Goal: Information Seeking & Learning: Learn about a topic

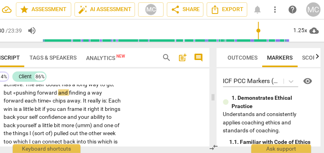
scroll to position [0, 34]
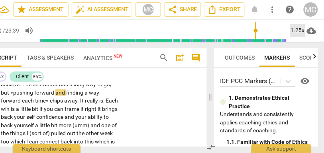
click at [296, 29] on div "1.25x" at bounding box center [297, 30] width 15 height 13
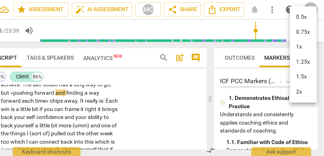
click at [302, 62] on li "1.25x" at bounding box center [303, 62] width 27 height 15
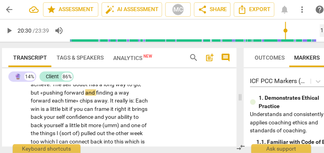
scroll to position [0, 0]
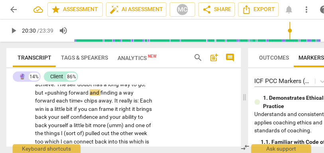
click at [101, 105] on p "Yeah . That's a really good question . There are moments when I don't achieve w…" at bounding box center [93, 150] width 117 height 172
click at [100, 88] on span "has" at bounding box center [98, 84] width 10 height 6
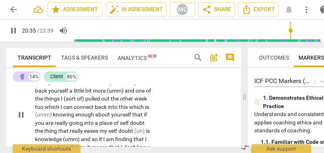
scroll to position [3827, 0]
click at [55, 77] on span "a" at bounding box center [52, 74] width 4 height 6
type input "1237"
drag, startPoint x: 88, startPoint y: 100, endPoint x: 57, endPoint y: 101, distance: 31.1
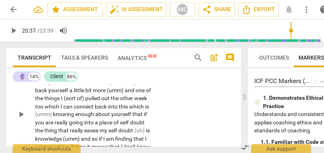
click at [57, 101] on p "Yeah . That's a really good question . There are moments when I don't achieve w…" at bounding box center [93, 115] width 117 height 172
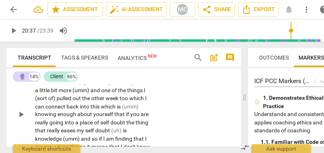
click at [60, 77] on span "you" at bounding box center [54, 74] width 10 height 6
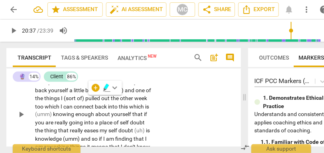
click at [55, 77] on span "a" at bounding box center [52, 74] width 4 height 6
click at [74, 77] on span "bit" at bounding box center [70, 74] width 8 height 6
click at [88, 77] on span "you" at bounding box center [83, 74] width 10 height 6
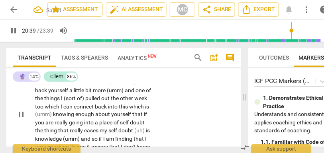
click at [98, 77] on span "can" at bounding box center [93, 74] width 10 height 6
click at [147, 100] on p "Yeah . That's a really good question . There are moments when I don't achieve w…" at bounding box center [93, 115] width 117 height 172
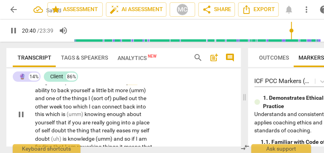
click at [114, 77] on span "frame" at bounding box center [106, 74] width 16 height 6
click at [94, 85] on span "confidence" at bounding box center [101, 82] width 28 height 6
click at [94, 85] on span "confidence" at bounding box center [102, 82] width 28 height 6
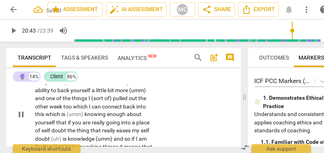
click at [123, 94] on span "more" at bounding box center [122, 90] width 14 height 6
click at [129, 94] on span "more" at bounding box center [122, 90] width 14 height 6
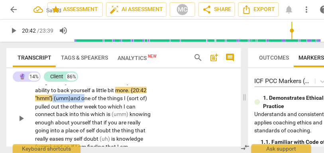
drag, startPoint x: 86, startPoint y: 123, endPoint x: 53, endPoint y: 121, distance: 33.5
click at [53, 121] on p "Yeah . That's a really good question . There are moments when I don't achieve w…" at bounding box center [93, 119] width 117 height 180
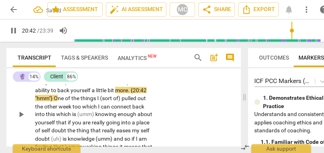
click at [165, 133] on div "CL play_arrow pause 20:08 + Add competency keyboard_arrow_right Yeah . That's a…" at bounding box center [123, 108] width 235 height 191
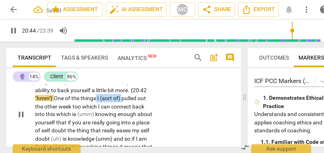
drag, startPoint x: 124, startPoint y: 122, endPoint x: 97, endPoint y: 122, distance: 26.3
click at [97, 122] on p "Yeah . That's a really good question . There are moments when I don't achieve w…" at bounding box center [93, 115] width 117 height 172
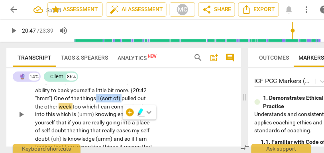
click at [97, 102] on span "things" at bounding box center [88, 98] width 17 height 6
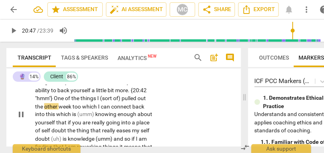
click at [122, 102] on span "of)" at bounding box center [117, 98] width 8 height 6
type input "1247"
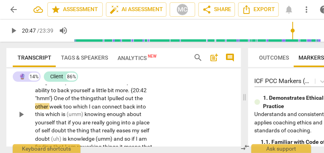
click at [125, 102] on span "pulled" at bounding box center [117, 98] width 16 height 6
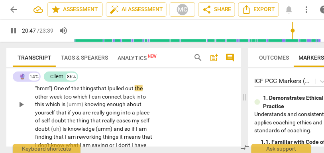
scroll to position [3840, 0]
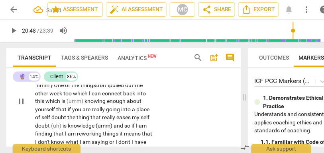
click at [64, 97] on span "too" at bounding box center [68, 93] width 10 height 6
click at [73, 97] on span "too" at bounding box center [68, 93] width 10 height 6
click at [92, 97] on span "which" at bounding box center [84, 93] width 16 height 6
click at [46, 105] on span "which" at bounding box center [53, 101] width 16 height 6
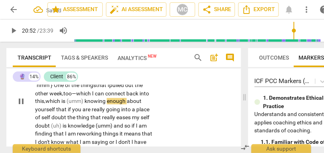
click at [67, 105] on span "is" at bounding box center [63, 101] width 5 height 6
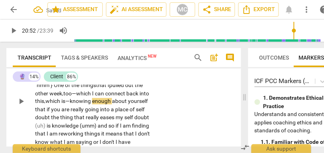
click at [72, 105] on span "knowing" at bounding box center [81, 101] width 22 height 6
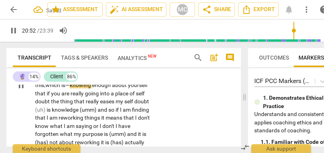
scroll to position [3857, 0]
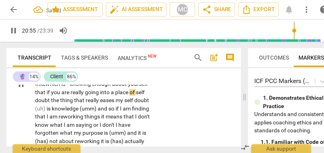
click at [139, 88] on span "yourself" at bounding box center [138, 84] width 20 height 6
click at [47, 96] on span "if" at bounding box center [49, 93] width 4 height 6
click at [51, 96] on span "if" at bounding box center [49, 93] width 4 height 6
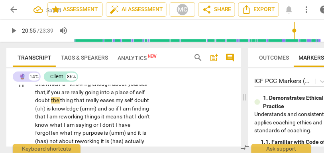
click at [147, 118] on p "Yeah . That's a really good question . There are moments when I don't achieve w…" at bounding box center [93, 85] width 117 height 172
type input "1256"
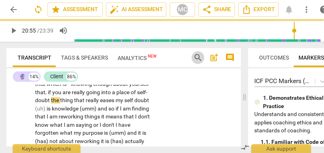
click at [193, 58] on span "search" at bounding box center [198, 58] width 10 height 10
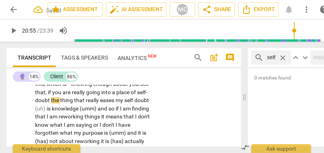
scroll to position [0, 0]
type input "self"
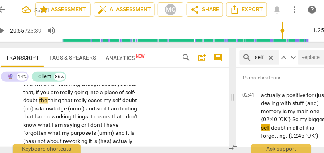
scroll to position [8, 0]
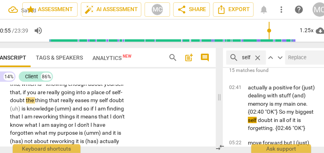
click at [294, 60] on input "text" at bounding box center [303, 57] width 37 height 13
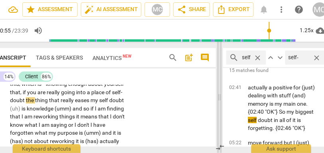
type input "self-"
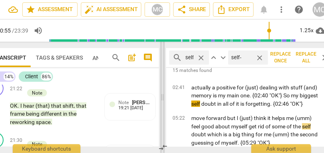
scroll to position [5190, 0]
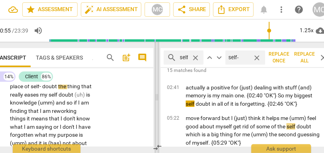
drag, startPoint x: 220, startPoint y: 98, endPoint x: 157, endPoint y: 98, distance: 62.5
click at [157, 98] on span at bounding box center [157, 98] width 5 height 112
click at [304, 58] on span "Replace all" at bounding box center [304, 58] width 19 height 14
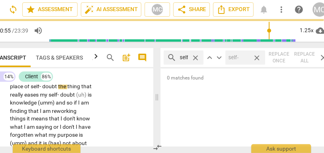
scroll to position [5215, 0]
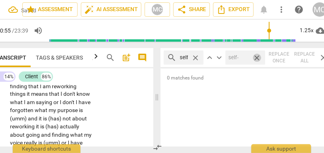
click at [254, 58] on span "close" at bounding box center [257, 58] width 8 height 8
click at [193, 58] on span "close" at bounding box center [195, 58] width 8 height 8
click at [323, 57] on span "close" at bounding box center [324, 58] width 10 height 10
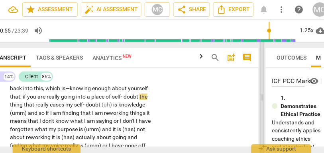
drag, startPoint x: 157, startPoint y: 97, endPoint x: 259, endPoint y: 118, distance: 104.4
click at [260, 118] on span at bounding box center [262, 98] width 5 height 112
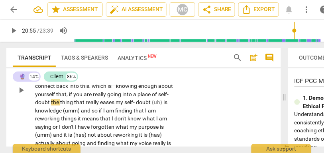
scroll to position [3426, 0]
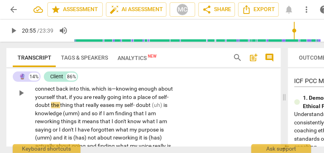
click at [142, 84] on span "too—which" at bounding box center [128, 81] width 29 height 6
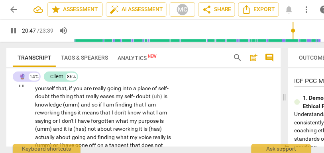
scroll to position [3437, 0]
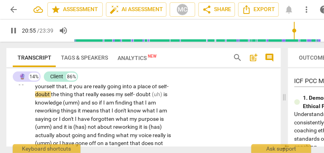
click at [158, 90] on span "self-" at bounding box center [163, 87] width 10 height 6
type input "1257"
click at [51, 98] on span "doubt" at bounding box center [43, 95] width 16 height 6
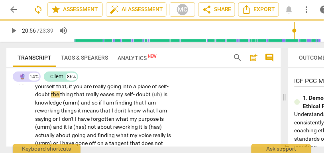
click at [51, 98] on span "doubt" at bounding box center [43, 95] width 16 height 6
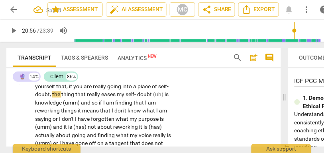
click at [75, 98] on span "thing" at bounding box center [68, 95] width 14 height 6
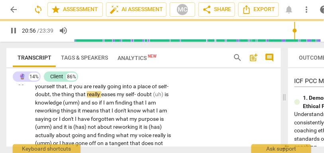
click at [153, 98] on span "doubt" at bounding box center [145, 95] width 16 height 6
drag, startPoint x: 46, startPoint y: 127, endPoint x: 22, endPoint y: 127, distance: 23.9
click at [22, 127] on div "CL play_arrow pause 20:08 + Add competency keyboard_arrow_right Yeah . That's a…" at bounding box center [143, 76] width 274 height 167
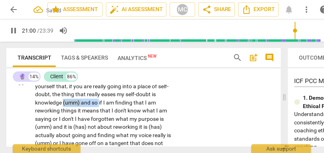
drag, startPoint x: 105, startPoint y: 127, endPoint x: 69, endPoint y: 128, distance: 36.3
click at [69, 128] on p "Yeah . That's a really good question . There are moments when I don't achieve w…" at bounding box center [104, 82] width 139 height 147
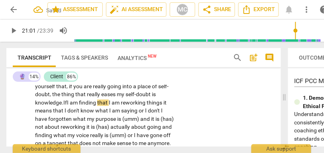
click at [57, 106] on span "knowledge." at bounding box center [49, 103] width 28 height 6
click at [63, 106] on span "knowledge." at bounding box center [49, 103] width 28 height 6
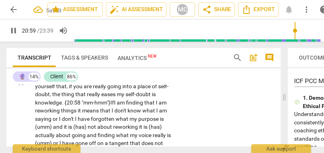
scroll to position [3468, 0]
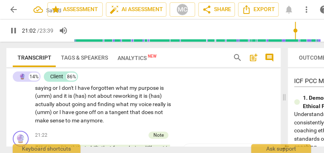
click at [78, 83] on span "things" at bounding box center [69, 80] width 17 height 6
click at [59, 92] on span "or" at bounding box center [56, 88] width 6 height 6
drag, startPoint x: 86, startPoint y: 114, endPoint x: 69, endPoint y: 114, distance: 17.1
click at [69, 114] on p "Yeah . That's a really good question . There are moments when I don't achieve w…" at bounding box center [104, 51] width 139 height 147
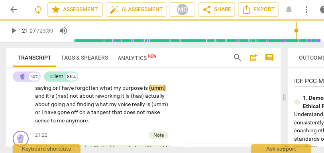
click at [59, 92] on span "or" at bounding box center [56, 88] width 6 height 6
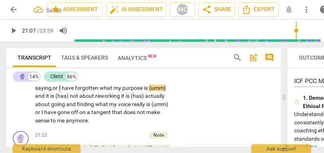
click at [59, 92] on span "or" at bounding box center [56, 88] width 6 height 6
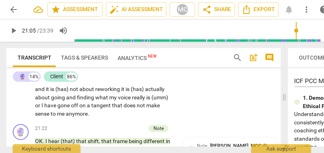
scroll to position [3475, 0]
click at [141, 69] on span "finding" at bounding box center [135, 65] width 18 height 6
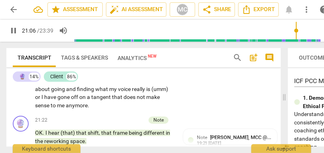
scroll to position [3484, 0]
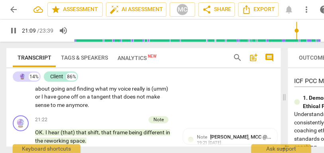
click at [79, 84] on span "not" at bounding box center [75, 81] width 10 height 6
click at [144, 76] on span "purpose" at bounding box center [133, 73] width 22 height 6
click at [149, 76] on span "is" at bounding box center [146, 73] width 5 height 6
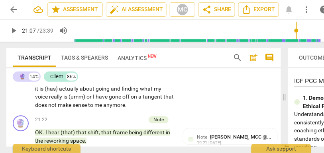
click at [122, 76] on span "my" at bounding box center [118, 73] width 9 height 6
click at [49, 84] on span "is. {21:06 "mm-hmm"} S" at bounding box center [100, 77] width 131 height 15
drag, startPoint x: 140, startPoint y: 106, endPoint x: 83, endPoint y: 106, distance: 57.4
click at [83, 106] on p "Yeah . That's a really good question . There are moments when I don't achieve w…" at bounding box center [104, 36] width 139 height 147
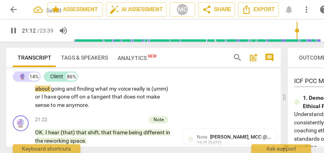
click at [99, 84] on span "about" at bounding box center [91, 81] width 16 height 6
click at [125, 84] on span "reworking" at bounding box center [112, 81] width 26 height 6
drag, startPoint x: 156, startPoint y: 105, endPoint x: 174, endPoint y: 105, distance: 17.9
click at [174, 105] on div "Yeah . That's a really good question . There are moments when I don't achieve w…" at bounding box center [107, 36] width 144 height 147
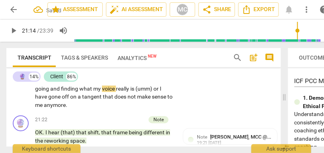
click at [171, 103] on p "Yeah . That's a really good question . There are moments when I don't achieve w…" at bounding box center [104, 36] width 139 height 147
click at [125, 84] on span "reworking." at bounding box center [112, 81] width 26 height 6
drag, startPoint x: 65, startPoint y: 122, endPoint x: 40, endPoint y: 121, distance: 24.7
click at [40, 110] on p "Yeah . That's a really good question . There are moments when I don't achieve w…" at bounding box center [104, 36] width 139 height 147
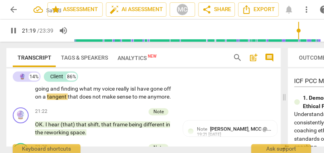
click at [130, 92] on span "is" at bounding box center [132, 89] width 4 height 6
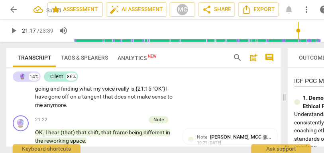
click at [130, 92] on span "is {21:15 "OK"}" at bounding box center [147, 89] width 35 height 6
click at [130, 92] on span "is {21:17 "OK"}" at bounding box center [147, 89] width 35 height 6
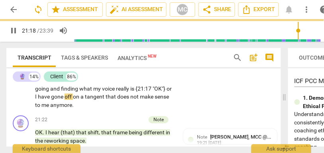
click at [188, 113] on div "CL play_arrow pause 20:08 + Add competency keyboard_arrow_right Yeah . That's a…" at bounding box center [143, 29] width 274 height 167
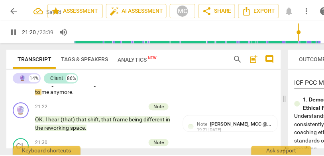
scroll to position [3511, 0]
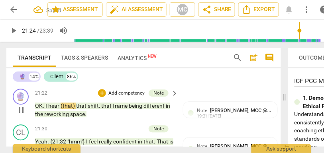
click at [129, 97] on p "Add competency" at bounding box center [127, 93] width 38 height 7
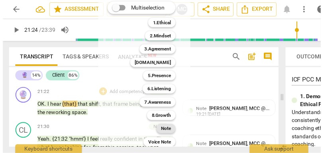
scroll to position [8, 0]
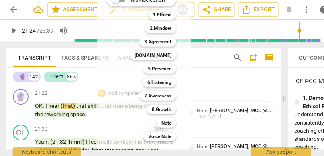
click at [218, 126] on div at bounding box center [162, 78] width 324 height 156
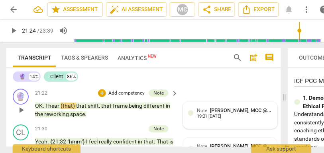
click at [222, 120] on div "19:21 [DATE]" at bounding box center [209, 116] width 25 height 5
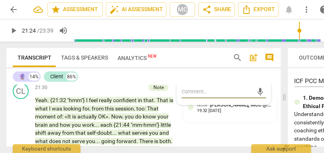
click at [260, 76] on span "more_vert" at bounding box center [262, 72] width 10 height 10
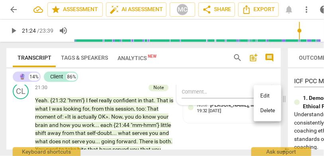
click at [119, 145] on div at bounding box center [162, 78] width 324 height 156
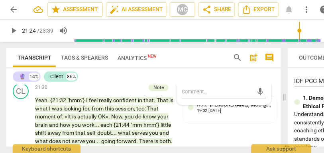
click at [257, 76] on span "more_vert" at bounding box center [262, 72] width 10 height 10
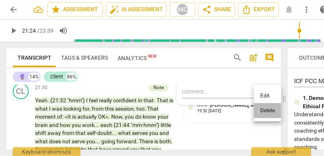
click at [265, 112] on li "Delete" at bounding box center [267, 110] width 27 height 15
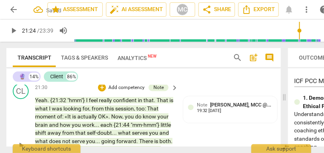
scroll to position [3523, 0]
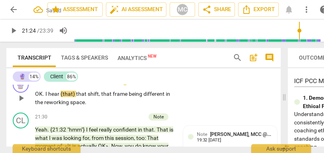
click at [34, 104] on div "play_arrow pause" at bounding box center [25, 98] width 20 height 11
click at [35, 97] on span "OK" at bounding box center [39, 94] width 8 height 6
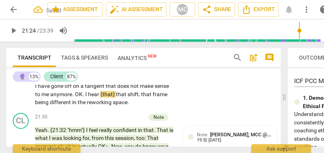
click at [72, 98] on span "anymore" at bounding box center [61, 94] width 22 height 6
click at [82, 98] on span "OK" at bounding box center [79, 94] width 8 height 6
type input "1282"
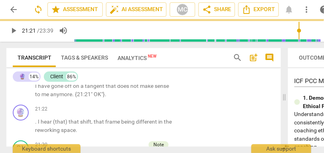
scroll to position [3514, 0]
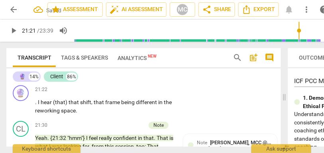
click at [155, 79] on p "Yeah . That's a really good question . There are moments when I don't achieve w…" at bounding box center [104, 5] width 139 height 147
click at [105, 78] on span "OK"}" at bounding box center [99, 75] width 11 height 6
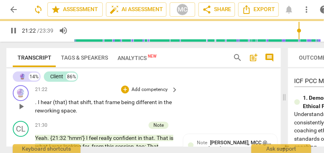
click at [37, 106] on span "." at bounding box center [36, 102] width 3 height 6
type input "1283"
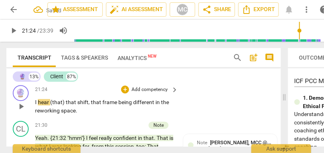
click at [37, 106] on span "I" at bounding box center [36, 102] width 3 height 6
click at [140, 70] on span "make" at bounding box center [147, 66] width 15 height 6
click at [51, 106] on span "(that)" at bounding box center [58, 102] width 16 height 6
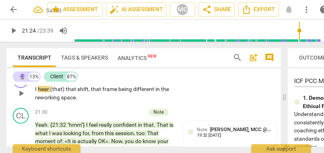
click at [143, 80] on p "Add competency" at bounding box center [150, 76] width 38 height 7
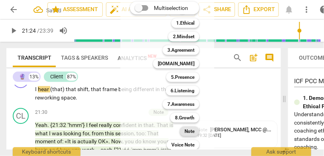
click at [182, 129] on div "Note" at bounding box center [190, 132] width 20 height 10
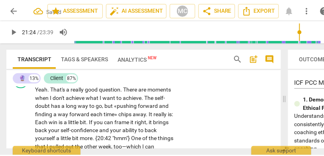
scroll to position [3362, 0]
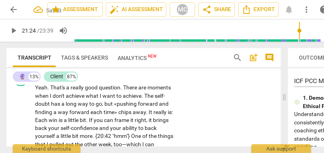
click at [150, 79] on p "Add competency" at bounding box center [150, 75] width 38 height 7
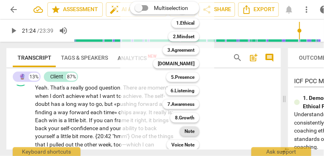
click at [190, 130] on b "Note" at bounding box center [189, 132] width 10 height 10
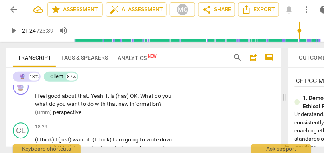
scroll to position [3059, 0]
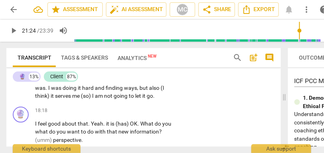
click at [107, 100] on span "not" at bounding box center [109, 96] width 10 height 6
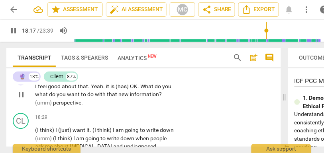
scroll to position [3062, 0]
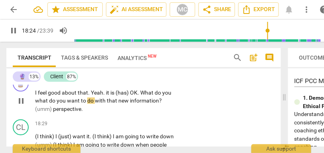
click at [141, 96] on span "What" at bounding box center [147, 93] width 14 height 6
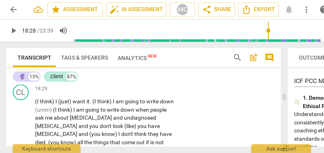
scroll to position [3098, 0]
click at [141, 61] on span "What" at bounding box center [147, 57] width 14 height 6
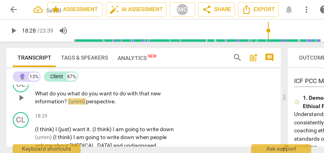
scroll to position [3096, 0]
click at [25, 92] on div "CL" at bounding box center [21, 84] width 16 height 16
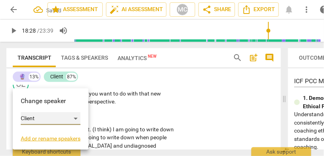
click at [49, 120] on div "Client" at bounding box center [51, 118] width 60 height 13
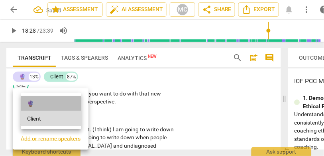
click at [43, 109] on li "🔮" at bounding box center [51, 103] width 61 height 15
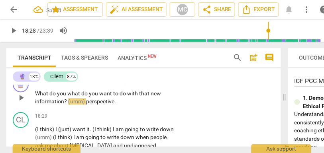
scroll to position [3072, 0]
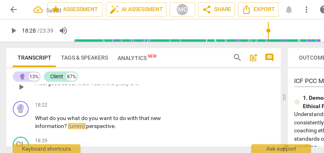
click at [22, 82] on div "🔮" at bounding box center [21, 74] width 16 height 16
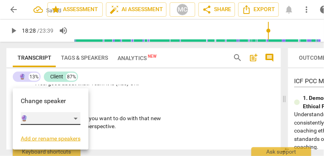
click at [48, 118] on div "🔮" at bounding box center [51, 118] width 60 height 13
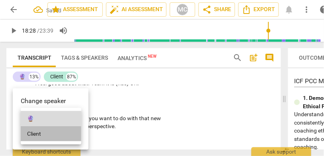
click at [55, 138] on li "Client" at bounding box center [51, 133] width 61 height 15
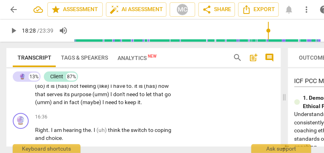
scroll to position [2610, 0]
click at [80, 106] on span "fact" at bounding box center [74, 102] width 11 height 6
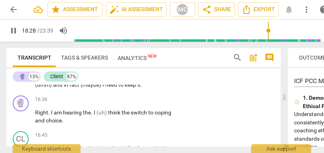
scroll to position [2633, 0]
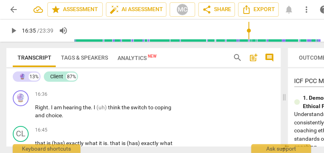
click at [153, 75] on span "that" at bounding box center [159, 72] width 12 height 6
drag, startPoint x: 110, startPoint y: 105, endPoint x: 81, endPoint y: 105, distance: 28.7
click at [81, 84] on p "Yeah I don't think there is (are) (has) anything else coming up for me . (I thi…" at bounding box center [104, 35] width 139 height 98
type input "994"
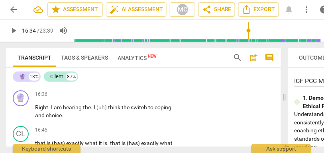
click at [153, 75] on span "that" at bounding box center [158, 72] width 10 height 6
click at [43, 83] on span "go." at bounding box center [39, 79] width 8 height 6
click at [100, 83] on span "go. {16:31 "OK"}" at bounding box center [103, 76] width 137 height 15
click at [101, 83] on span "go. {16:33 "OK"}" at bounding box center [103, 76] width 137 height 15
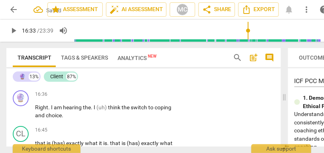
click at [101, 83] on span "go. {16:33 "OK"}" at bounding box center [103, 76] width 137 height 15
drag, startPoint x: 153, startPoint y: 104, endPoint x: 129, endPoint y: 104, distance: 23.1
click at [129, 84] on p "Yeah I don't think there is (are) (has) anything else coming up for me . (I thi…" at bounding box center [104, 35] width 139 height 98
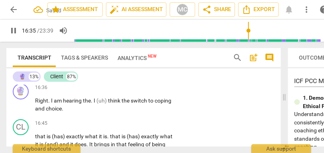
scroll to position [2645, 0]
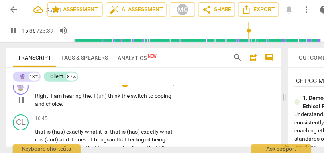
click at [36, 99] on span "Right" at bounding box center [41, 96] width 13 height 6
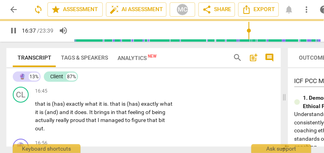
scroll to position [2617, 0]
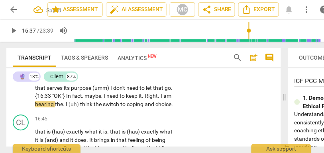
click at [139, 99] on span "it" at bounding box center [140, 96] width 3 height 6
click at [145, 99] on span "Right" at bounding box center [151, 96] width 13 height 6
type input "996"
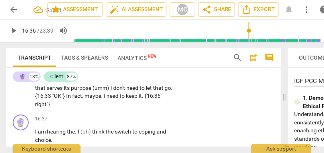
scroll to position [2645, 0]
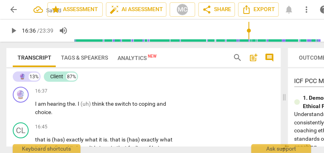
click at [50, 80] on span "right"}" at bounding box center [42, 76] width 15 height 6
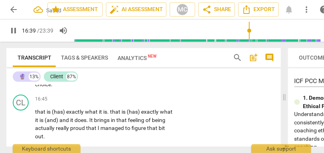
scroll to position [2672, 0]
click at [55, 79] on span "hearing" at bounding box center [57, 76] width 20 height 6
click at [78, 79] on span "I" at bounding box center [79, 76] width 3 height 6
type input "999"
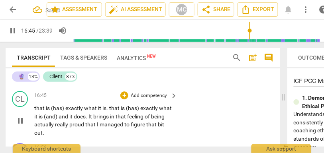
scroll to position [2675, 0]
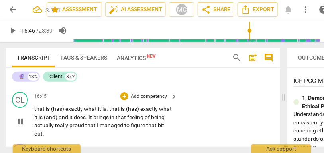
click at [38, 137] on p "that is (has) exactly what it is . that is (has) exactly what it is (and) and i…" at bounding box center [103, 121] width 139 height 33
type input "1007"
drag, startPoint x: 53, startPoint y: 135, endPoint x: 69, endPoint y: 135, distance: 15.5
click at [69, 135] on p "That is (has) exactly what it is . that is (has) exactly what it is (and) and i…" at bounding box center [103, 121] width 139 height 33
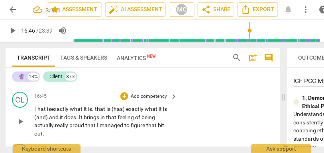
click at [65, 112] on span "xactly" at bounding box center [62, 109] width 16 height 6
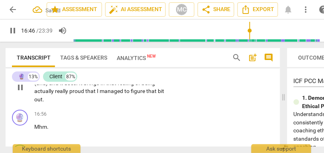
scroll to position [2710, 0]
click at [97, 78] on span "that" at bounding box center [101, 74] width 12 height 6
click at [85, 78] on span "it" at bounding box center [86, 74] width 4 height 6
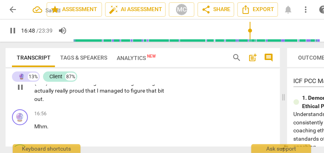
click at [85, 78] on span "it" at bounding box center [86, 74] width 4 height 6
click at [80, 78] on span "what" at bounding box center [77, 74] width 14 height 6
click at [95, 78] on span "." at bounding box center [93, 74] width 3 height 6
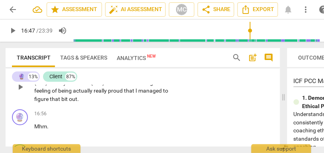
click at [106, 94] on span "really" at bounding box center [101, 91] width 14 height 6
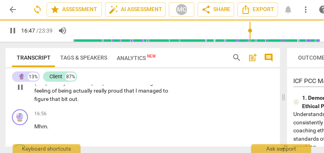
click at [165, 103] on p "That is e xactly what it is . {16:47 "yeah, is that...?"} That is (has) exactly…" at bounding box center [103, 87] width 139 height 33
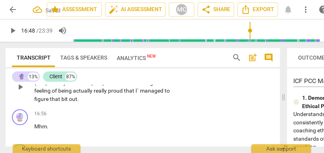
click at [153, 78] on span ". {16:47 "yeah, is that...?"}" at bounding box center [124, 74] width 64 height 6
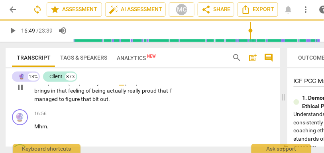
click at [81, 86] on span "(has)" at bounding box center [75, 83] width 14 height 6
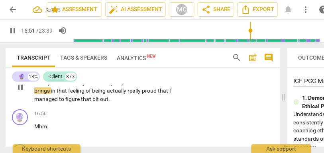
click at [89, 86] on span "what" at bounding box center [93, 83] width 14 height 6
drag, startPoint x: 137, startPoint y: 108, endPoint x: 114, endPoint y: 106, distance: 23.1
click at [114, 103] on p "That is e xactly what it is . {16:47 "yeah, is that...? Yeah"} That is exactly …" at bounding box center [103, 87] width 139 height 33
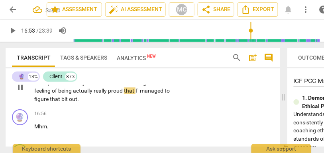
click at [39, 94] on span "feeling" at bounding box center [43, 91] width 18 height 6
drag, startPoint x: 74, startPoint y: 115, endPoint x: 64, endPoint y: 114, distance: 10.0
click at [64, 103] on p "That is e xactly what it is . {16:47 "yeah, is that...? Yeah"} That is exactly …" at bounding box center [103, 87] width 139 height 33
click at [60, 94] on span "being" at bounding box center [65, 91] width 15 height 6
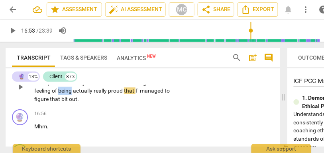
click at [60, 94] on span "being" at bounding box center [65, 91] width 15 height 6
click at [140, 94] on span "managed" at bounding box center [152, 91] width 25 height 6
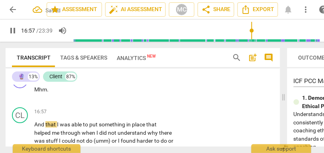
scroll to position [2754, 0]
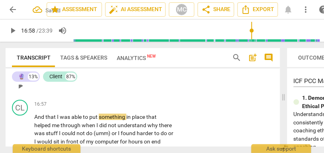
click at [35, 85] on span "Mhm" at bounding box center [40, 82] width 13 height 6
click at [47, 93] on span "bit" at bounding box center [50, 89] width 8 height 6
click at [65, 93] on span "Mhm" at bounding box center [71, 89] width 13 height 6
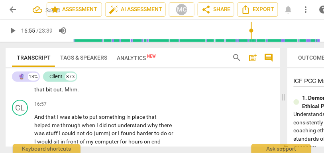
type input "1016"
click at [64, 93] on span ". {16:55 "mm-" at bounding box center [77, 89] width 31 height 6
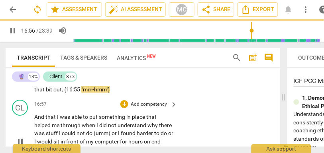
click at [36, 120] on span "And" at bounding box center [39, 117] width 11 height 6
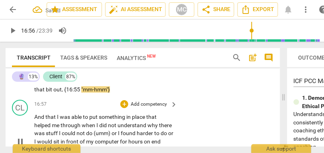
type input "1017"
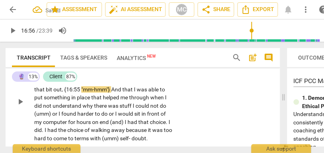
click at [111, 93] on span ""mm-hmm"}" at bounding box center [96, 89] width 30 height 6
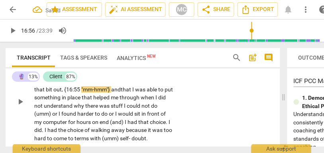
click at [111, 93] on span ""mm-hmm"}" at bounding box center [96, 89] width 30 height 6
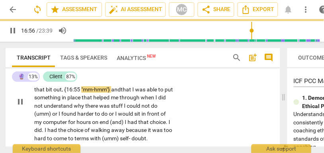
click at [132, 93] on span "that" at bounding box center [127, 89] width 12 height 6
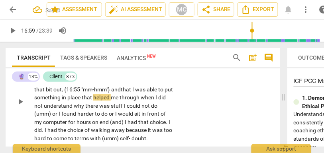
click at [90, 93] on span ""mm-hmm"}" at bounding box center [96, 89] width 30 height 6
click at [91, 93] on span ""mm-hmm"}" at bounding box center [96, 89] width 30 height 6
click at [103, 117] on p "That is exactly what it is . {16:47 "yeah , is that . . . ? Yeah"} That is exac…" at bounding box center [103, 102] width 139 height 82
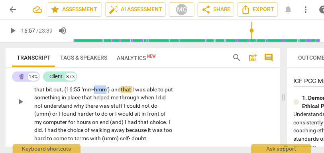
click at [103, 117] on p "That is exactly what it is . {16:47 "yeah , is that . . . ? Yeah"} That is exac…" at bounding box center [103, 102] width 139 height 82
click at [98, 93] on span ""mm-hmm"}" at bounding box center [96, 89] width 30 height 6
click at [111, 93] on span ""mm-hmm"}" at bounding box center [96, 89] width 30 height 6
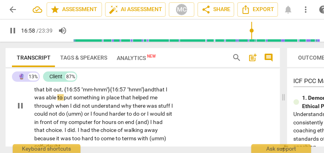
scroll to position [2744, 0]
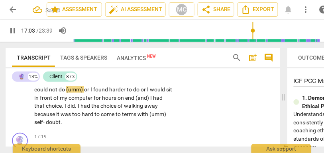
click at [84, 93] on span "or" at bounding box center [87, 89] width 6 height 6
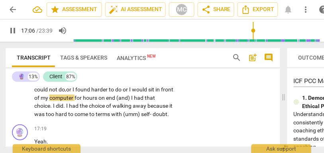
click at [70, 93] on span "or" at bounding box center [69, 89] width 6 height 6
click at [130, 93] on span "I" at bounding box center [130, 89] width 3 height 6
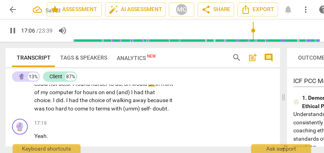
scroll to position [2751, 0]
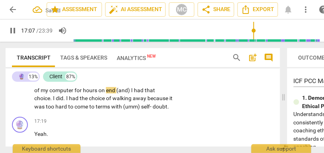
click at [134, 94] on span "I" at bounding box center [132, 90] width 3 height 6
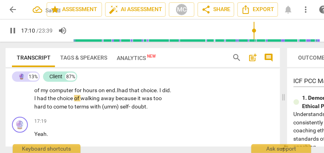
click at [129, 94] on span "had" at bounding box center [123, 90] width 11 height 6
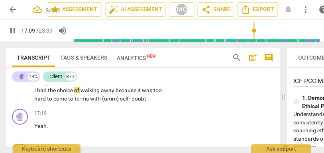
scroll to position [2762, 0]
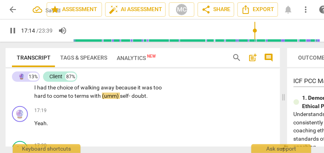
click at [120, 99] on span "(umm)" at bounding box center [111, 96] width 18 height 6
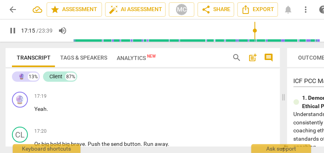
scroll to position [2784, 0]
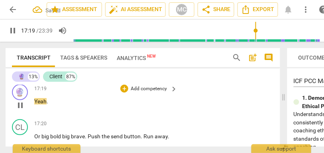
click at [34, 105] on span "Yeah" at bounding box center [40, 101] width 12 height 6
type input "1040"
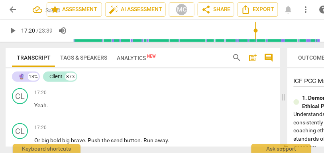
scroll to position [2819, 0]
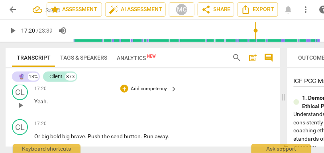
click at [37, 105] on span "Yeah" at bounding box center [40, 101] width 12 height 6
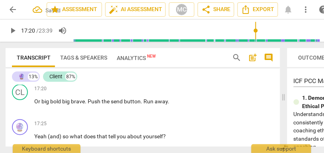
click at [52, 70] on span "." at bounding box center [51, 66] width 3 height 6
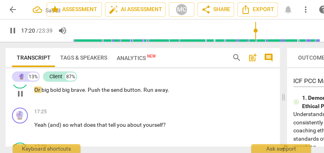
scroll to position [2807, 0]
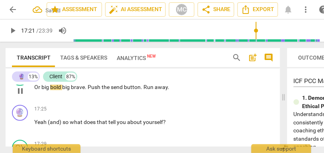
type input "1041"
click at [35, 90] on span "Or" at bounding box center [37, 87] width 7 height 6
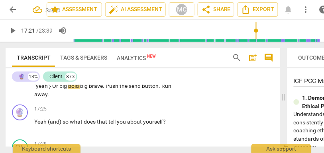
click at [143, 81] on span "doubt" at bounding box center [142, 78] width 15 height 6
click at [139, 81] on span "doubt" at bounding box center [140, 78] width 15 height 6
click at [151, 81] on span "." at bounding box center [149, 78] width 3 height 6
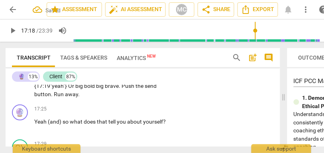
click at [148, 81] on span "doubt," at bounding box center [141, 78] width 16 height 6
click at [68, 89] on span "Or" at bounding box center [71, 86] width 7 height 6
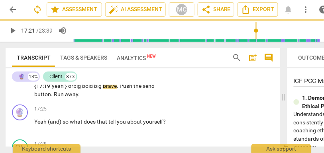
click at [73, 89] on span "big" at bounding box center [77, 86] width 9 height 6
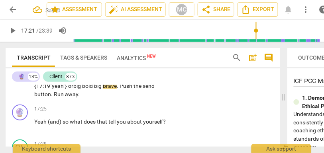
click at [73, 89] on span "big" at bounding box center [77, 86] width 9 height 6
click at [68, 89] on span "or" at bounding box center [70, 86] width 5 height 6
click at [82, 89] on span "bold" at bounding box center [88, 86] width 12 height 6
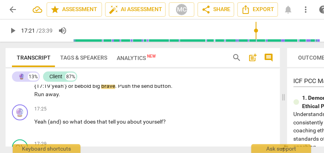
click at [80, 89] on span "bold" at bounding box center [86, 86] width 12 height 6
click at [116, 89] on span "Push" at bounding box center [123, 86] width 14 height 6
click at [100, 89] on span "brave," at bounding box center [107, 86] width 15 height 6
click at [127, 89] on span "the" at bounding box center [131, 86] width 9 height 6
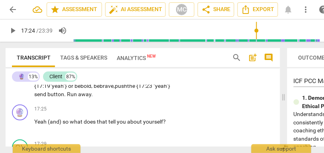
click at [67, 98] on span "Run" at bounding box center [72, 94] width 11 height 6
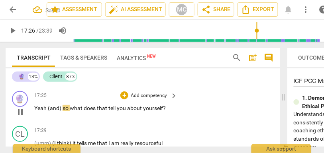
click at [33, 118] on div "play_arrow pause" at bounding box center [24, 112] width 20 height 10
click at [35, 112] on span "Yeah" at bounding box center [41, 108] width 14 height 6
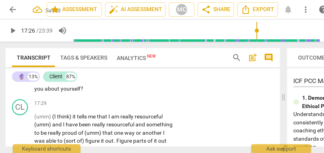
click at [64, 84] on span "and" at bounding box center [58, 81] width 11 height 6
type input "1046"
click at [102, 84] on span "Yeah" at bounding box center [97, 81] width 14 height 6
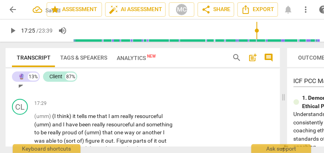
scroll to position [2799, 0]
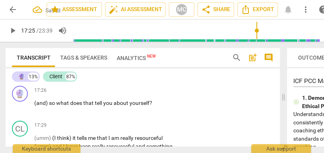
click at [125, 79] on span "." at bounding box center [125, 76] width 2 height 6
click at [49, 106] on span "so" at bounding box center [52, 103] width 7 height 6
type input "1047"
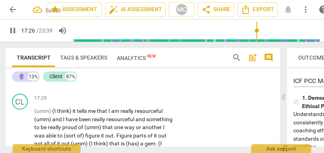
scroll to position [2830, 0]
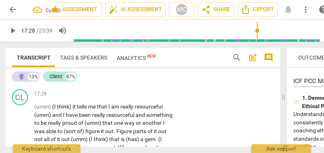
type input "1048"
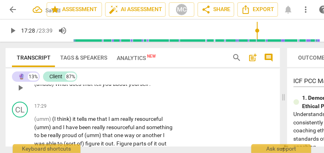
click at [148, 75] on p "Add competency" at bounding box center [149, 71] width 38 height 7
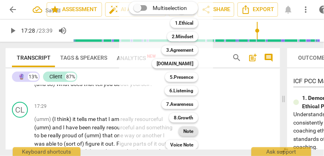
click at [186, 131] on b "Note" at bounding box center [188, 132] width 10 height 10
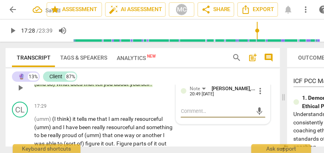
scroll to position [2804, 0]
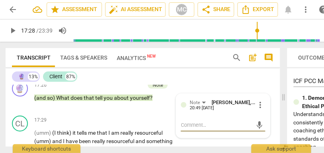
click at [110, 74] on span "25"" at bounding box center [104, 70] width 9 height 6
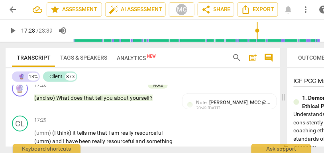
click at [165, 74] on p "That is exactly what it is . {16:47 "yeah , is that . . . ? Yeah"} That is exac…" at bounding box center [103, 25] width 139 height 98
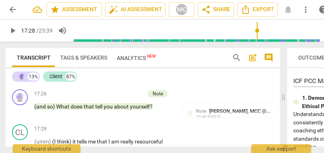
scroll to position [2792, 0]
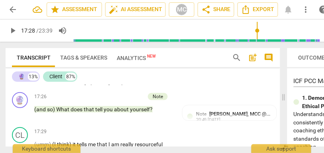
click at [188, 89] on div "CL play_arrow pause 16:45 + Add competency keyboard_arrow_right That is exactly…" at bounding box center [143, 31] width 274 height 118
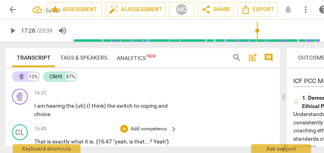
scroll to position [2645, 0]
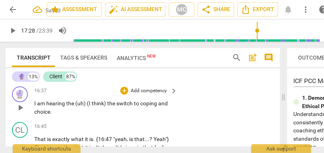
click at [146, 110] on div "🔮 play_arrow pause 16:37 + Add competency keyboard_arrow_right I am hearing the…" at bounding box center [143, 101] width 274 height 36
click at [145, 95] on p "Add competency" at bounding box center [149, 91] width 38 height 7
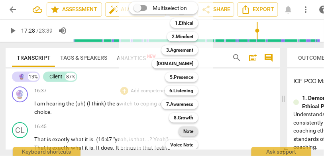
click at [184, 132] on b "Note" at bounding box center [188, 132] width 10 height 10
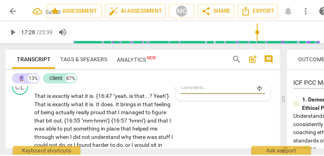
scroll to position [2690, 0]
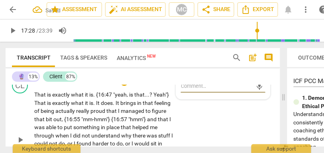
click at [144, 86] on p "Add competency" at bounding box center [149, 82] width 38 height 7
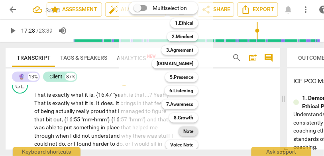
click at [189, 132] on b "Note" at bounding box center [188, 132] width 10 height 10
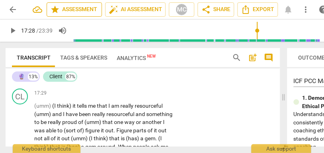
scroll to position [2832, 0]
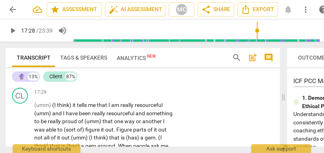
click at [133, 73] on span "yourself" at bounding box center [140, 70] width 20 height 6
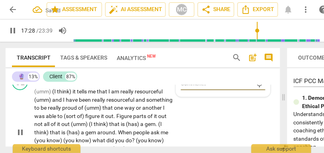
scroll to position [2846, 0]
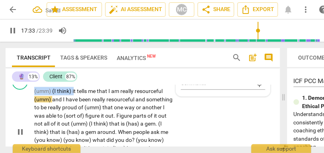
drag, startPoint x: 74, startPoint y: 116, endPoint x: 25, endPoint y: 118, distance: 49.1
click at [25, 118] on div "CL play_arrow pause 17:29 + Add competency keyboard_arrow_right (umm) (I think)…" at bounding box center [143, 126] width 274 height 110
type input "1054"
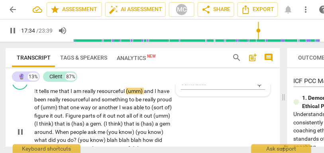
click at [42, 94] on span "tells" at bounding box center [44, 91] width 11 height 6
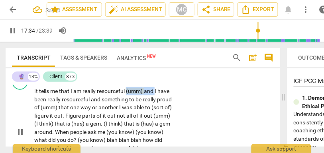
drag, startPoint x: 156, startPoint y: 114, endPoint x: 127, endPoint y: 115, distance: 28.3
click at [127, 115] on p "I t tells me that I am really resourceful (umm) and I have been really resource…" at bounding box center [103, 132] width 139 height 90
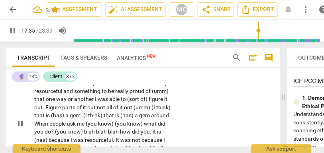
scroll to position [2861, 0]
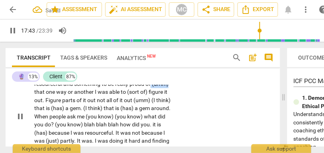
drag, startPoint x: 151, startPoint y: 108, endPoint x: 178, endPoint y: 108, distance: 26.7
click at [178, 108] on div "CL play_arrow pause 17:31 + Add competency keyboard_arrow_right I t tells me th…" at bounding box center [143, 110] width 274 height 110
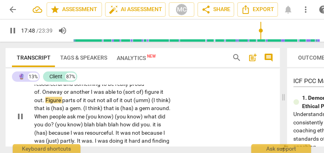
click at [52, 95] on span "One" at bounding box center [47, 92] width 10 height 6
click at [91, 95] on span "I" at bounding box center [92, 92] width 3 height 6
drag, startPoint x: 127, startPoint y: 117, endPoint x: 109, endPoint y: 117, distance: 18.7
click at [109, 117] on p "I t tells me that I am really resourceful. I have been really resourceful and s…" at bounding box center [103, 117] width 139 height 90
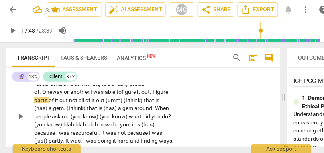
click at [122, 95] on span "figure" at bounding box center [130, 92] width 16 height 6
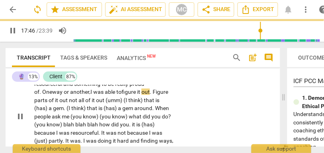
click at [153, 95] on span "Figure" at bounding box center [161, 92] width 16 height 6
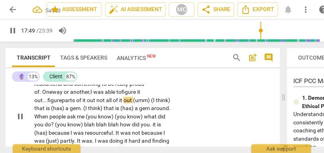
click at [106, 104] on span "all" at bounding box center [109, 100] width 7 height 6
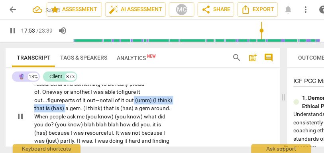
drag, startPoint x: 164, startPoint y: 125, endPoint x: 92, endPoint y: 127, distance: 71.4
click at [92, 127] on p "I t tells me that I am really resourceful. I have been really resourceful and s…" at bounding box center [103, 117] width 139 height 90
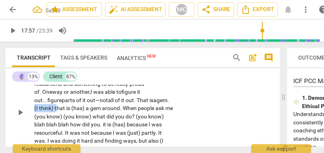
drag, startPoint x: 155, startPoint y: 125, endPoint x: 133, endPoint y: 126, distance: 21.9
click at [133, 126] on p "I t tells me that I am really resourceful. I have been really resourceful and s…" at bounding box center [103, 113] width 139 height 82
click at [67, 112] on span "hat" at bounding box center [62, 108] width 10 height 6
drag, startPoint x: 165, startPoint y: 124, endPoint x: 152, endPoint y: 124, distance: 12.8
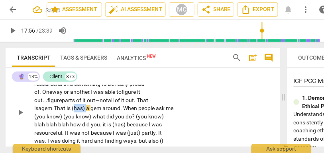
click at [86, 112] on span "(has)" at bounding box center [79, 108] width 14 height 6
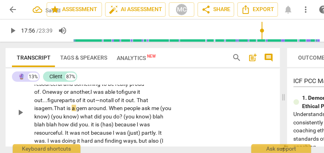
click at [76, 112] on span "a" at bounding box center [74, 108] width 4 height 6
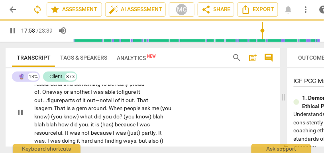
click at [106, 112] on span "." at bounding box center [107, 108] width 3 height 6
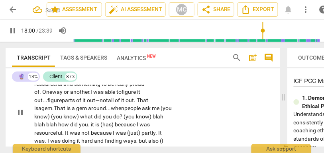
scroll to position [2868, 0]
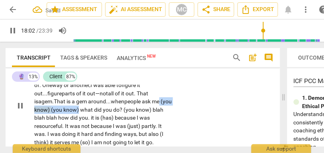
drag, startPoint x: 108, startPoint y: 127, endPoint x: 167, endPoint y: 124, distance: 59.9
click at [167, 124] on p "I t tells me that I am really resourceful. I have been really resourceful and s…" at bounding box center [103, 106] width 139 height 82
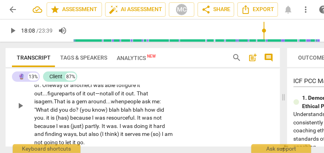
click at [50, 113] on span "What" at bounding box center [43, 110] width 14 height 6
click at [80, 113] on span "?" at bounding box center [78, 110] width 4 height 6
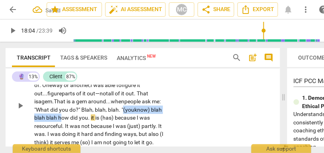
click at [70, 121] on span "how" at bounding box center [64, 118] width 12 height 6
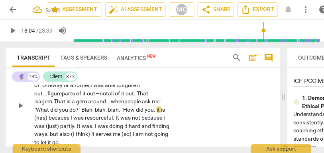
click at [154, 113] on span "." at bounding box center [155, 110] width 3 height 6
drag, startPoint x: 124, startPoint y: 132, endPoint x: 97, endPoint y: 131, distance: 27.5
click at [97, 131] on p "I t tells me that I am really resourceful. I have been really resourceful and s…" at bounding box center [103, 106] width 139 height 82
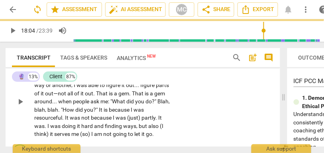
click at [200, 117] on div "CL play_arrow pause 17:31 + Add competency keyboard_arrow_right It tells me tha…" at bounding box center [143, 95] width 274 height 93
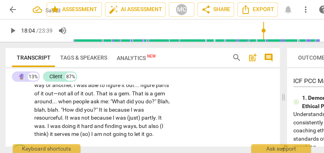
click at [147, 105] on span "do" at bounding box center [148, 101] width 6 height 6
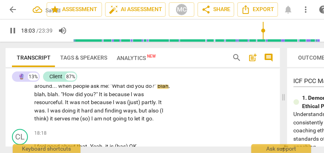
scroll to position [2887, 0]
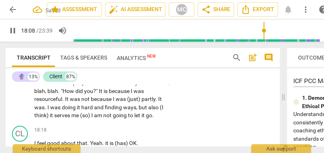
click at [142, 102] on span "partly" at bounding box center [148, 99] width 14 height 6
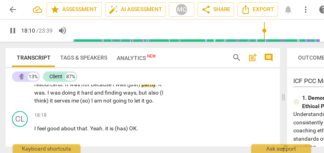
scroll to position [2901, 0]
click at [77, 88] on span "was" at bounding box center [76, 84] width 12 height 6
type input "1088"
click at [141, 88] on span "(just)" at bounding box center [134, 84] width 14 height 6
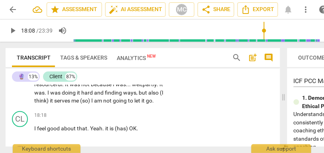
click at [159, 88] on span "." at bounding box center [158, 84] width 3 height 6
click at [152, 88] on span "partly," at bounding box center [150, 84] width 15 height 6
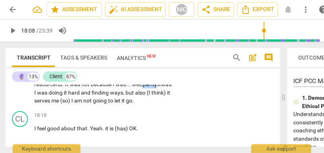
click at [152, 88] on span "partly," at bounding box center [150, 84] width 15 height 6
click at [37, 96] on span "I" at bounding box center [35, 93] width 3 height 6
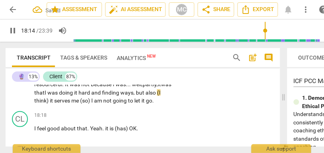
click at [157, 96] on span "also" at bounding box center [151, 93] width 12 height 6
drag, startPoint x: 53, startPoint y: 125, endPoint x: 20, endPoint y: 126, distance: 33.5
click at [20, 108] on div "CL play_arrow pause 17:31 + Add competency keyboard_arrow_right It tells me tha…" at bounding box center [143, 61] width 274 height 93
drag, startPoint x: 90, startPoint y: 127, endPoint x: 77, endPoint y: 127, distance: 12.8
click at [77, 105] on p "It tells me that I am really resourceful . I have been really resourceful and s…" at bounding box center [103, 68] width 139 height 74
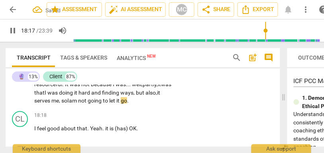
click at [184, 108] on div "CL play_arrow pause 17:31 + Add competency keyboard_arrow_right It tells me tha…" at bounding box center [143, 61] width 274 height 93
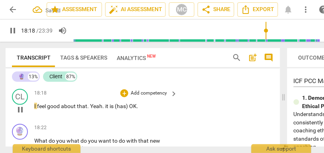
scroll to position [2923, 0]
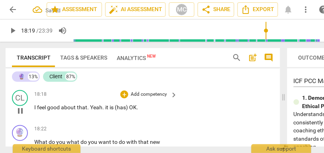
click at [42, 111] on span "feel" at bounding box center [42, 107] width 10 height 6
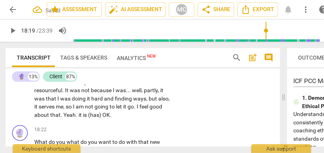
click at [139, 110] on span "I" at bounding box center [138, 107] width 3 height 6
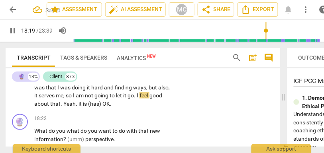
scroll to position [2914, 0]
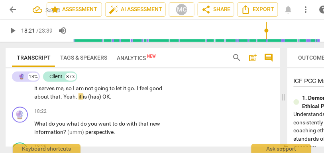
click at [46, 100] on span "about" at bounding box center [42, 97] width 16 height 6
click at [63, 100] on span "Yeah" at bounding box center [69, 97] width 12 height 6
type input "1100"
click at [86, 100] on span "yeah"}" at bounding box center [88, 97] width 15 height 6
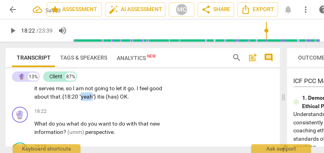
click at [86, 100] on span "yeah"}" at bounding box center [88, 97] width 15 height 6
click at [87, 100] on span "yeah"}" at bounding box center [88, 97] width 15 height 6
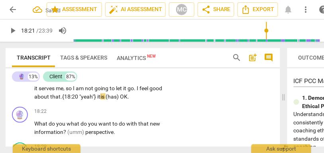
click at [92, 100] on span "yeah"}" at bounding box center [88, 97] width 15 height 6
drag, startPoint x: 151, startPoint y: 120, endPoint x: 117, endPoint y: 121, distance: 34.7
click at [117, 101] on p "It tells me that I am really resourceful . I have been really resourceful and s…" at bounding box center [103, 60] width 139 height 82
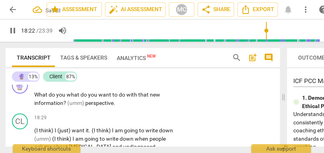
scroll to position [2944, 0]
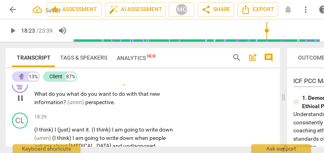
type input "1104"
click at [33, 104] on div "play_arrow pause" at bounding box center [24, 98] width 20 height 11
click at [35, 98] on span "What" at bounding box center [41, 94] width 14 height 6
click at [67, 106] on span "(umm)" at bounding box center [76, 103] width 18 height 6
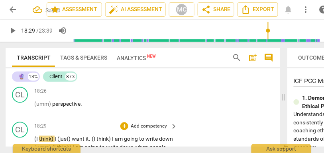
scroll to position [2969, 0]
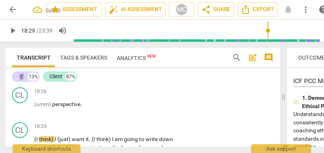
click at [58, 80] on span "information" at bounding box center [48, 77] width 29 height 6
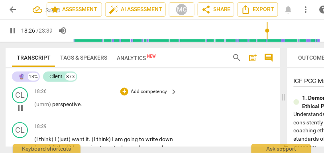
click at [36, 108] on span "(umm)" at bounding box center [43, 105] width 18 height 6
type input "1107"
click at [51, 108] on span "perspective" at bounding box center [65, 105] width 28 height 6
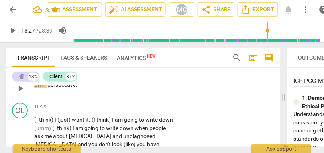
scroll to position [2980, 0]
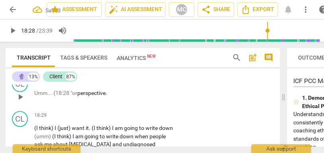
click at [113, 98] on p "Umm... {18:28 "or perspective ." at bounding box center [103, 94] width 139 height 8
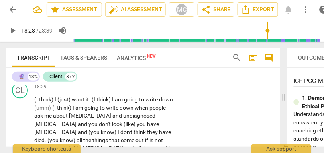
scroll to position [3010, 0]
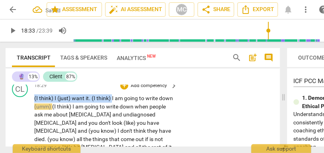
type input "1113"
drag, startPoint x: 111, startPoint y: 123, endPoint x: 11, endPoint y: 123, distance: 100.0
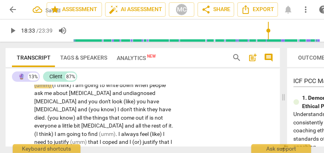
scroll to position [2994, 0]
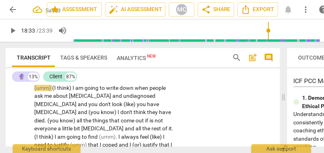
click at [98, 83] on span "perspective"}" at bounding box center [94, 80] width 33 height 6
click at [111, 83] on span "perspective"}" at bounding box center [94, 80] width 33 height 6
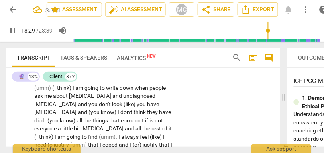
type input "1110"
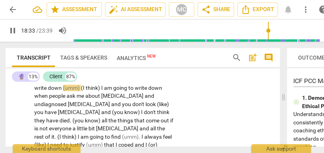
click at [154, 83] on span "going" at bounding box center [157, 80] width 15 height 6
drag, startPoint x: 108, startPoint y: 113, endPoint x: 66, endPoint y: 113, distance: 41.4
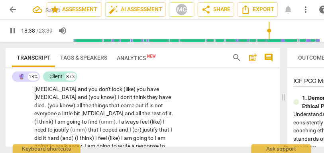
scroll to position [3013, 0]
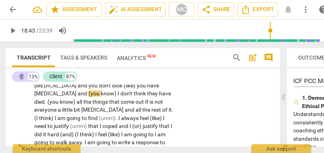
click at [102, 81] on span "and" at bounding box center [107, 77] width 11 height 6
click at [113, 81] on span "undiagnosed" at bounding box center [129, 77] width 32 height 6
click at [105, 81] on span "undiagnosed" at bounding box center [118, 77] width 32 height 6
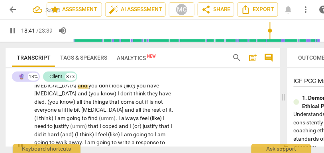
click at [88, 89] on span "and" at bounding box center [83, 86] width 11 height 6
click at [124, 89] on span "(like)" at bounding box center [130, 86] width 13 height 6
click at [88, 97] on span "and" at bounding box center [83, 94] width 11 height 6
click at [99, 89] on span "you" at bounding box center [93, 86] width 10 height 6
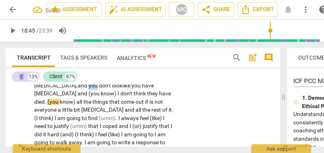
click at [99, 89] on span "you" at bounding box center [93, 86] width 10 height 6
click at [88, 89] on span "and" at bounding box center [83, 86] width 11 height 6
click at [78, 89] on span "[MEDICAL_DATA]," at bounding box center [55, 86] width 43 height 6
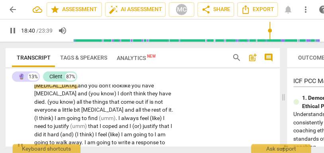
click at [99, 89] on span "you" at bounding box center [93, 86] width 10 height 6
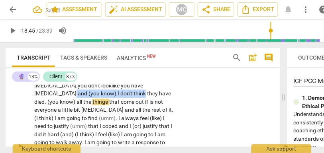
drag, startPoint x: 164, startPoint y: 110, endPoint x: 94, endPoint y: 112, distance: 69.7
click at [94, 112] on p "Umm . . . {18:28 "or perspective"} I want to... I am going to write down... I a…" at bounding box center [103, 147] width 139 height 180
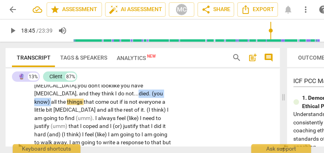
click at [58, 106] on span "all" at bounding box center [54, 102] width 7 height 6
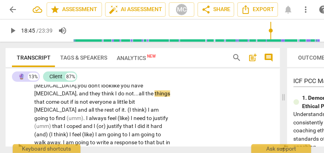
click at [196, 96] on div "CL play_arrow pause 18:26 + Add competency keyboard_arrow_right Umm . . . {18:2…" at bounding box center [143, 140] width 274 height 199
click at [104, 81] on span "undiagnosed" at bounding box center [120, 77] width 32 height 6
click at [89, 89] on span "you" at bounding box center [84, 86] width 10 height 6
type input "1123"
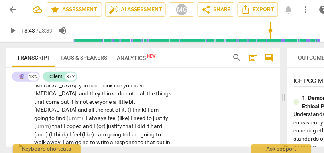
click at [90, 97] on span "and" at bounding box center [84, 94] width 11 height 6
click at [125, 97] on span "do" at bounding box center [122, 94] width 8 height 6
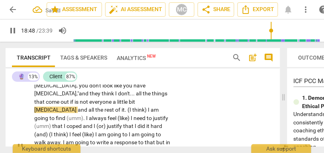
click at [61, 122] on p "Umm . . . {18:28 "or perspective"} I want to . . . I am going to write down . .…" at bounding box center [103, 147] width 139 height 180
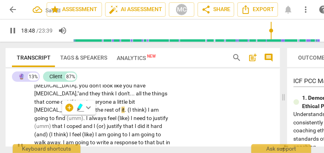
click at [46, 106] on span "that" at bounding box center [40, 102] width 12 height 6
click at [61, 106] on span "come" at bounding box center [53, 102] width 15 height 6
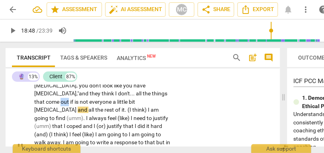
click at [61, 106] on span "come" at bounding box center [53, 102] width 15 height 6
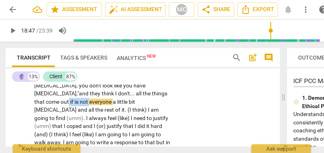
drag, startPoint x: 107, startPoint y: 118, endPoint x: 85, endPoint y: 118, distance: 21.9
click at [85, 118] on p "Umm . . . {18:28 "or perspective"} I want to . . . I am going to write down . .…" at bounding box center [103, 147] width 139 height 180
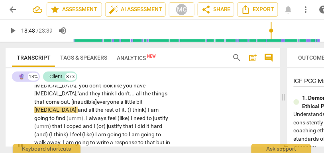
click at [120, 106] on span "everyone" at bounding box center [109, 102] width 24 height 6
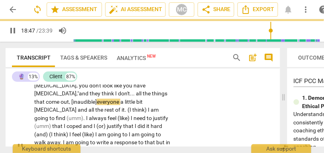
click at [125, 106] on span "a" at bounding box center [122, 102] width 4 height 6
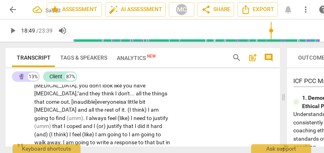
click at [78, 114] on span "and" at bounding box center [83, 110] width 11 height 6
drag, startPoint x: 122, startPoint y: 127, endPoint x: 98, endPoint y: 127, distance: 23.9
click at [98, 127] on p "Umm . . . {18:28 "or perspective"} I want to . . . I am going to write down . .…" at bounding box center [103, 147] width 139 height 180
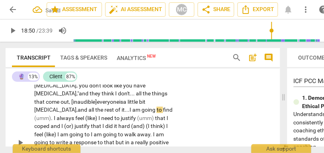
click at [132, 114] on span "am" at bounding box center [136, 110] width 9 height 6
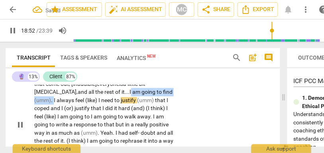
drag, startPoint x: 169, startPoint y: 109, endPoint x: 106, endPoint y: 110, distance: 62.2
click at [106, 110] on p "Umm . . . {18:28 "or perspective"} I want to . . . I am going to write down . .…" at bounding box center [103, 125] width 139 height 172
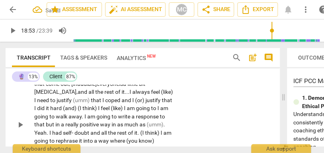
click at [37, 104] on span "I" at bounding box center [35, 101] width 3 height 6
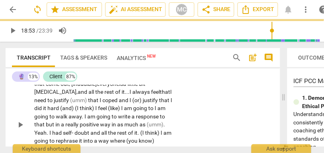
click at [151, 96] on span "feel that" at bounding box center [160, 92] width 19 height 6
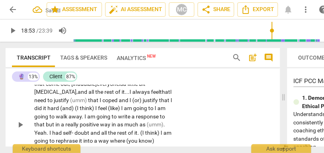
click at [151, 96] on span "feel that" at bounding box center [160, 92] width 19 height 6
click at [88, 104] on span "that" at bounding box center [94, 101] width 12 height 6
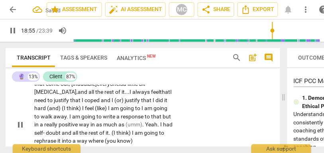
scroll to position [3039, 0]
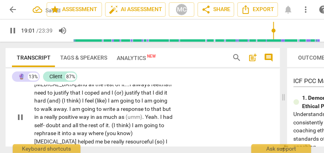
click at [151, 88] on span "feel that" at bounding box center [160, 84] width 19 height 6
drag, startPoint x: 105, startPoint y: 108, endPoint x: 80, endPoint y: 109, distance: 24.7
click at [80, 109] on p "Umm . . . {18:28 "or perspective"} I want to . . . I am going to write down . .…" at bounding box center [103, 117] width 139 height 172
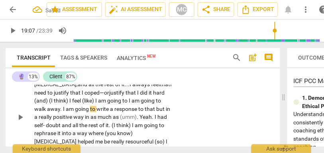
click at [153, 96] on span "hard" at bounding box center [159, 93] width 12 height 6
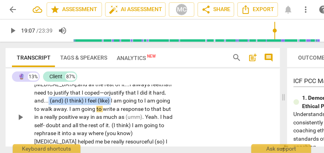
click at [111, 104] on span "I" at bounding box center [112, 101] width 3 height 6
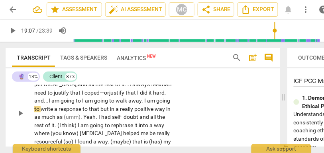
click at [231, 96] on div "CL play_arrow pause 18:26 + Add competency keyboard_arrow_right Umm . . . {18:2…" at bounding box center [143, 106] width 274 height 183
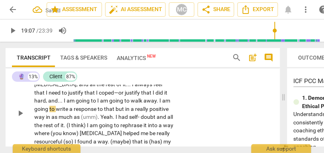
click at [67, 104] on span "I" at bounding box center [65, 101] width 3 height 6
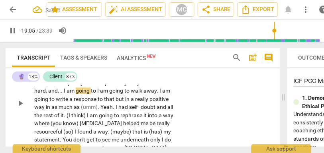
scroll to position [3054, 0]
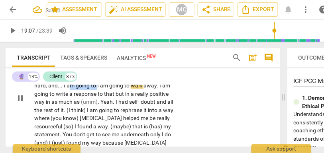
type input "1147"
drag, startPoint x: 65, startPoint y: 102, endPoint x: 26, endPoint y: 102, distance: 38.6
click at [26, 102] on div "CL play_arrow pause 18:26 + Add competency keyboard_arrow_right Umm . . . {18:2…" at bounding box center [143, 91] width 274 height 183
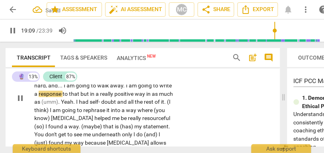
click at [91, 89] on span "to" at bounding box center [94, 85] width 6 height 6
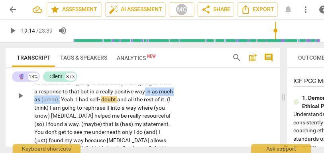
drag, startPoint x: 116, startPoint y: 108, endPoint x: 185, endPoint y: 108, distance: 68.9
click at [185, 108] on div "CL play_arrow pause 18:26 + Add competency keyboard_arrow_right Umm . . . {18:2…" at bounding box center [143, 89] width 274 height 183
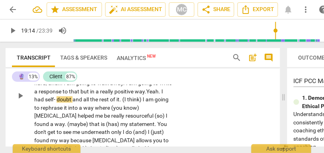
click at [159, 109] on p "Umm . . . {18:28 "or perspective"} I want to . . . I am going to write down . .…" at bounding box center [103, 95] width 139 height 163
click at [45, 103] on span "had" at bounding box center [39, 99] width 11 height 6
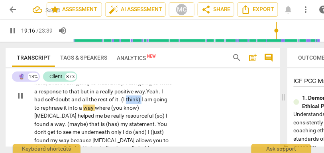
drag, startPoint x: 121, startPoint y: 116, endPoint x: 105, endPoint y: 116, distance: 15.9
click at [105, 116] on p "Umm . . . {18:28 "or perspective"} I want to . . . I am going to write down . .…" at bounding box center [103, 95] width 139 height 163
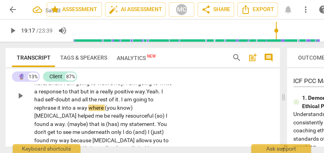
click at [124, 103] on span "am" at bounding box center [128, 99] width 9 height 6
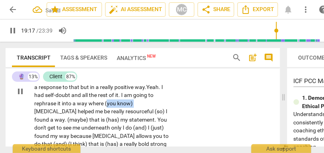
drag, startPoint x: 95, startPoint y: 118, endPoint x: 69, endPoint y: 118, distance: 25.5
click at [69, 118] on p "Umm . . . {18:28 "or perspective"} I want to . . . I am going to write down . .…" at bounding box center [103, 91] width 139 height 163
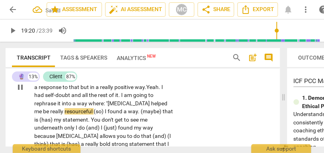
click at [108, 107] on span "[MEDICAL_DATA]" at bounding box center [129, 103] width 43 height 6
click at [164, 119] on p "Umm . . . {18:28 "or perspective"} I want to . . . I am going to write down . .…" at bounding box center [103, 87] width 139 height 155
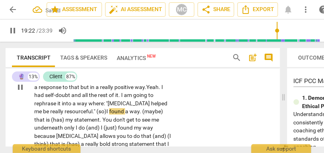
drag, startPoint x: 45, startPoint y: 128, endPoint x: 29, endPoint y: 127, distance: 16.4
click at [29, 127] on div "CL play_arrow pause 18:26 + Add competency keyboard_arrow_right Umm . . . {18:2…" at bounding box center [143, 80] width 274 height 175
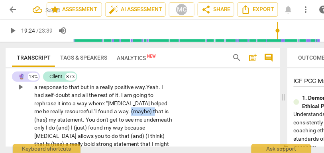
drag, startPoint x: 89, startPoint y: 128, endPoint x: 66, endPoint y: 129, distance: 23.1
click at [66, 129] on p "Umm . . . {18:28 "or perspective"} I want to . . . I am going to write down . .…" at bounding box center [103, 87] width 139 height 155
click at [49, 123] on span "(has)" at bounding box center [41, 120] width 14 height 6
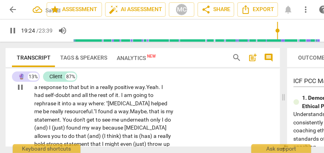
click at [180, 129] on div "CL play_arrow pause 18:26 + Add competency keyboard_arrow_right Umm . . . {18:2…" at bounding box center [143, 80] width 274 height 175
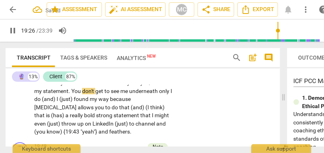
scroll to position [3090, 0]
click at [69, 94] on span "statement" at bounding box center [55, 91] width 25 height 6
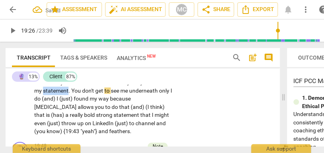
click at [69, 94] on span "statement" at bounding box center [55, 91] width 25 height 6
click at [82, 94] on span "You" at bounding box center [76, 91] width 11 height 6
type input "1165"
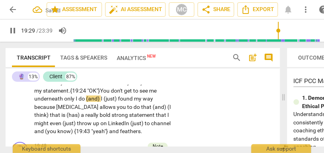
click at [64, 102] on span "underneath" at bounding box center [49, 99] width 30 height 6
type input "1170"
drag, startPoint x: 49, startPoint y: 116, endPoint x: 26, endPoint y: 118, distance: 23.6
click at [26, 118] on div "CL play_arrow pause 18:26 + Add competency keyboard_arrow_right Umm . . . {18:2…" at bounding box center [143, 51] width 274 height 175
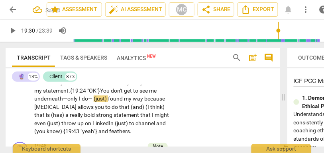
click at [96, 118] on span "bold" at bounding box center [90, 115] width 12 height 6
click at [184, 110] on div "CL play_arrow pause 18:26 + Add competency keyboard_arrow_right Umm . . . {18:2…" at bounding box center [143, 51] width 274 height 175
drag, startPoint x: 151, startPoint y: 105, endPoint x: 178, endPoint y: 106, distance: 26.7
click at [178, 106] on div "CL play_arrow pause 18:26 + Add competency keyboard_arrow_right Umm . . . {18:2…" at bounding box center [143, 51] width 274 height 175
click at [187, 110] on div "CL play_arrow pause 18:26 + Add competency keyboard_arrow_right Umm . . . {18:2…" at bounding box center [143, 51] width 274 height 175
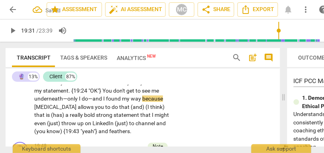
click at [79, 102] on span "underneath—only" at bounding box center [56, 99] width 45 height 6
click at [106, 102] on span "found" at bounding box center [114, 99] width 16 height 6
type input "1171"
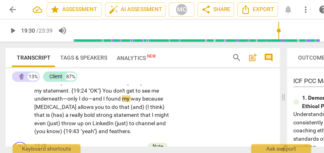
click at [106, 102] on span "found" at bounding box center [114, 99] width 16 height 6
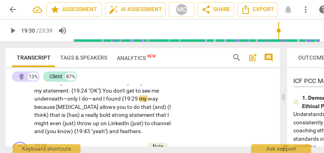
click at [106, 102] on span "found {19:29" at bounding box center [122, 99] width 33 height 6
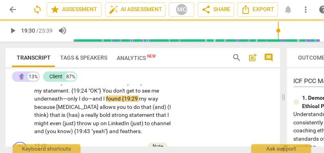
click at [106, 102] on span "found {19:29" at bounding box center [122, 99] width 33 height 6
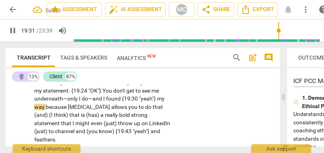
scroll to position [3097, 0]
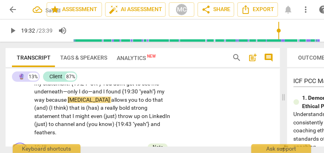
click at [106, 95] on span "found {19:30 "yeah"}" at bounding box center [131, 91] width 51 height 6
click at [111, 103] on span "[MEDICAL_DATA]" at bounding box center [89, 100] width 43 height 6
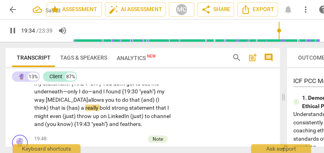
click at [88, 103] on span "[MEDICAL_DATA]" at bounding box center [67, 100] width 42 height 6
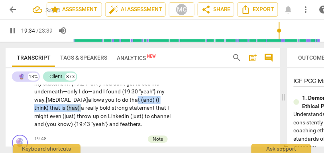
drag, startPoint x: 110, startPoint y: 117, endPoint x: 43, endPoint y: 118, distance: 67.7
click at [43, 118] on p "Umm . . . {18:28 "or perspective"} I want to . . . I am going to write down . .…" at bounding box center [103, 50] width 139 height 155
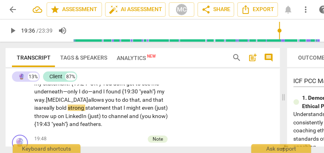
click at [56, 111] on span "really" at bounding box center [48, 108] width 14 height 6
click at [85, 111] on span "strong" at bounding box center [77, 108] width 18 height 6
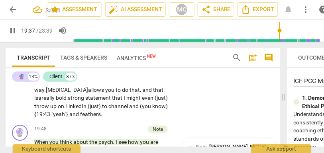
click at [50, 110] on span "throw" at bounding box center [42, 106] width 16 height 6
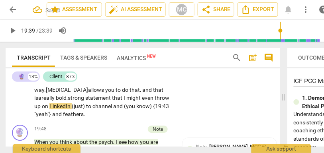
click at [142, 101] on span "even" at bounding box center [148, 98] width 13 height 6
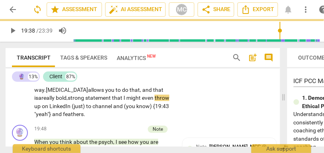
click at [155, 101] on span "throw" at bounding box center [162, 98] width 15 height 6
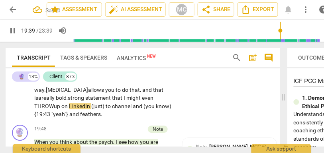
click at [112, 110] on span "to" at bounding box center [109, 106] width 6 height 6
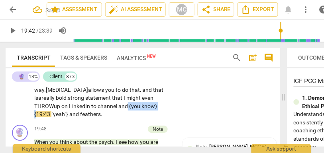
drag, startPoint x: 157, startPoint y: 116, endPoint x: 53, endPoint y: 120, distance: 104.1
click at [53, 119] on p "Umm . . . {18:28 "or perspective"} I want to . . . I am going to write down . .…" at bounding box center [103, 40] width 139 height 155
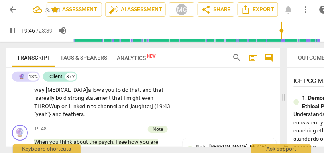
click at [118, 110] on span "channel" at bounding box center [108, 106] width 21 height 6
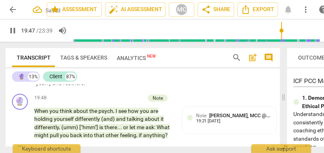
scroll to position [3139, 0]
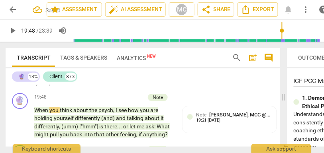
click at [84, 86] on span "feathers" at bounding box center [73, 82] width 21 height 6
click at [192, 90] on div "CL play_arrow pause 18:26 + Add competency keyboard_arrow_right Umm . . . {18:2…" at bounding box center [143, 2] width 274 height 175
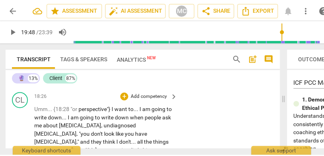
scroll to position [2962, 0]
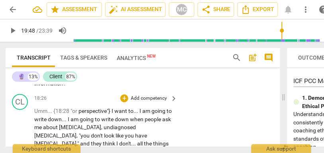
click at [141, 103] on p "Add competency" at bounding box center [149, 99] width 38 height 7
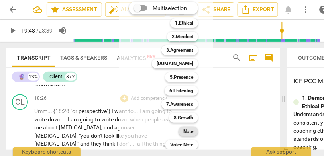
click at [182, 131] on div "Note" at bounding box center [188, 132] width 20 height 10
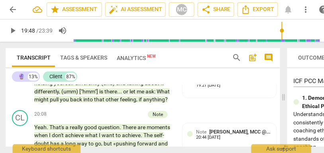
scroll to position [3174, 0]
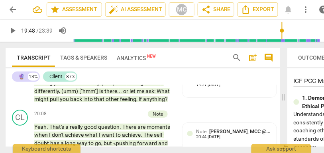
click at [191, 61] on div "Transcript Tags & Speakers Analytics New" at bounding box center [116, 57] width 208 height 19
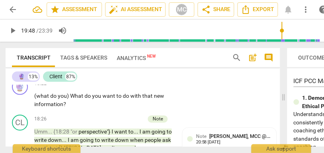
scroll to position [2941, 0]
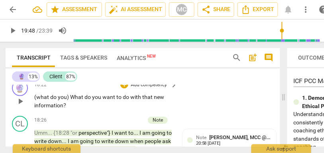
click at [143, 89] on p "Add competency" at bounding box center [149, 85] width 38 height 7
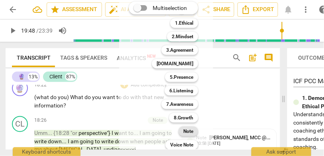
click at [186, 131] on b "Note" at bounding box center [188, 132] width 10 height 10
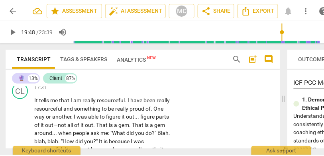
scroll to position [2831, 0]
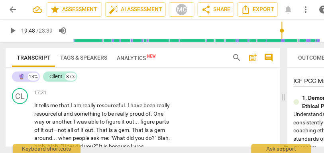
click at [144, 97] on p "Add competency" at bounding box center [149, 93] width 38 height 7
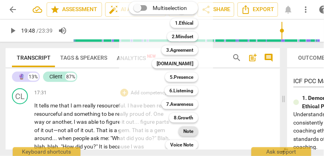
click at [193, 127] on b "Note" at bounding box center [188, 132] width 10 height 10
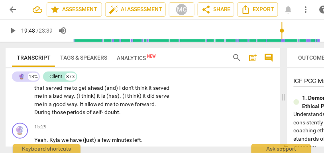
scroll to position [2376, 0]
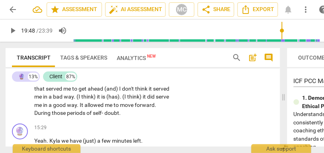
click at [52, 116] on span "During" at bounding box center [43, 113] width 18 height 6
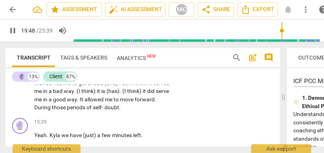
scroll to position [2384, 0]
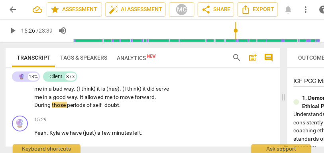
click at [64, 92] on span "bad" at bounding box center [58, 89] width 11 height 6
click at [67, 100] on span "good" at bounding box center [60, 97] width 14 height 6
click at [52, 108] on span "During" at bounding box center [43, 105] width 18 height 6
type input "924"
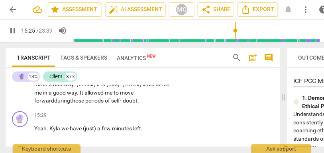
scroll to position [2389, 0]
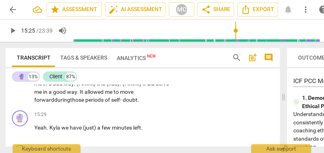
click at [54, 103] on span "forward" at bounding box center [44, 100] width 20 height 6
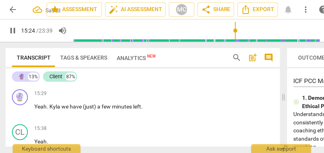
scroll to position [2411, 0]
click at [120, 82] on span "doubt" at bounding box center [127, 78] width 15 height 6
click at [35, 110] on span "Yeah" at bounding box center [40, 106] width 12 height 6
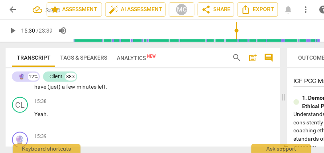
click at [111, 82] on span "self-doubt" at bounding box center [123, 78] width 25 height 6
click at [139, 82] on span "Yeah" at bounding box center [145, 78] width 12 height 6
type input "930"
click at [72, 91] on p "(I think) it has the value of (and) actually it is (has) the same (and) so (may…" at bounding box center [103, 21] width 139 height 139
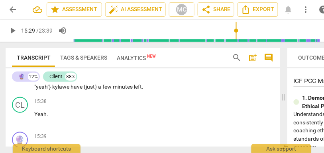
click at [62, 90] on span "kyla" at bounding box center [57, 87] width 10 height 6
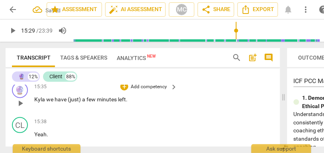
scroll to position [2425, 0]
click at [37, 103] on span "Kyla" at bounding box center [40, 99] width 12 height 6
click at [111, 67] on span "self-doubt" at bounding box center [123, 64] width 25 height 6
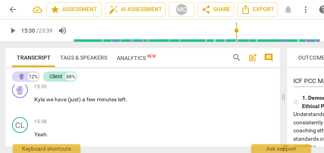
type input "930"
click at [99, 76] on p "(I think) it has the value of (and) actually it is (has) the same (and) so (may…" at bounding box center [103, 6] width 139 height 139
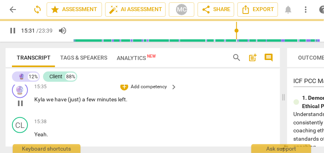
click at [93, 111] on div "15:35 + Add competency keyboard_arrow_right Kyla we have (just) a few minutes l…" at bounding box center [106, 96] width 144 height 29
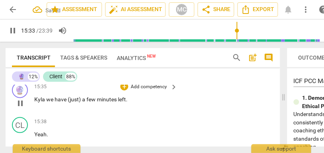
click at [46, 103] on span "we" at bounding box center [50, 99] width 8 height 6
type input "934"
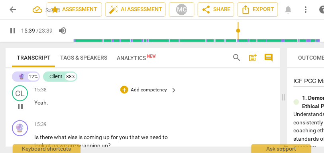
scroll to position [2467, 0]
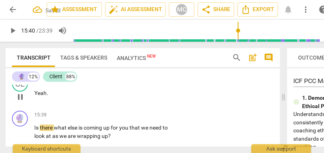
click at [35, 96] on span "Yeah" at bounding box center [40, 93] width 12 height 6
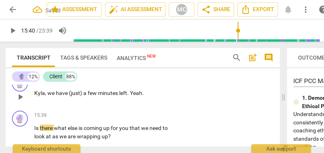
click at [80, 96] on span "(just)" at bounding box center [76, 93] width 14 height 6
click at [131, 96] on span "Yeah" at bounding box center [136, 93] width 12 height 6
type input "938"
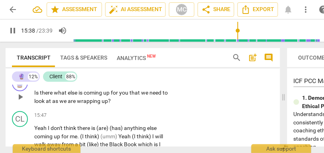
scroll to position [2474, 0]
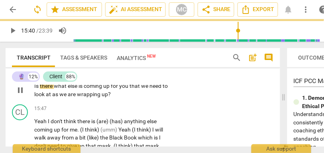
click at [35, 98] on p "Is there what else is coming up for you that we need to look at as we are wrapp…" at bounding box center [103, 90] width 139 height 16
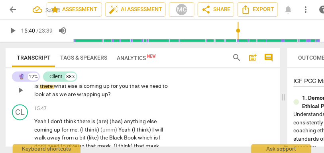
scroll to position [2447, 0]
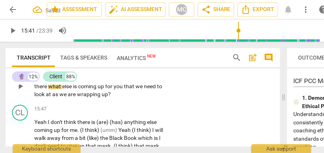
click at [165, 81] on span "Is" at bounding box center [166, 78] width 4 height 6
click at [49, 90] on span "what" at bounding box center [55, 86] width 14 height 6
type input "941"
click at [164, 81] on span "hmm"]" at bounding box center [155, 78] width 17 height 6
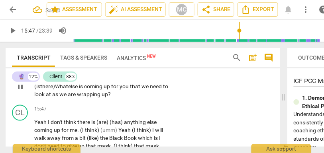
click at [75, 90] on span "else" at bounding box center [73, 86] width 11 height 6
click at [52, 98] on span "as" at bounding box center [55, 94] width 7 height 6
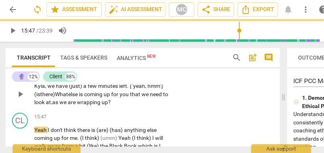
scroll to position [2433, 0]
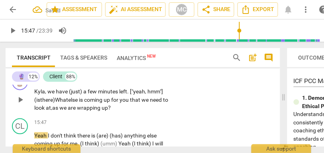
click at [149, 83] on p "Add competency" at bounding box center [149, 79] width 38 height 7
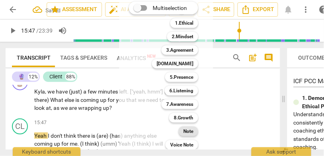
click at [182, 133] on div "Note" at bounding box center [188, 132] width 20 height 10
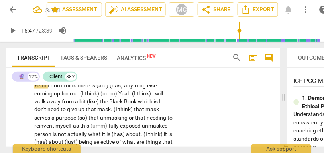
scroll to position [2486, 0]
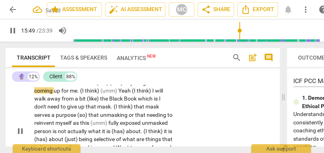
click at [48, 86] on span "I" at bounding box center [49, 83] width 3 height 6
type input "950"
drag, startPoint x: 125, startPoint y: 106, endPoint x: 79, endPoint y: 105, distance: 46.2
click at [79, 105] on p "Yeah. I don't think there is (are) (has) anything else coming up for me . (I th…" at bounding box center [103, 132] width 139 height 106
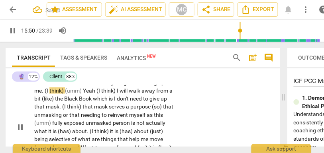
click at [124, 86] on span "anything" at bounding box center [116, 83] width 23 height 6
drag, startPoint x: 92, startPoint y: 116, endPoint x: 56, endPoint y: 118, distance: 35.5
click at [56, 118] on p "Yeah. I don't think that there is anything else coming up for me . (I think) (u…" at bounding box center [103, 128] width 139 height 98
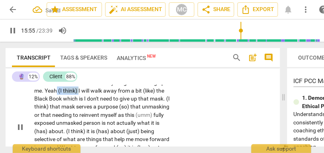
drag, startPoint x: 87, startPoint y: 115, endPoint x: 65, endPoint y: 115, distance: 22.3
click at [65, 115] on p "Yeah. I don't think that there is anything else coming up for me . Yeah (I thin…" at bounding box center [103, 128] width 139 height 98
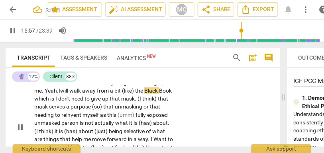
click at [69, 94] on span "will" at bounding box center [64, 91] width 9 height 6
click at [135, 94] on span "(like)" at bounding box center [128, 91] width 13 height 6
click at [82, 94] on span "walk" at bounding box center [75, 91] width 13 height 6
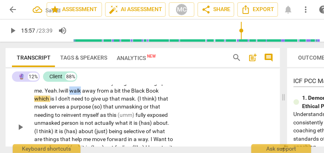
click at [82, 94] on span "walk" at bounding box center [75, 91] width 13 height 6
click at [110, 94] on span "from" at bounding box center [103, 91] width 13 height 6
click at [129, 94] on span "bit" at bounding box center [125, 91] width 8 height 6
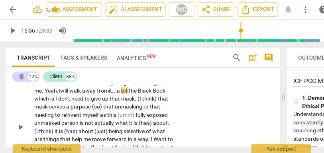
click at [129, 94] on span "bit" at bounding box center [125, 91] width 8 height 6
drag, startPoint x: 64, startPoint y: 125, endPoint x: 71, endPoint y: 113, distance: 14.3
click at [50, 102] on span "which" at bounding box center [42, 99] width 16 height 6
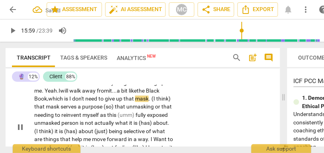
click at [72, 102] on span "I" at bounding box center [70, 99] width 3 height 6
click at [85, 102] on span "don't" at bounding box center [78, 99] width 13 height 6
drag, startPoint x: 55, startPoint y: 131, endPoint x: 14, endPoint y: 131, distance: 41.8
click at [14, 131] on div "CL play_arrow pause 15:47 + Add competency keyboard_arrow_right Yeah. I don't t…" at bounding box center [143, 122] width 274 height 118
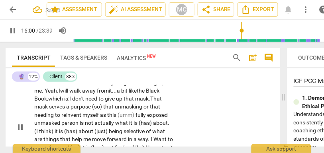
click at [200, 115] on div "CL play_arrow pause 15:47 + Add competency keyboard_arrow_right Yeah. I don't t…" at bounding box center [143, 122] width 274 height 118
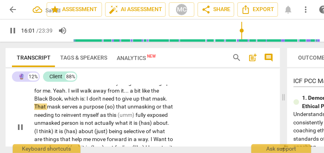
scroll to position [2507, 0]
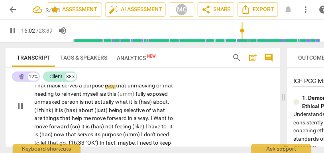
click at [116, 89] on span "(so)" at bounding box center [110, 86] width 11 height 6
type input "963"
click at [94, 89] on span "purpose, so" at bounding box center [97, 86] width 29 height 6
click at [108, 89] on span "purpose, so" at bounding box center [97, 86] width 29 height 6
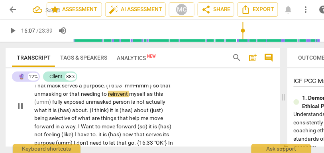
click at [81, 98] on span "needing" at bounding box center [91, 94] width 21 height 6
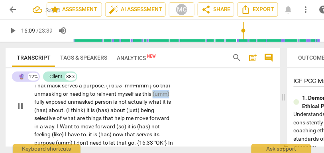
drag, startPoint x: 154, startPoint y: 118, endPoint x: 182, endPoint y: 118, distance: 27.5
click at [182, 118] on div "CL play_arrow pause 15:47 + Add competency keyboard_arrow_right Yeah . I don't …" at bounding box center [143, 100] width 274 height 118
click at [35, 106] on span "exposed" at bounding box center [45, 102] width 22 height 6
click at [57, 106] on span "unmasked" at bounding box center [69, 102] width 27 height 6
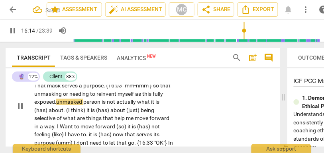
click at [147, 98] on span "this" at bounding box center [146, 94] width 9 height 6
click at [162, 98] on span "fully-" at bounding box center [159, 94] width 12 height 6
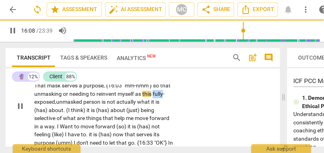
click at [162, 98] on span "fully-" at bounding box center [159, 94] width 12 height 6
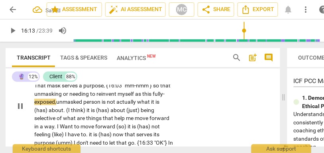
click at [125, 98] on span "myself" at bounding box center [127, 94] width 18 height 6
click at [151, 98] on span "this" at bounding box center [146, 94] width 9 height 6
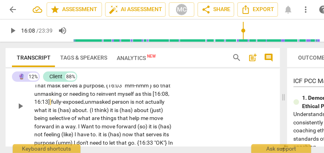
click at [244, 124] on div "CL play_arrow pause 15:47 + Add competency keyboard_arrow_right Yeah . I don't …" at bounding box center [143, 100] width 274 height 118
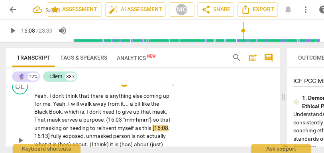
click at [84, 99] on span "that" at bounding box center [85, 96] width 12 height 6
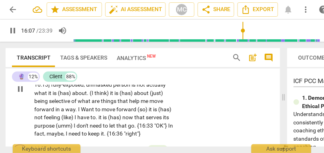
scroll to position [2528, 0]
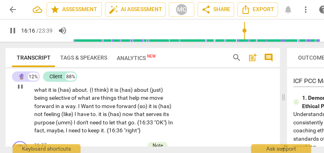
click at [71, 94] on span "(has)" at bounding box center [65, 90] width 14 height 6
type input "978"
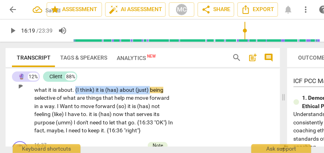
drag, startPoint x: 150, startPoint y: 115, endPoint x: 74, endPoint y: 117, distance: 75.3
click at [74, 117] on p "Yeah . I don't think that there is anything else coming up for me . Yeah . I wi…" at bounding box center [103, 86] width 139 height 98
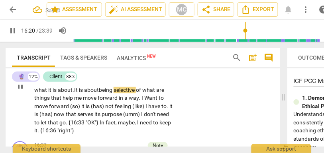
click at [195, 118] on div "CL play_arrow pause 15:47 + Add competency keyboard_arrow_right Yeah . I don't …" at bounding box center [143, 80] width 274 height 118
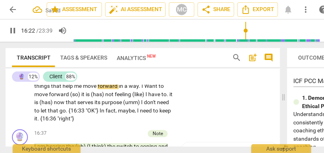
click at [145, 82] on span "what" at bounding box center [152, 78] width 14 height 6
type input "983"
click at [157, 82] on span "hat" at bounding box center [157, 78] width 10 height 6
click at [141, 90] on span "I" at bounding box center [142, 86] width 3 height 6
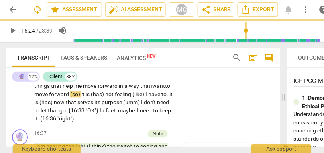
click at [134, 90] on span "way that" at bounding box center [140, 86] width 22 height 6
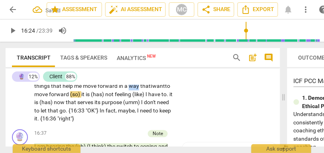
click at [134, 90] on span "way that" at bounding box center [140, 86] width 22 height 6
click at [76, 98] on span "(so)" at bounding box center [75, 95] width 11 height 6
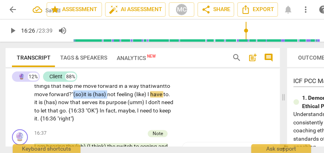
drag, startPoint x: 117, startPoint y: 120, endPoint x: 81, endPoint y: 120, distance: 35.9
click at [81, 120] on p "Yeah . I don't think that there is anything else coming up for me . Yeah . I wi…" at bounding box center [103, 74] width 139 height 98
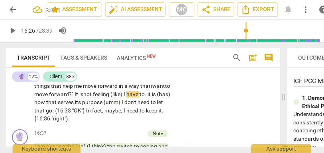
click at [65, 98] on span "forward?" It is" at bounding box center [66, 95] width 34 height 6
click at [83, 98] on span "forward?" It is" at bounding box center [66, 95] width 34 height 6
click at [93, 98] on span "not" at bounding box center [88, 95] width 10 height 6
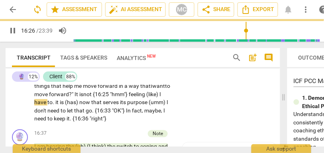
click at [161, 98] on span "I" at bounding box center [160, 95] width 2 height 6
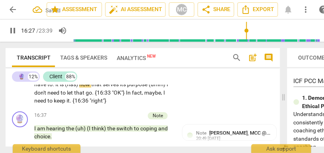
scroll to position [2559, 0]
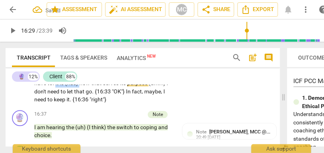
drag, startPoint x: 100, startPoint y: 109, endPoint x: 76, endPoint y: 108, distance: 23.9
click at [76, 104] on p "Yeah . I don't think that there is anything else coming up for me . Yeah . I wi…" at bounding box center [103, 55] width 139 height 98
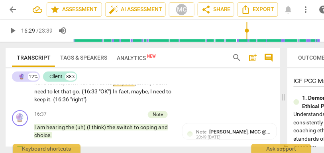
click at [89, 87] on span "That" at bounding box center [82, 83] width 13 height 6
drag, startPoint x: 51, startPoint y: 116, endPoint x: 25, endPoint y: 116, distance: 26.7
click at [25, 108] on div "CL play_arrow pause 15:47 + Add competency keyboard_arrow_right Yeah . I don't …" at bounding box center [143, 49] width 274 height 118
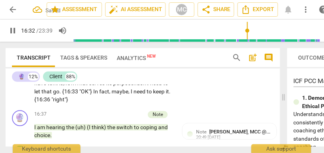
click at [196, 108] on div "CL play_arrow pause 15:47 + Add competency keyboard_arrow_right Yeah . I don't …" at bounding box center [143, 49] width 274 height 118
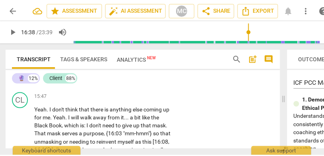
scroll to position [2460, 0]
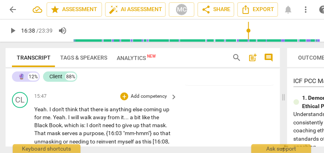
click at [149, 100] on p "Add competency" at bounding box center [149, 96] width 38 height 7
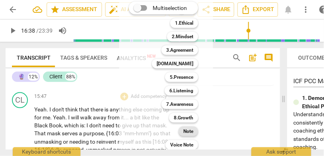
click at [184, 130] on b "Note" at bounding box center [188, 132] width 10 height 10
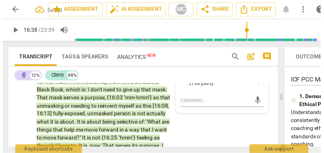
scroll to position [2514, 0]
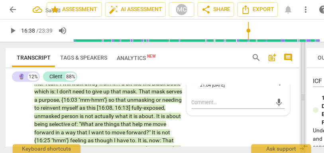
drag, startPoint x: 282, startPoint y: 94, endPoint x: 301, endPoint y: 94, distance: 19.5
click at [301, 94] on span at bounding box center [303, 98] width 5 height 112
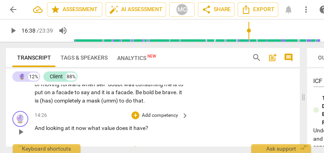
scroll to position [2096, 0]
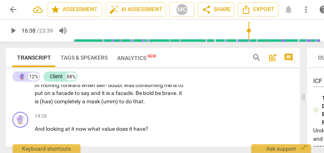
click at [82, 102] on span "completely" at bounding box center [68, 102] width 28 height 6
type input "861"
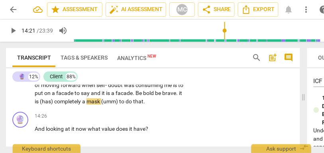
click at [101, 103] on span "mask" at bounding box center [93, 102] width 15 height 6
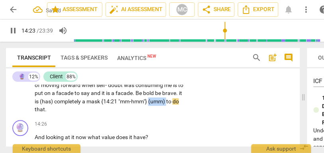
drag, startPoint x: 52, startPoint y: 111, endPoint x: 21, endPoint y: 109, distance: 31.1
click at [21, 109] on div "CL play_arrow pause 13:33 + Add competency keyboard_arrow_right Yeah they are (…" at bounding box center [153, 66] width 294 height 101
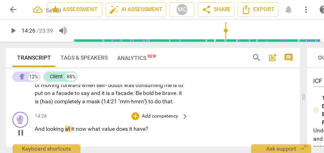
click at [35, 133] on span "And" at bounding box center [40, 129] width 11 height 6
type input "867"
click at [92, 133] on span "what" at bounding box center [98, 129] width 14 height 6
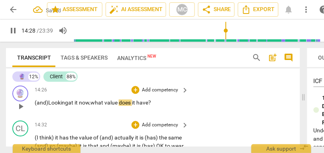
scroll to position [2122, 0]
click at [157, 94] on p "Add competency" at bounding box center [160, 90] width 38 height 7
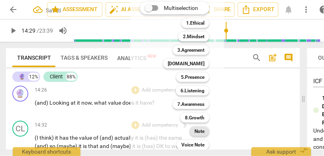
click at [196, 131] on b "Note" at bounding box center [199, 132] width 10 height 10
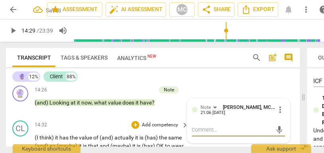
scroll to position [2159, 0]
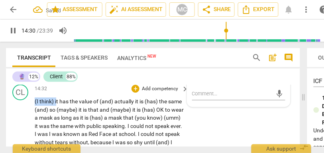
drag, startPoint x: 56, startPoint y: 110, endPoint x: 27, endPoint y: 110, distance: 28.3
click at [27, 110] on div "CL play_arrow pause 14:32 + Add competency keyboard_arrow_right (I think) it ha…" at bounding box center [153, 152] width 294 height 142
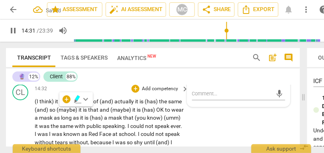
click at [43, 105] on span "think)" at bounding box center [47, 101] width 16 height 6
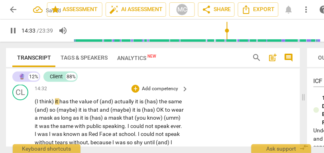
type input "873"
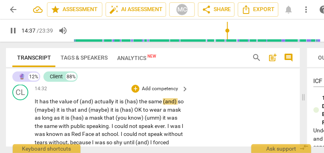
click at [50, 105] on span "the" at bounding box center [54, 101] width 9 height 6
drag, startPoint x: 95, startPoint y: 110, endPoint x: 78, endPoint y: 111, distance: 17.1
click at [84, 105] on span "actually" at bounding box center [93, 101] width 21 height 6
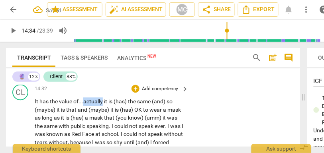
click at [84, 105] on span "actually" at bounding box center [93, 101] width 21 height 6
click at [104, 105] on span "actually" at bounding box center [93, 101] width 21 height 6
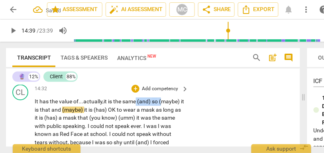
drag, startPoint x: 164, startPoint y: 110, endPoint x: 139, endPoint y: 110, distance: 24.3
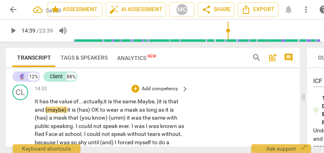
click at [135, 105] on span "same." at bounding box center [129, 101] width 15 height 6
click at [163, 105] on span "it" at bounding box center [161, 101] width 4 height 6
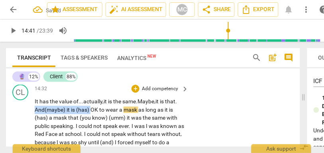
click at [99, 113] on span "OK" at bounding box center [94, 110] width 9 height 6
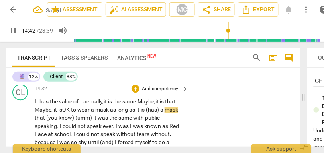
click at [164, 113] on span "a" at bounding box center [162, 110] width 4 height 6
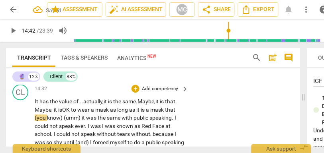
click at [197, 113] on div "CL play_arrow pause 14:32 + Add competency keyboard_arrow_right I t has the val…" at bounding box center [153, 152] width 294 height 142
click at [168, 105] on span "is" at bounding box center [167, 101] width 5 height 6
click at [144, 113] on span "is" at bounding box center [144, 110] width 5 height 6
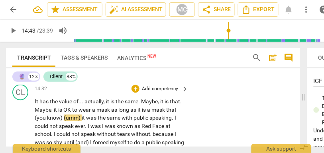
click at [37, 121] on span "(you" at bounding box center [41, 118] width 12 height 6
type input "883"
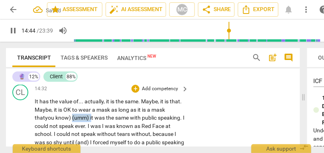
drag, startPoint x: 92, startPoint y: 127, endPoint x: 73, endPoint y: 127, distance: 18.7
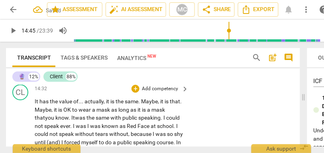
click at [53, 121] on span "you" at bounding box center [50, 118] width 10 height 6
click at [69, 121] on span "know. I" at bounding box center [64, 118] width 18 height 6
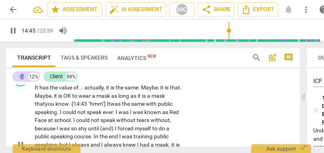
scroll to position [2174, 0]
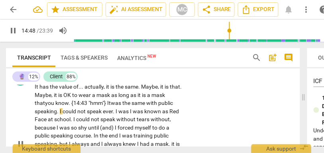
click at [127, 106] on span "the" at bounding box center [126, 103] width 9 height 6
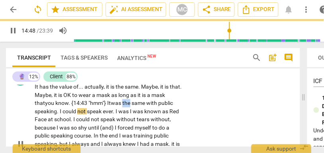
click at [127, 106] on span "the" at bounding box center [126, 103] width 9 height 6
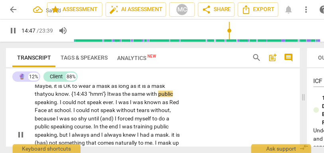
scroll to position [2185, 0]
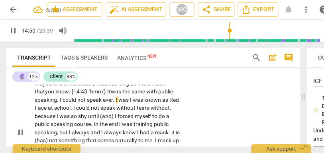
click at [131, 103] on span "I" at bounding box center [131, 100] width 3 height 6
click at [95, 103] on span "speak" at bounding box center [95, 100] width 16 height 6
click at [104, 103] on span "ever" at bounding box center [108, 100] width 10 height 6
click at [135, 103] on span "I" at bounding box center [134, 100] width 3 height 6
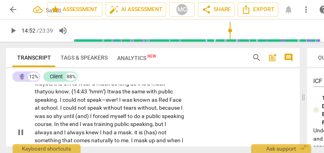
click at [129, 103] on span "was" at bounding box center [128, 100] width 12 height 6
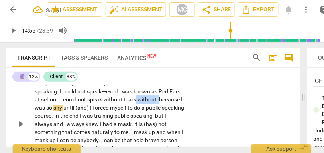
drag, startPoint x: 158, startPoint y: 107, endPoint x: 136, endPoint y: 108, distance: 22.3
click at [136, 108] on p "It has the value of . . . actually , it is the same . Maybe , it is that . Mayb…" at bounding box center [110, 124] width 150 height 123
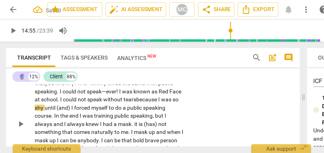
click at [142, 103] on span "because" at bounding box center [147, 99] width 22 height 6
click at [71, 111] on span "I" at bounding box center [72, 108] width 3 height 6
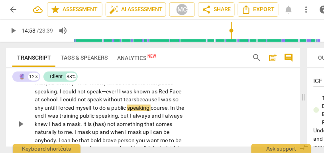
click at [66, 111] on span "forced" at bounding box center [66, 108] width 17 height 6
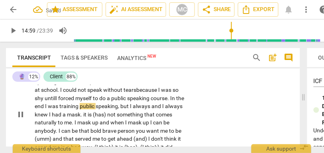
click at [48, 110] on span "I" at bounding box center [46, 106] width 3 height 6
click at [45, 110] on span "end," at bounding box center [40, 106] width 10 height 6
click at [80, 110] on span "training" at bounding box center [69, 106] width 20 height 6
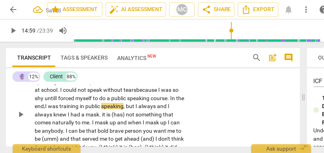
click at [59, 110] on span "was" at bounding box center [54, 106] width 12 height 6
drag, startPoint x: 146, startPoint y: 116, endPoint x: 182, endPoint y: 116, distance: 36.7
click at [182, 116] on p "It has the value of . . . actually , it is the same . Maybe , it is that . Mayb…" at bounding box center [110, 114] width 150 height 123
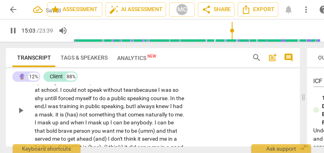
click at [156, 110] on span "always" at bounding box center [146, 106] width 19 height 6
click at [170, 110] on span "knew" at bounding box center [163, 106] width 14 height 6
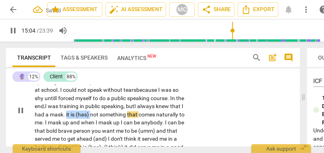
drag, startPoint x: 104, startPoint y: 123, endPoint x: 80, endPoint y: 122, distance: 24.3
click at [80, 122] on p "It has the value of . . . actually , it is the same . Maybe , it is that . Mayb…" at bounding box center [110, 110] width 150 height 114
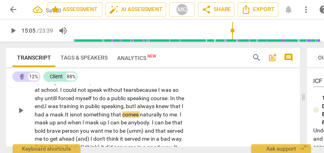
click at [74, 118] on span ". It is" at bounding box center [68, 115] width 10 height 6
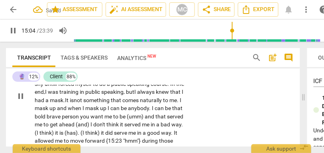
scroll to position [2217, 0]
click at [68, 112] on span "and" at bounding box center [62, 108] width 11 height 6
click at [57, 112] on span "up," at bounding box center [53, 108] width 8 height 6
click at [82, 112] on span "when" at bounding box center [75, 108] width 15 height 6
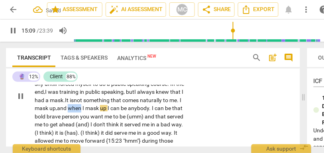
click at [82, 112] on span "when" at bounding box center [75, 108] width 15 height 6
click at [100, 112] on span "mask" at bounding box center [92, 108] width 15 height 6
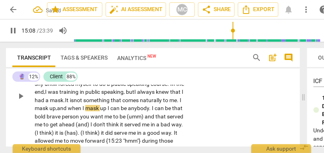
click at [100, 112] on span "mask" at bounding box center [92, 108] width 15 height 6
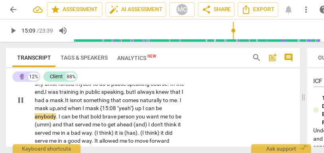
click at [145, 112] on span "I" at bounding box center [144, 108] width 3 height 6
click at [143, 112] on span "up," at bounding box center [139, 108] width 8 height 6
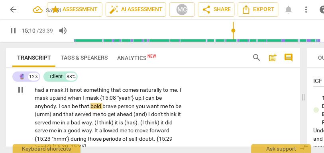
scroll to position [2232, 0]
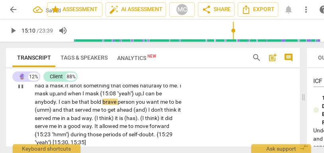
click at [156, 97] on span "can" at bounding box center [150, 93] width 10 height 6
click at [102, 105] on span "bold" at bounding box center [96, 102] width 12 height 6
click at [104, 105] on span "bold," at bounding box center [96, 102] width 13 height 6
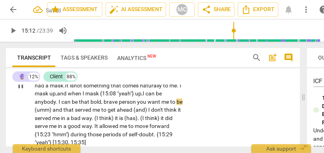
click at [144, 105] on span "you" at bounding box center [142, 102] width 10 height 6
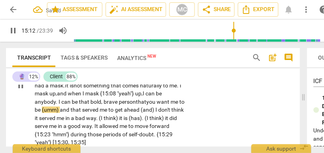
click at [71, 113] on span "and" at bounding box center [65, 110] width 11 height 6
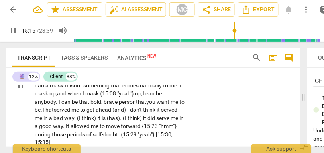
click at [127, 113] on span "(and)" at bounding box center [119, 110] width 15 height 6
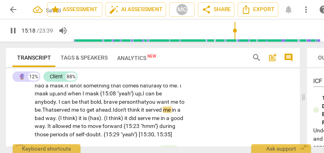
click at [127, 113] on span "don't" at bounding box center [120, 110] width 13 height 6
click at [141, 113] on span "think" at bounding box center [134, 110] width 14 height 6
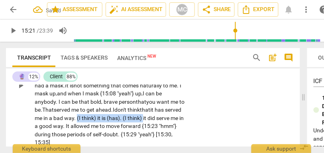
drag, startPoint x: 172, startPoint y: 126, endPoint x: 106, endPoint y: 124, distance: 66.6
click at [106, 124] on p "It has the value of . . . actually , it is the same . Maybe , it is that . Mayb…" at bounding box center [110, 85] width 150 height 123
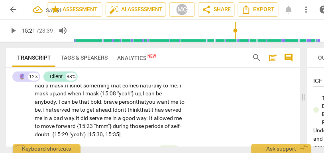
click at [89, 122] on span "did" at bounding box center [84, 118] width 9 height 6
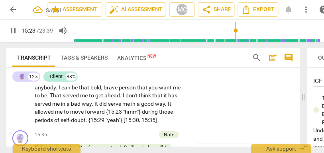
click at [201, 124] on div "CL play_arrow pause 14:32 + Add competency keyboard_arrow_right It has the valu…" at bounding box center [153, 61] width 294 height 134
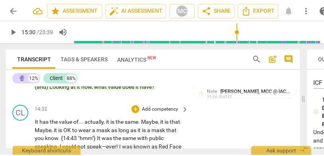
scroll to position [2141, 0]
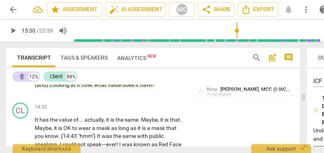
click at [165, 111] on p "Add competency" at bounding box center [160, 107] width 38 height 7
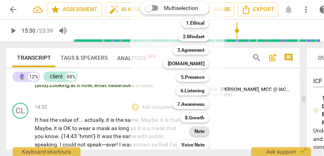
click at [204, 131] on b "Note" at bounding box center [199, 132] width 10 height 10
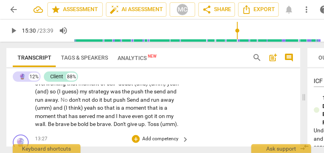
scroll to position [1945, 0]
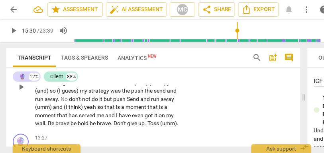
click at [129, 123] on span "give" at bounding box center [132, 123] width 11 height 6
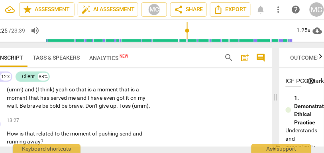
scroll to position [0, 29]
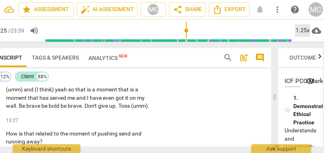
click at [298, 31] on div "1.25x" at bounding box center [302, 30] width 15 height 13
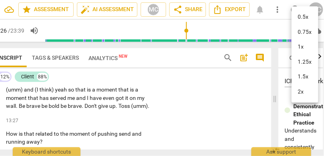
click at [305, 65] on li "1.25x" at bounding box center [305, 62] width 27 height 15
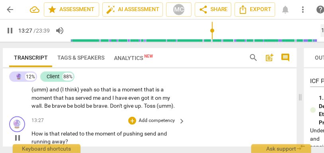
scroll to position [0, 3]
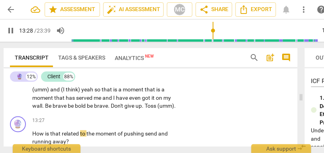
click at [125, 105] on span "give" at bounding box center [129, 106] width 11 height 6
click at [159, 107] on span "(umm)" at bounding box center [165, 106] width 17 height 6
type input "803"
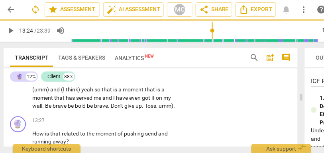
click at [172, 107] on span "mm)" at bounding box center [168, 106] width 12 height 6
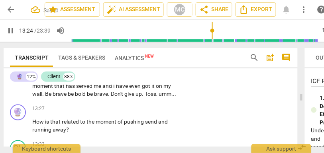
scroll to position [1976, 0]
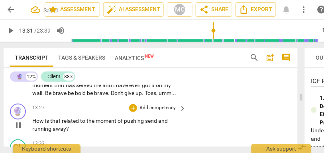
click at [148, 122] on span "send" at bounding box center [151, 121] width 13 height 6
click at [156, 108] on p "Add competency" at bounding box center [158, 108] width 38 height 7
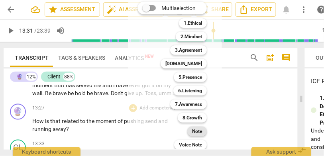
click at [199, 133] on b "Note" at bounding box center [197, 132] width 10 height 10
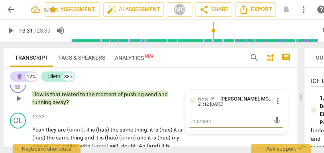
scroll to position [2003, 0]
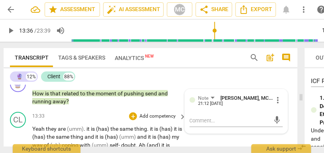
type input "817"
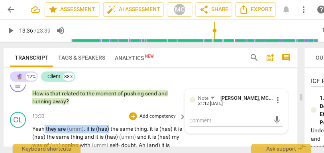
drag, startPoint x: 110, startPoint y: 129, endPoint x: 43, endPoint y: 128, distance: 66.1
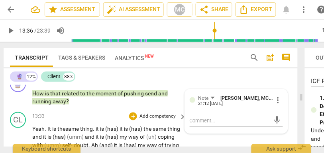
click at [43, 128] on span "Yeah. It is" at bounding box center [44, 129] width 24 height 6
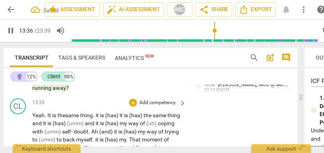
scroll to position [2018, 0]
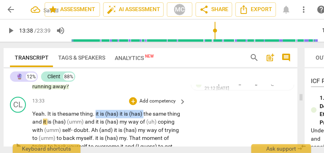
drag, startPoint x: 146, startPoint y: 114, endPoint x: 97, endPoint y: 114, distance: 49.0
click at [97, 114] on p "Yeah. It is the same thing . it is (has) it is (has) the same thing and it is (…" at bounding box center [107, 147] width 150 height 74
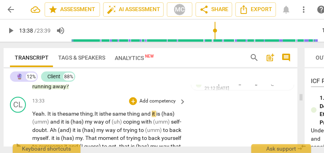
click at [112, 115] on span "the" at bounding box center [107, 114] width 9 height 6
click at [141, 114] on span "thing" at bounding box center [134, 114] width 14 height 6
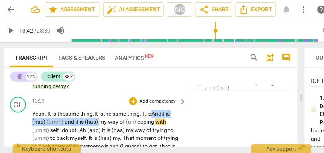
click at [100, 122] on span "my" at bounding box center [103, 122] width 9 height 6
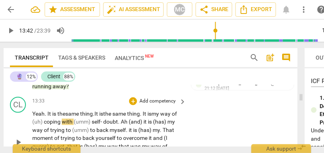
click at [169, 114] on span "way" at bounding box center [166, 114] width 12 height 6
drag, startPoint x: 50, startPoint y: 123, endPoint x: 61, endPoint y: 103, distance: 23.2
click at [50, 123] on span "coping" at bounding box center [53, 122] width 18 height 6
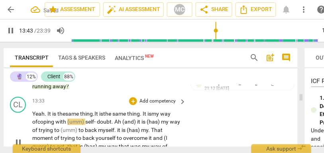
click at [88, 119] on span "self-" at bounding box center [91, 122] width 12 height 6
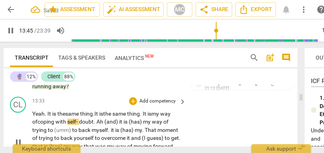
click at [84, 124] on span "doubt" at bounding box center [86, 122] width 15 height 6
click at [86, 120] on span "doubt" at bounding box center [85, 122] width 15 height 6
click at [95, 123] on span "." at bounding box center [93, 122] width 3 height 6
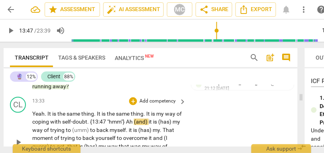
click at [103, 112] on span "is" at bounding box center [104, 114] width 5 height 6
click at [84, 116] on span "thing" at bounding box center [87, 114] width 13 height 6
click at [116, 114] on span "the" at bounding box center [111, 114] width 9 height 6
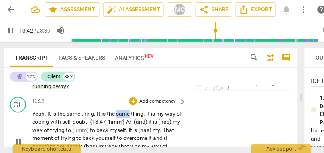
click at [116, 114] on span "the" at bounding box center [111, 114] width 9 height 6
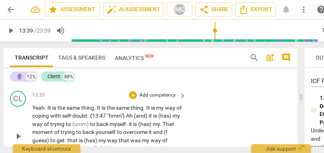
click at [129, 110] on span "same" at bounding box center [123, 108] width 15 height 6
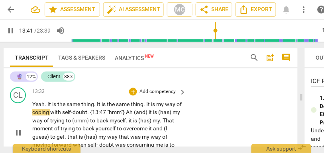
scroll to position [2025, 0]
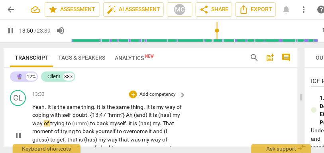
click at [107, 116] on span "{13:47" at bounding box center [98, 115] width 17 height 6
type input "830"
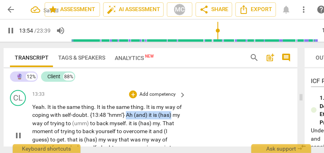
drag, startPoint x: 133, startPoint y: 116, endPoint x: 184, endPoint y: 117, distance: 50.6
click at [184, 117] on div "Yeah . It is the same thing . It is the same thing . It is my way of coping wit…" at bounding box center [109, 136] width 155 height 65
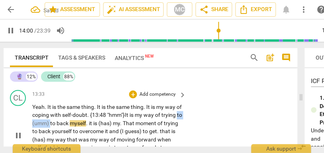
drag, startPoint x: 71, startPoint y: 123, endPoint x: 48, endPoint y: 123, distance: 23.5
click at [48, 123] on p "Yeah . It is the same thing . It is the same thing . It is my way of coping wit…" at bounding box center [107, 136] width 150 height 65
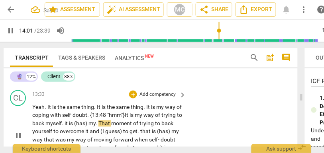
click at [155, 116] on span "way" at bounding box center [149, 115] width 12 height 6
click at [161, 119] on span "trying" at bounding box center [169, 115] width 16 height 6
click at [177, 119] on span "to" at bounding box center [179, 115] width 5 height 6
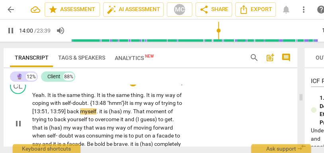
scroll to position [2038, 0]
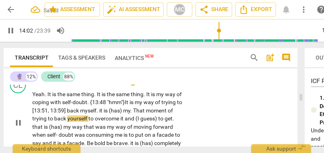
click at [80, 112] on span "back" at bounding box center [73, 111] width 13 height 6
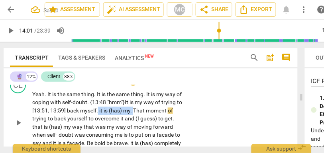
drag, startPoint x: 157, startPoint y: 110, endPoint x: 120, endPoint y: 110, distance: 36.7
click at [120, 110] on p "Yeah . It is the same thing . It is the same thing . It is my way of coping wit…" at bounding box center [107, 123] width 150 height 65
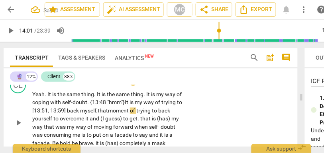
click at [108, 111] on span "that" at bounding box center [103, 111] width 10 height 6
click at [158, 114] on span "back" at bounding box center [164, 111] width 12 height 6
click at [60, 120] on span "to" at bounding box center [56, 119] width 6 height 6
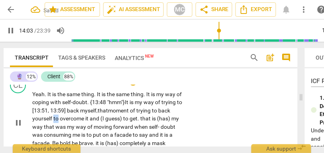
click at [60, 120] on span "to" at bounding box center [56, 119] width 6 height 6
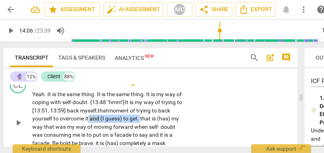
drag, startPoint x: 161, startPoint y: 119, endPoint x: 109, endPoint y: 119, distance: 52.2
click at [109, 119] on p "Yeah . It is the same thing . It is the same thing . It is my way of coping wit…" at bounding box center [107, 123] width 150 height 65
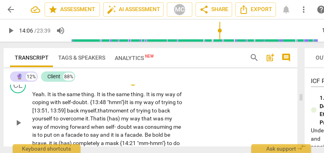
click at [102, 119] on span "That" at bounding box center [96, 119] width 12 height 6
click at [121, 118] on span "(has)" at bounding box center [114, 119] width 14 height 6
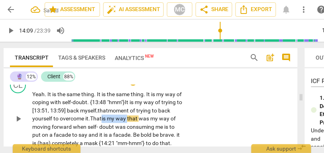
drag, startPoint x: 150, startPoint y: 118, endPoint x: 123, endPoint y: 118, distance: 27.5
click at [123, 118] on p "Yeah . It is the same thing . It is the same thing . It is my way of coping wit…" at bounding box center [107, 119] width 150 height 57
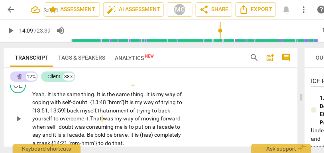
click at [85, 118] on span "overcome" at bounding box center [72, 119] width 25 height 6
click at [74, 128] on span "doubt" at bounding box center [67, 127] width 16 height 6
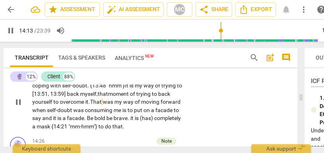
scroll to position [2058, 0]
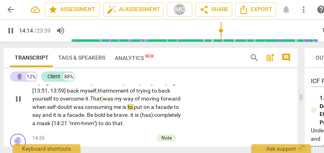
click at [127, 107] on span "is" at bounding box center [124, 107] width 5 height 6
click at [139, 107] on span "put" at bounding box center [134, 107] width 10 height 6
click at [42, 116] on span "say" at bounding box center [37, 115] width 10 height 6
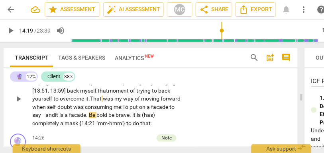
click at [45, 115] on span "say—" at bounding box center [38, 115] width 13 height 6
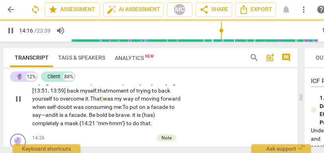
click at [116, 116] on span "be" at bounding box center [111, 115] width 7 height 6
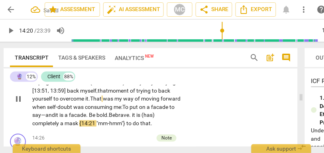
click at [132, 116] on span "." at bounding box center [130, 115] width 3 height 6
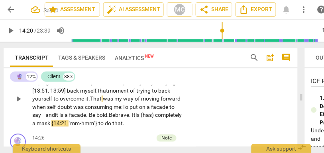
click at [132, 116] on span at bounding box center [131, 115] width 1 height 6
drag, startPoint x: 47, startPoint y: 124, endPoint x: 20, endPoint y: 122, distance: 27.6
click at [20, 122] on div "CL play_arrow pause 13:33 + Add competency keyboard_arrow_right Yeah . It is th…" at bounding box center [151, 93] width 294 height 77
click at [183, 120] on div "Yeah . It is the same thing . It is the same thing . It is my way of coping wit…" at bounding box center [109, 99] width 155 height 57
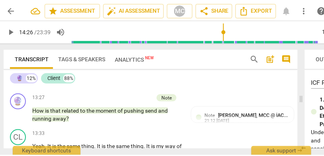
scroll to position [1986, 0]
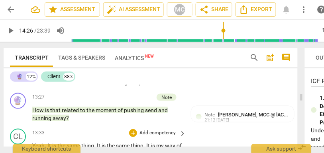
click at [154, 136] on p "Add competency" at bounding box center [158, 133] width 38 height 7
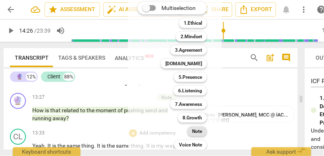
click at [193, 135] on b "Note" at bounding box center [197, 132] width 10 height 10
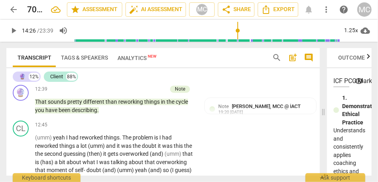
scroll to position [1762, 0]
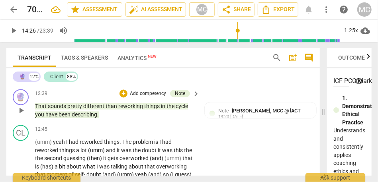
click at [91, 118] on span "describing" at bounding box center [84, 115] width 25 height 6
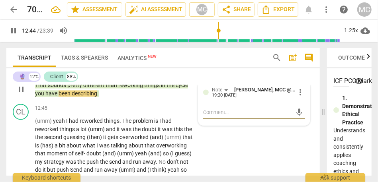
scroll to position [1786, 0]
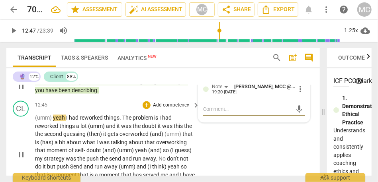
type input "767"
drag, startPoint x: 40, startPoint y: 135, endPoint x: 33, endPoint y: 135, distance: 7.6
click at [33, 135] on div "CL play_arrow pause 12:45 + Add competency keyboard_arrow_right (umm) yeah I ha…" at bounding box center [163, 148] width 314 height 101
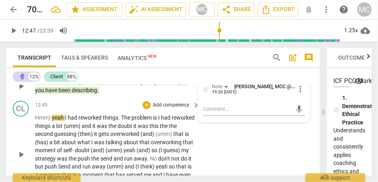
click at [46, 122] on span "Hmm)" at bounding box center [43, 118] width 17 height 6
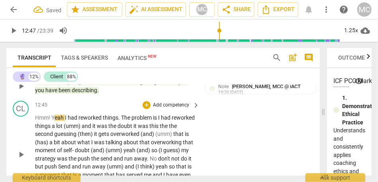
click at [43, 122] on span "Hmm! Y" at bounding box center [45, 118] width 20 height 6
click at [65, 122] on span "I" at bounding box center [66, 118] width 3 height 6
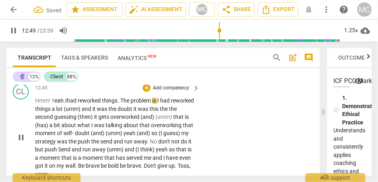
scroll to position [1804, 0]
click at [99, 104] on span "reworked" at bounding box center [90, 100] width 24 height 6
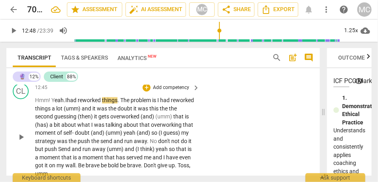
click at [86, 120] on p "Hmm! Y eah. I had reworked things . The problem is I had reworked things a lot …" at bounding box center [115, 137] width 161 height 82
click at [89, 104] on span "reworked" at bounding box center [90, 100] width 24 height 6
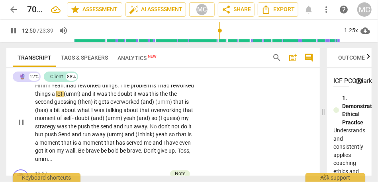
click at [119, 105] on p "Hmm! Y eah. I had reworked things . The problem is I had reworked things a lot …" at bounding box center [115, 123] width 161 height 82
click at [157, 89] on span "is" at bounding box center [154, 85] width 5 height 6
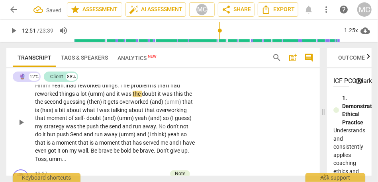
click at [157, 89] on span "is that" at bounding box center [160, 85] width 16 height 6
drag, startPoint x: 118, startPoint y: 111, endPoint x: 90, endPoint y: 111, distance: 27.5
click at [90, 111] on p "Hmm! Y eah. I had reworked things . The problem is that I had reworked things a…" at bounding box center [115, 123] width 161 height 82
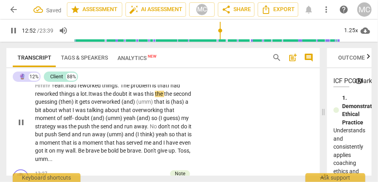
click at [90, 97] on span "It" at bounding box center [90, 94] width 4 height 6
click at [129, 97] on span "doubt" at bounding box center [121, 94] width 16 height 6
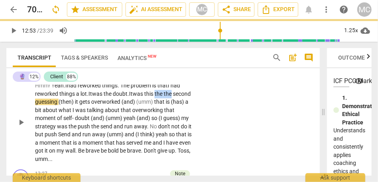
drag, startPoint x: 159, startPoint y: 111, endPoint x: 182, endPoint y: 112, distance: 23.5
click at [182, 112] on p "Hmm! Y eah. I had reworked things . The problem is that I had reworked things a…" at bounding box center [115, 123] width 161 height 82
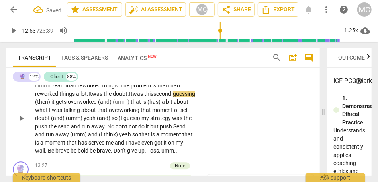
click at [269, 112] on div "CL play_arrow pause 12:45 + Add competency keyboard_arrow_right Hmm! Y eah. I h…" at bounding box center [163, 111] width 314 height 93
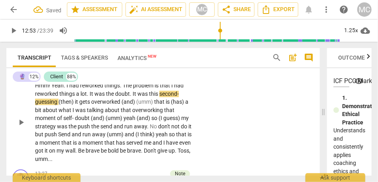
click at [149, 97] on span "this" at bounding box center [154, 94] width 10 height 6
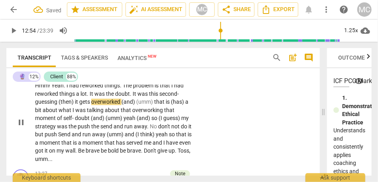
click at [141, 89] on span "problem" at bounding box center [144, 85] width 22 height 6
click at [141, 97] on span "was" at bounding box center [143, 94] width 12 height 6
click at [75, 105] on span "(then)" at bounding box center [67, 102] width 16 height 6
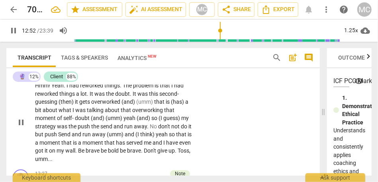
type input "773"
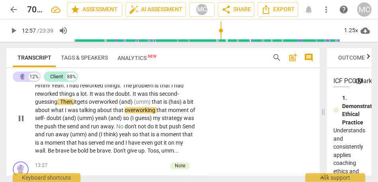
click at [76, 105] on span "it" at bounding box center [75, 102] width 3 height 6
click at [116, 105] on span "overworked" at bounding box center [104, 102] width 30 height 6
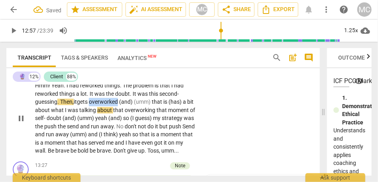
click at [116, 105] on span "overworked" at bounding box center [104, 102] width 30 height 6
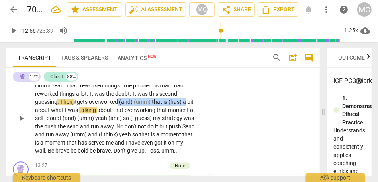
drag, startPoint x: 121, startPoint y: 121, endPoint x: 205, endPoint y: 120, distance: 84.5
click at [205, 120] on div "CL play_arrow pause 12:45 + Add competency keyboard_arrow_right Hmm ! Yeah . I …" at bounding box center [163, 111] width 314 height 93
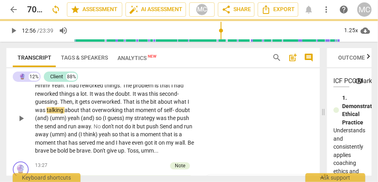
click at [241, 116] on div "CL play_arrow pause 12:45 + Add competency keyboard_arrow_right Hmm ! Yeah . I …" at bounding box center [163, 111] width 314 height 93
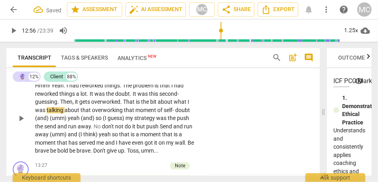
click at [126, 105] on span "That" at bounding box center [129, 102] width 13 height 6
click at [62, 114] on span "talking" at bounding box center [56, 110] width 18 height 6
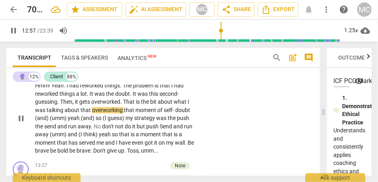
click at [81, 114] on span "that" at bounding box center [86, 110] width 12 height 6
type input "777"
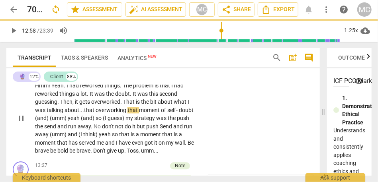
click at [128, 114] on span "that" at bounding box center [133, 110] width 12 height 6
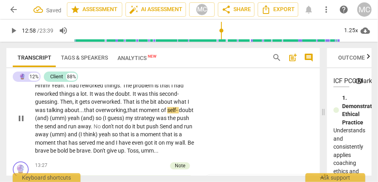
click at [181, 125] on p "Hmm ! Yeah . I had reworked things . The problem is that I had reworked things …" at bounding box center [115, 119] width 161 height 74
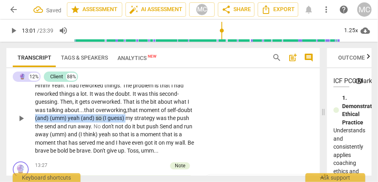
drag, startPoint x: 126, startPoint y: 135, endPoint x: 11, endPoint y: 132, distance: 115.2
click at [11, 132] on div "CL play_arrow pause 12:45 + Add competency keyboard_arrow_right Hmm ! Yeah . I …" at bounding box center [163, 111] width 314 height 93
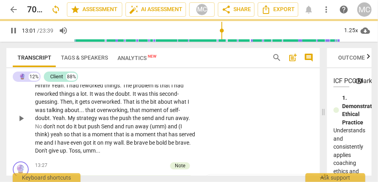
click at [196, 131] on div "Hmm ! Yeah . I had reworked things . The problem is that I had reworked things …" at bounding box center [117, 119] width 165 height 74
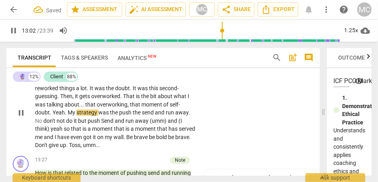
scroll to position [1825, 0]
click at [131, 116] on span "push" at bounding box center [126, 113] width 14 height 6
click at [120, 116] on span "push" at bounding box center [126, 113] width 14 height 6
type input "784"
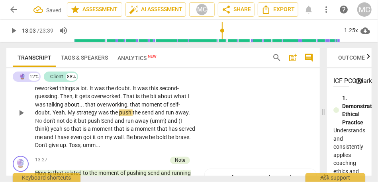
click at [133, 116] on span "the" at bounding box center [137, 113] width 9 height 6
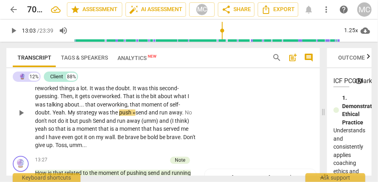
drag, startPoint x: 132, startPoint y: 129, endPoint x: 143, endPoint y: 129, distance: 10.4
click at [133, 116] on span "push «" at bounding box center [127, 113] width 16 height 6
click at [146, 116] on span "send" at bounding box center [141, 113] width 13 height 6
click at [192, 116] on span "No" at bounding box center [191, 113] width 7 height 6
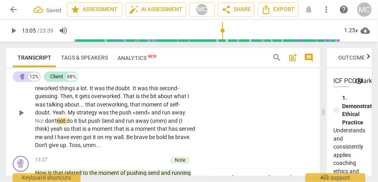
click at [178, 116] on span "away" at bounding box center [178, 113] width 13 height 6
click at [48, 124] on span "don't" at bounding box center [51, 121] width 12 height 6
click at [52, 124] on span "on't" at bounding box center [51, 121] width 9 height 6
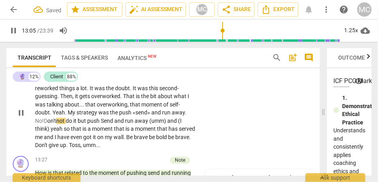
click at [81, 124] on span "but" at bounding box center [83, 121] width 10 height 6
click at [101, 124] on span "push" at bounding box center [94, 121] width 14 height 6
click at [122, 124] on span "and" at bounding box center [119, 121] width 11 height 6
click at [151, 124] on span "away" at bounding box center [144, 121] width 15 height 6
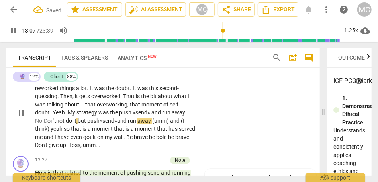
click at [152, 124] on span "away" at bounding box center [144, 121] width 15 height 6
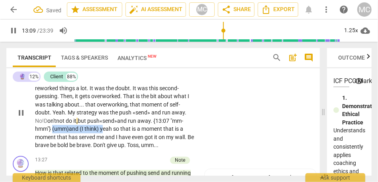
drag, startPoint x: 104, startPoint y: 145, endPoint x: 54, endPoint y: 145, distance: 50.6
click at [54, 145] on p "Hmm ! Yeah . I had reworked things . The problem is that I had reworked things …" at bounding box center [115, 113] width 161 height 74
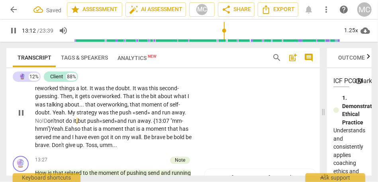
click at [150, 133] on span "away. {13:07 "mm-hmm"} Yeah." at bounding box center [109, 125] width 148 height 15
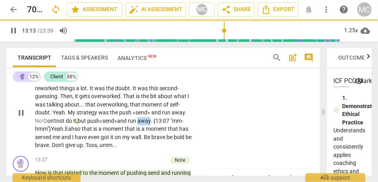
click at [150, 133] on span "away. {13:07 "mm-hmm"} Yeah." at bounding box center [109, 125] width 148 height 15
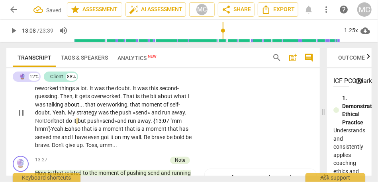
click at [51, 133] on span "away. {13:07 "mm-hmm"} Yeah." at bounding box center [109, 125] width 148 height 15
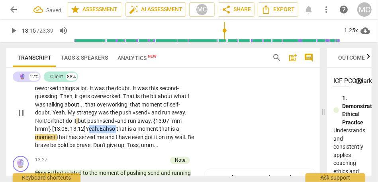
drag, startPoint x: 120, startPoint y: 145, endPoint x: 88, endPoint y: 145, distance: 32.3
click at [88, 145] on p "Hmm ! Yeah . I had reworked things . The problem is that I had reworked things …" at bounding box center [115, 113] width 161 height 74
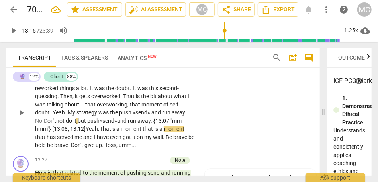
click at [111, 132] on span "That" at bounding box center [106, 129] width 12 height 6
drag, startPoint x: 149, startPoint y: 143, endPoint x: 103, endPoint y: 142, distance: 45.8
click at [103, 142] on p "Hmm ! Yeah . I had reworked things . The problem is that I had reworked things …" at bounding box center [115, 113] width 161 height 74
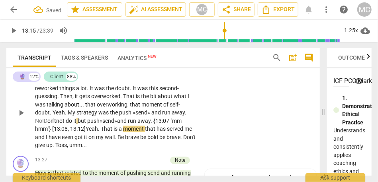
click at [110, 132] on span "hat" at bounding box center [109, 129] width 10 height 6
click at [46, 141] on span "and" at bounding box center [40, 137] width 11 height 6
click at [50, 141] on span "have" at bounding box center [53, 137] width 13 height 6
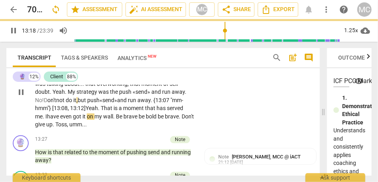
scroll to position [1846, 0]
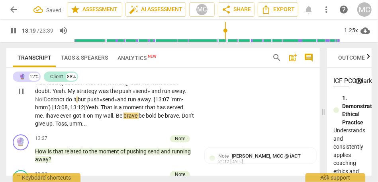
click at [139, 119] on span "brave" at bounding box center [131, 116] width 15 height 6
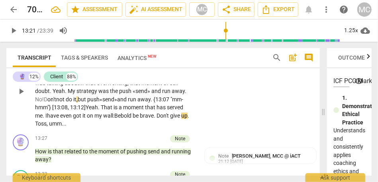
click at [133, 119] on span "bold" at bounding box center [127, 116] width 12 height 6
click at [139, 119] on span "Be" at bounding box center [136, 116] width 6 height 6
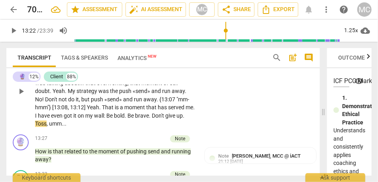
click at [104, 119] on span "wall" at bounding box center [99, 116] width 10 height 6
click at [94, 119] on span "my" at bounding box center [89, 116] width 9 height 6
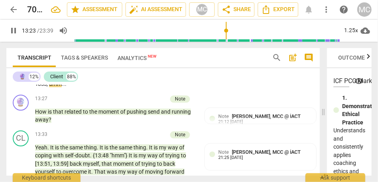
scroll to position [1887, 0]
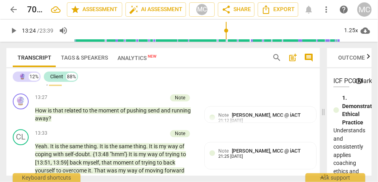
click at [176, 78] on span "give" at bounding box center [170, 75] width 11 height 6
click at [183, 78] on span "." at bounding box center [184, 75] width 2 height 6
type input "802"
click at [241, 90] on div "CL play_arrow pause 12:45 + Add competency keyboard_arrow_right Hmm ! Yeah . I …" at bounding box center [163, 43] width 314 height 93
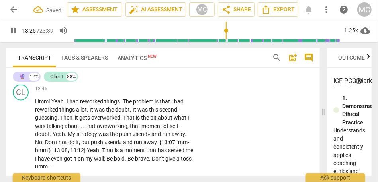
scroll to position [1802, 0]
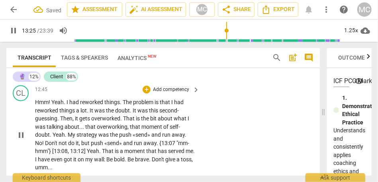
click at [170, 94] on p "Add competency" at bounding box center [171, 89] width 38 height 7
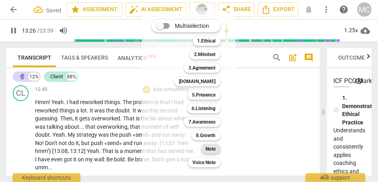
click at [213, 146] on b "Note" at bounding box center [211, 150] width 10 height 10
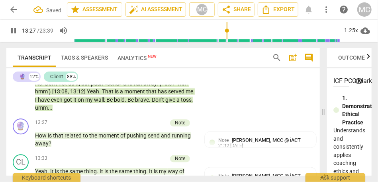
scroll to position [1871, 0]
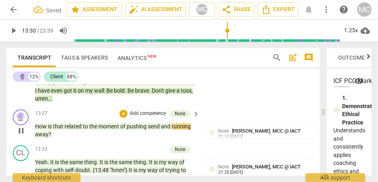
type input "811"
click at [151, 130] on span "send" at bounding box center [154, 127] width 13 height 6
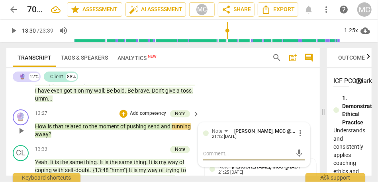
click at [151, 130] on span "send" at bounding box center [154, 127] width 13 height 6
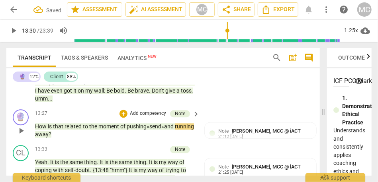
click at [239, 102] on div "CL play_arrow pause 12:45 + Add competency Note keyboard_arrow_right Hmm ! Yeah…" at bounding box center [163, 59] width 314 height 93
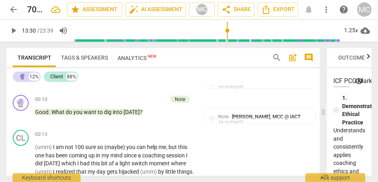
scroll to position [133, 0]
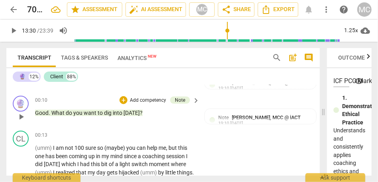
click at [121, 113] on span "into" at bounding box center [118, 113] width 11 height 6
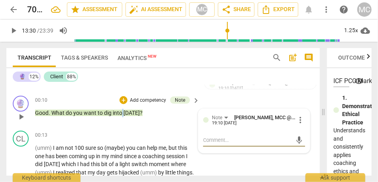
click at [121, 113] on span "into" at bounding box center [118, 113] width 11 height 6
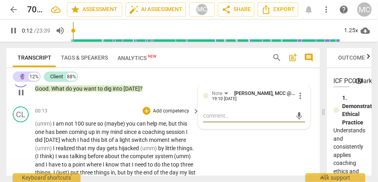
scroll to position [165, 0]
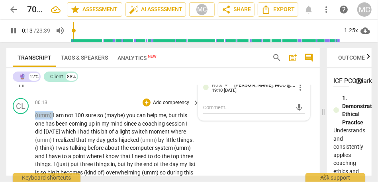
drag, startPoint x: 53, startPoint y: 116, endPoint x: 33, endPoint y: 105, distance: 22.3
type input "14"
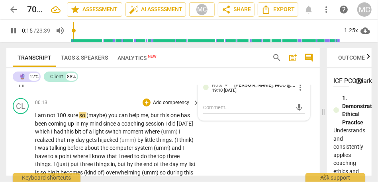
click at [69, 112] on span "sure" at bounding box center [73, 115] width 12 height 6
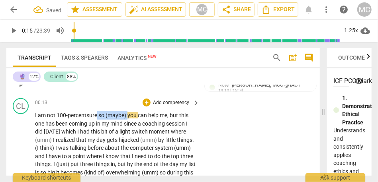
drag, startPoint x: 130, startPoint y: 116, endPoint x: 98, endPoint y: 115, distance: 32.3
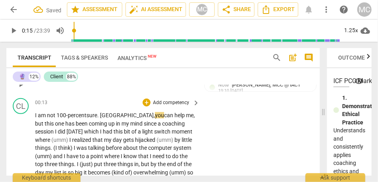
click at [81, 116] on span "100-percent" at bounding box center [72, 115] width 30 height 6
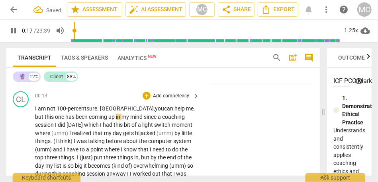
scroll to position [174, 0]
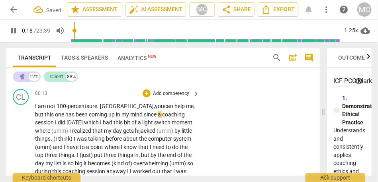
click at [45, 112] on span "but" at bounding box center [40, 115] width 10 height 6
click at [84, 123] on span "which" at bounding box center [92, 123] width 16 height 6
drag, startPoint x: 131, startPoint y: 122, endPoint x: 101, endPoint y: 120, distance: 30.3
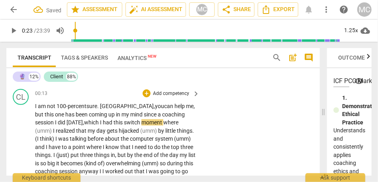
click at [114, 121] on span "this" at bounding box center [119, 123] width 10 height 6
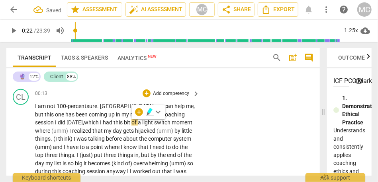
click at [138, 124] on span "a" at bounding box center [140, 123] width 4 height 6
click at [138, 122] on span "a" at bounding box center [140, 123] width 4 height 6
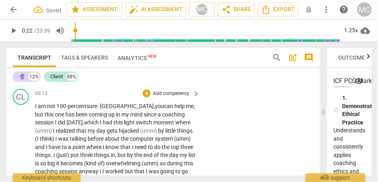
click at [100, 122] on span "I" at bounding box center [101, 123] width 3 height 6
click at [124, 124] on span "light" at bounding box center [130, 123] width 12 height 6
click at [124, 123] on span "light" at bounding box center [130, 123] width 12 height 6
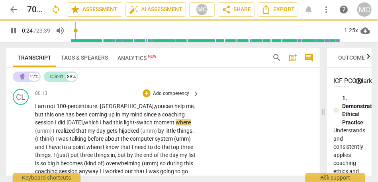
click at [176, 125] on span "where" at bounding box center [183, 123] width 15 height 6
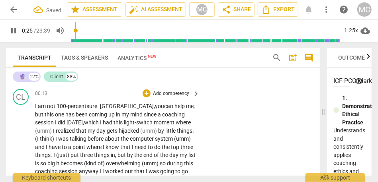
click at [53, 128] on span "(umm)" at bounding box center [44, 131] width 18 height 6
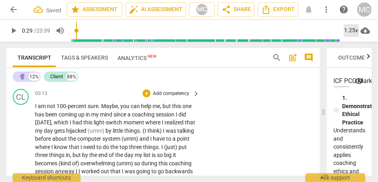
click at [323, 29] on div "1.25x" at bounding box center [351, 30] width 15 height 13
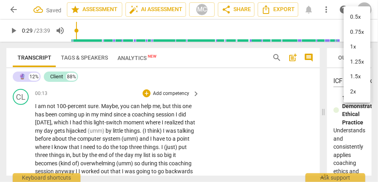
click at [323, 63] on li "1.25x" at bounding box center [357, 62] width 27 height 15
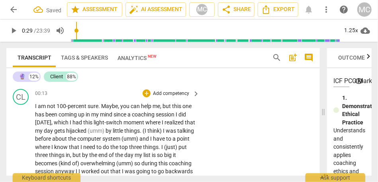
click at [140, 128] on span "things" at bounding box center [132, 131] width 16 height 6
click at [138, 123] on span "moment" at bounding box center [135, 123] width 22 height 6
click at [113, 131] on span "by" at bounding box center [109, 131] width 7 height 6
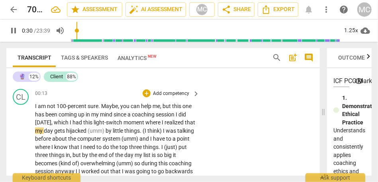
type input "31"
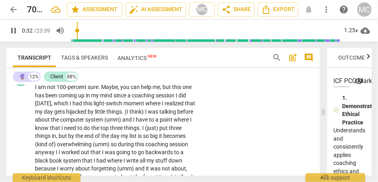
scroll to position [196, 0]
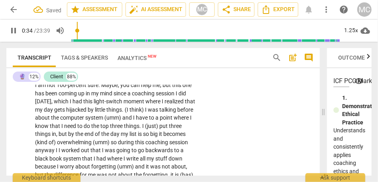
click at [148, 110] on span "I" at bounding box center [146, 110] width 3 height 6
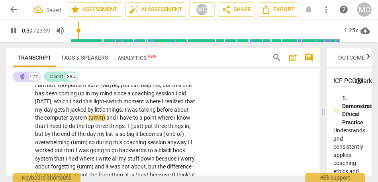
click at [120, 117] on span "I" at bounding box center [118, 118] width 3 height 6
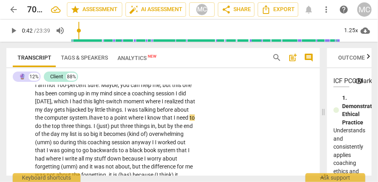
click at [104, 119] on span "have" at bounding box center [96, 118] width 13 height 6
click at [104, 120] on span "have" at bounding box center [96, 118] width 13 height 6
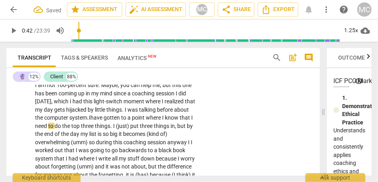
click at [121, 116] on span "have gotten" at bounding box center [105, 118] width 31 height 6
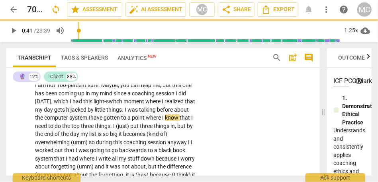
click at [121, 117] on span "have gotten" at bounding box center [105, 118] width 31 height 6
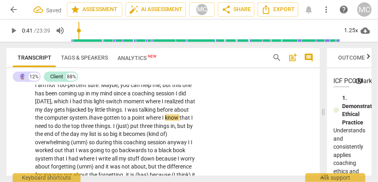
click at [121, 117] on span "have gotten" at bounding box center [105, 118] width 31 height 6
click at [140, 127] on span "put" at bounding box center [135, 126] width 10 height 6
click at [110, 127] on span "things" at bounding box center [103, 126] width 16 height 6
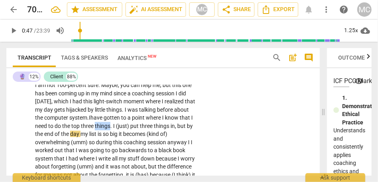
click at [110, 127] on span "things" at bounding box center [103, 126] width 16 height 6
click at [140, 126] on span "put" at bounding box center [135, 126] width 10 height 6
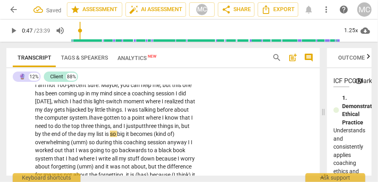
click at [181, 129] on span "but" at bounding box center [185, 126] width 8 height 6
click at [144, 125] on span "put" at bounding box center [139, 126] width 8 height 6
click at [145, 125] on span "put" at bounding box center [141, 126] width 8 height 6
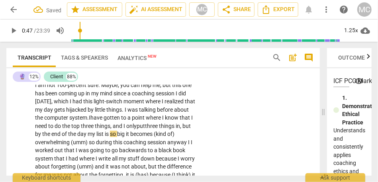
click at [182, 129] on span "but" at bounding box center [186, 126] width 8 height 6
click at [96, 136] on span "my" at bounding box center [92, 134] width 9 height 6
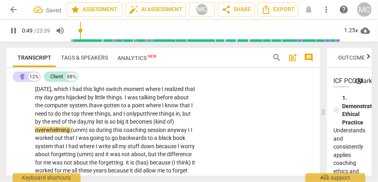
click at [117, 122] on span "so" at bounding box center [113, 122] width 7 height 6
click at [125, 122] on span "big" at bounding box center [121, 122] width 9 height 6
click at [71, 131] on span "overwhelming" at bounding box center [53, 130] width 36 height 6
click at [113, 128] on span "during" at bounding box center [104, 130] width 17 height 6
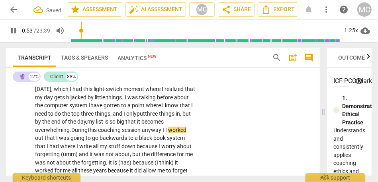
click at [88, 130] on span "During" at bounding box center [79, 130] width 16 height 6
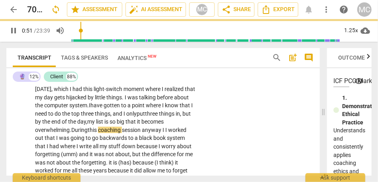
click at [163, 132] on span "anyway" at bounding box center [152, 130] width 21 height 6
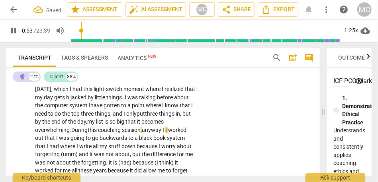
click at [163, 130] on span "anyway" at bounding box center [152, 130] width 21 height 6
click at [165, 133] on span "worked" at bounding box center [175, 130] width 20 height 6
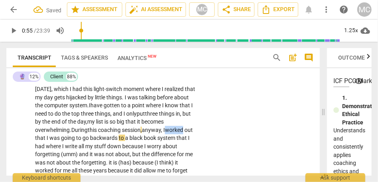
click at [165, 133] on span "worked" at bounding box center [175, 130] width 20 height 6
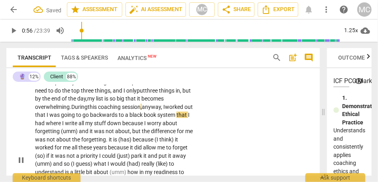
click at [144, 118] on span "book" at bounding box center [151, 115] width 14 height 6
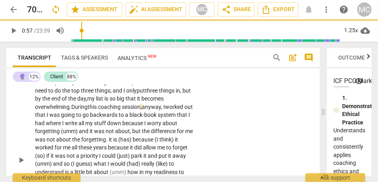
click at [158, 118] on span "system" at bounding box center [167, 115] width 19 height 6
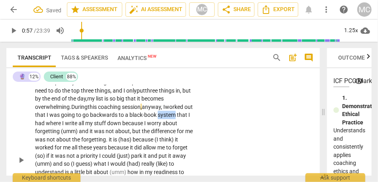
click at [158, 118] on span "system" at bounding box center [167, 115] width 19 height 6
click at [94, 131] on span "it" at bounding box center [92, 131] width 4 height 6
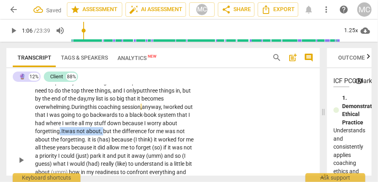
drag, startPoint x: 161, startPoint y: 131, endPoint x: 116, endPoint y: 131, distance: 45.4
click at [116, 131] on p "I am not 100-percent sure . Maybe , you can help me , but this one has been com…" at bounding box center [115, 160] width 161 height 229
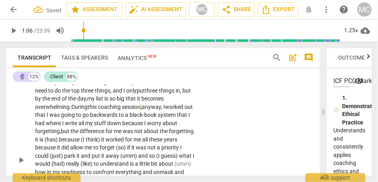
click at [71, 132] on span "but" at bounding box center [66, 131] width 10 height 6
click at [169, 135] on span "forgetting" at bounding box center [181, 131] width 25 height 6
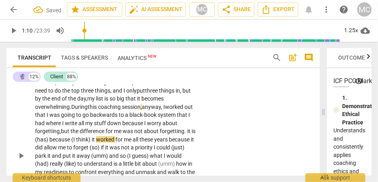
click at [187, 135] on span "it" at bounding box center [189, 131] width 4 height 6
drag, startPoint x: 112, startPoint y: 140, endPoint x: 99, endPoint y: 140, distance: 12.7
click at [99, 140] on p "I am not 100-percent sure . Maybe , you can help me , but this one has been com…" at bounding box center [115, 156] width 161 height 221
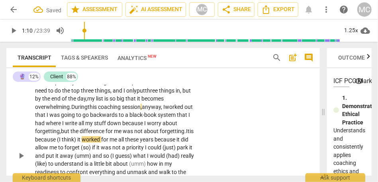
click at [82, 140] on span "it" at bounding box center [79, 140] width 4 height 6
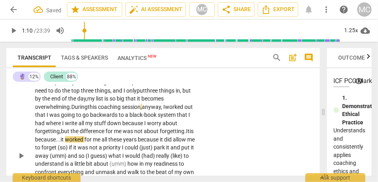
click at [65, 141] on span "it" at bounding box center [63, 140] width 4 height 6
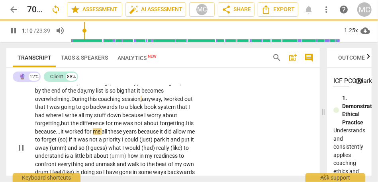
scroll to position [239, 0]
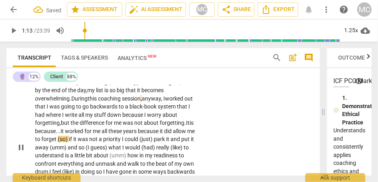
click at [73, 140] on span "if" at bounding box center [71, 139] width 4 height 6
click at [74, 141] on span "it" at bounding box center [71, 139] width 4 height 6
click at [118, 139] on span "priority" at bounding box center [108, 139] width 19 height 6
click at [136, 143] on span "(just)" at bounding box center [143, 139] width 14 height 6
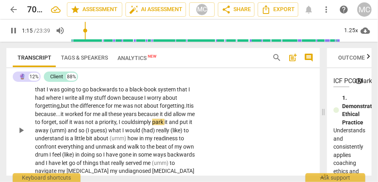
scroll to position [259, 0]
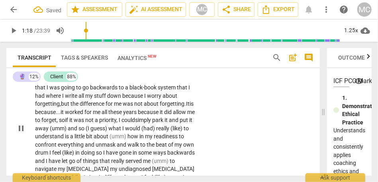
click at [50, 128] on span "away" at bounding box center [42, 128] width 15 height 6
click at [50, 129] on span "away" at bounding box center [42, 128] width 15 height 6
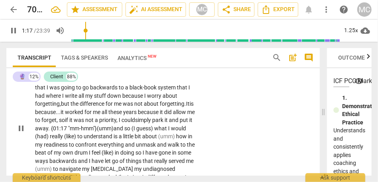
scroll to position [272, 0]
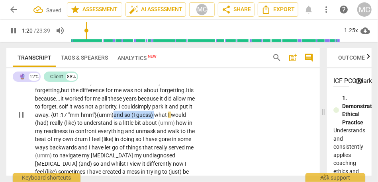
drag, startPoint x: 77, startPoint y: 124, endPoint x: 31, endPoint y: 124, distance: 46.2
click at [31, 124] on div "CL play_arrow pause 00:13 + Add competency keyboard_arrow_right I am not 100-pe…" at bounding box center [163, 108] width 314 height 240
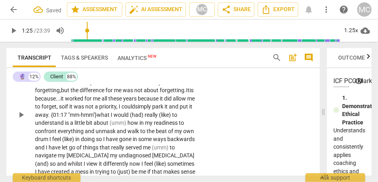
click at [97, 114] on span "away. {01:17 "mm-hmm"}" at bounding box center [66, 115] width 62 height 6
drag, startPoint x: 83, startPoint y: 124, endPoint x: 100, endPoint y: 124, distance: 17.1
click at [100, 124] on p "I am not 100-percent sure . Maybe , you can help me , but this one has been com…" at bounding box center [115, 115] width 161 height 221
click at [104, 118] on span "what" at bounding box center [111, 115] width 14 height 6
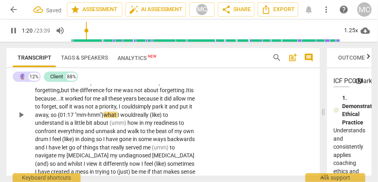
scroll to position [279, 0]
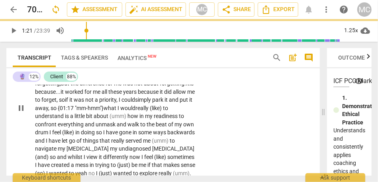
click at [163, 112] on span "to" at bounding box center [165, 108] width 5 height 6
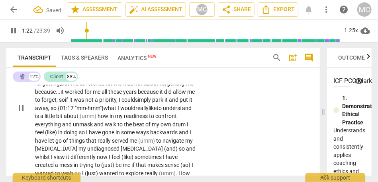
scroll to position [286, 0]
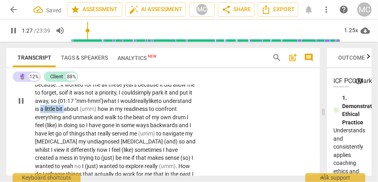
drag, startPoint x: 176, startPoint y: 108, endPoint x: 153, endPoint y: 109, distance: 23.1
click at [153, 109] on p "I am not 100-percent sure . Maybe , you can help me , but this one has been com…" at bounding box center [115, 101] width 161 height 221
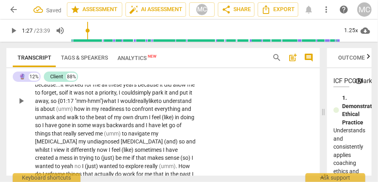
click at [56, 110] on span "about" at bounding box center [48, 109] width 16 height 6
drag, startPoint x: 166, startPoint y: 110, endPoint x: 184, endPoint y: 110, distance: 17.9
click at [184, 110] on p "I am not 100-percent sure . Maybe , you can help me , but this one has been com…" at bounding box center [115, 101] width 161 height 221
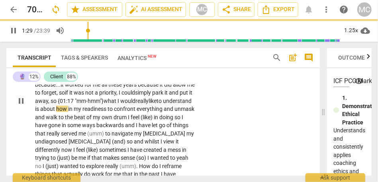
click at [74, 110] on span "in" at bounding box center [71, 109] width 6 height 6
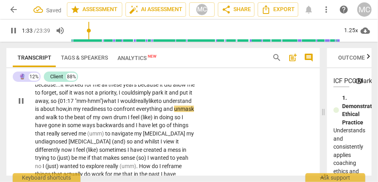
click at [174, 112] on span "unmask" at bounding box center [184, 109] width 20 height 6
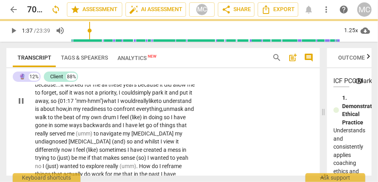
click at [40, 110] on span "is" at bounding box center [37, 109] width 5 height 6
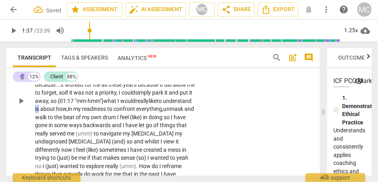
click at [40, 110] on span "is" at bounding box center [37, 109] width 5 height 6
click at [73, 110] on span "in" at bounding box center [71, 109] width 6 height 6
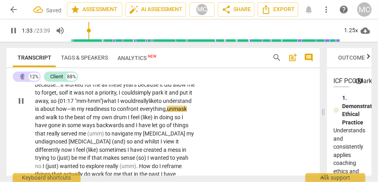
click at [46, 117] on span "and" at bounding box center [40, 117] width 11 height 6
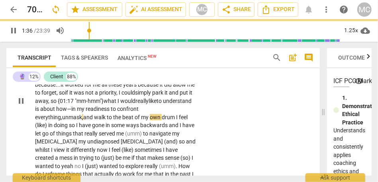
click at [162, 121] on span "drum" at bounding box center [169, 117] width 14 height 6
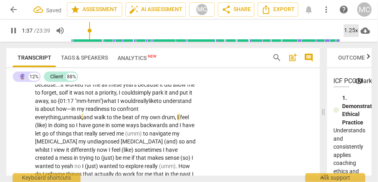
click at [323, 31] on div "1.25x" at bounding box center [351, 30] width 15 height 13
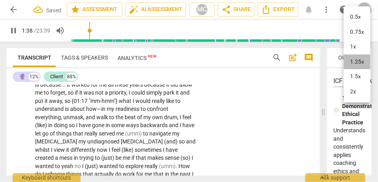
click at [323, 62] on li "1.25x" at bounding box center [357, 62] width 27 height 15
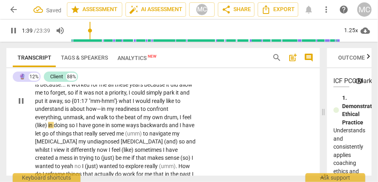
click at [96, 116] on span "and" at bounding box center [91, 117] width 11 height 6
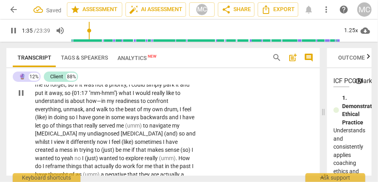
scroll to position [295, 0]
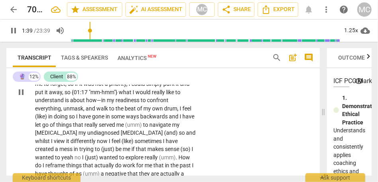
click at [54, 118] on span "in" at bounding box center [51, 117] width 6 height 6
type input "100"
click at [78, 117] on span "so" at bounding box center [74, 117] width 7 height 6
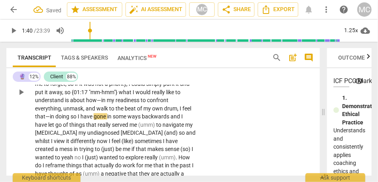
click at [177, 112] on span "," at bounding box center [178, 109] width 2 height 6
click at [78, 116] on span "feel that—" at bounding box center [114, 113] width 158 height 15
click at [67, 116] on span "doing" at bounding box center [59, 117] width 15 height 6
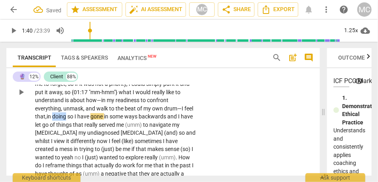
click at [67, 116] on span "doing" at bounding box center [59, 117] width 15 height 6
click at [74, 115] on span "so" at bounding box center [70, 117] width 7 height 6
click at [110, 118] on span "in" at bounding box center [107, 117] width 6 height 6
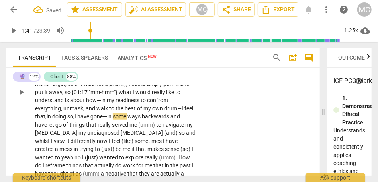
drag, startPoint x: 137, startPoint y: 118, endPoint x: 153, endPoint y: 118, distance: 15.5
click at [107, 118] on span "gone—" at bounding box center [98, 117] width 17 height 6
click at [142, 117] on span "ways" at bounding box center [134, 117] width 14 height 6
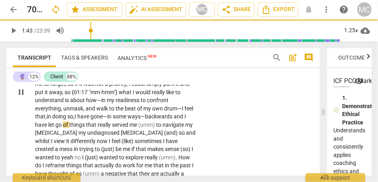
click at [184, 120] on span "I" at bounding box center [185, 117] width 2 height 6
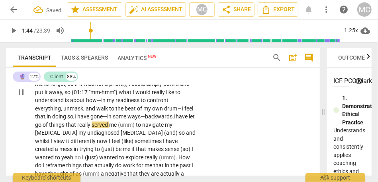
click at [176, 120] on span "have" at bounding box center [182, 117] width 13 height 6
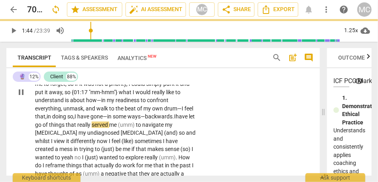
click at [176, 120] on span "have" at bounding box center [182, 117] width 13 height 6
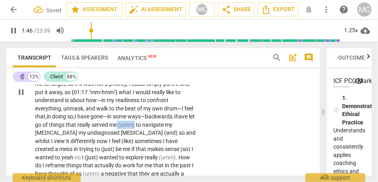
drag, startPoint x: 170, startPoint y: 123, endPoint x: 208, endPoint y: 122, distance: 37.5
click at [208, 122] on div "CL play_arrow pause 00:13 + Add competency keyboard_arrow_right I am not 100-pe…" at bounding box center [163, 86] width 314 height 240
click at [80, 133] on span "my" at bounding box center [82, 133] width 9 height 6
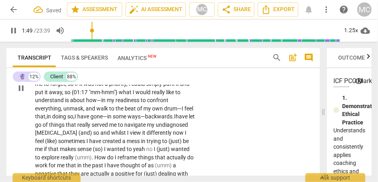
click at [93, 132] on span "(and)" at bounding box center [85, 133] width 15 height 6
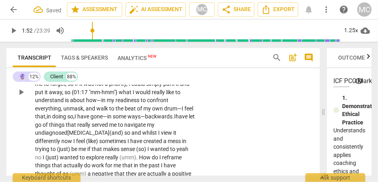
click at [104, 133] on span "undiagnosed [MEDICAL_DATA]" at bounding box center [72, 133] width 74 height 6
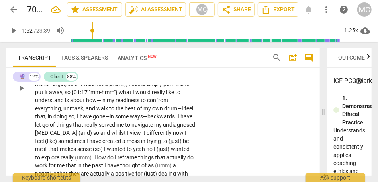
click at [84, 126] on span "that" at bounding box center [79, 125] width 12 height 6
drag, startPoint x: 149, startPoint y: 132, endPoint x: 116, endPoint y: 132, distance: 33.5
click at [116, 132] on p "I am not 100-percent sure . Maybe , you can help me , but this one has been com…" at bounding box center [115, 88] width 161 height 212
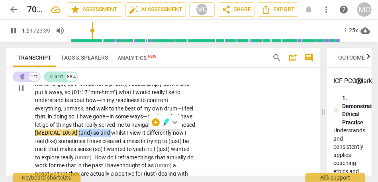
type input "112"
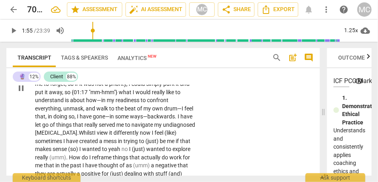
click at [163, 128] on span "undiagnosed" at bounding box center [179, 125] width 32 height 6
click at [94, 133] on span "Whilst" at bounding box center [86, 133] width 15 height 6
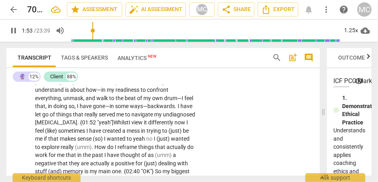
scroll to position [306, 0]
click at [174, 125] on span "now" at bounding box center [180, 122] width 12 height 6
click at [58, 129] on span "(like)" at bounding box center [51, 130] width 13 height 6
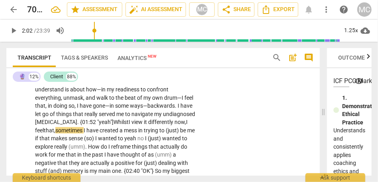
click at [129, 122] on span "Whilst" at bounding box center [121, 122] width 15 height 6
click at [129, 120] on span "Whilst" at bounding box center [121, 122] width 15 height 6
click at [74, 134] on p "I am not 100-percent sure . Maybe , you can help me , but this one has been com…" at bounding box center [115, 77] width 161 height 212
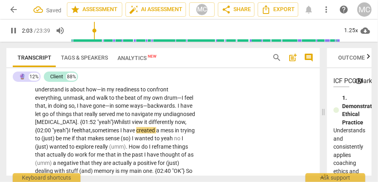
click at [120, 131] on span "sometimes" at bounding box center [106, 130] width 28 height 6
click at [120, 129] on span "sometimes," at bounding box center [106, 130] width 28 height 6
click at [63, 141] on span "be" at bounding box center [59, 138] width 7 height 6
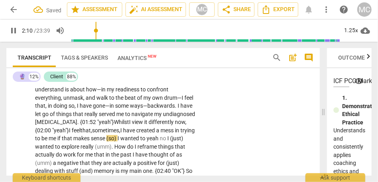
click at [118, 141] on span "(so)" at bounding box center [111, 138] width 11 height 6
click at [107, 140] on span "sense." at bounding box center [99, 138] width 16 height 6
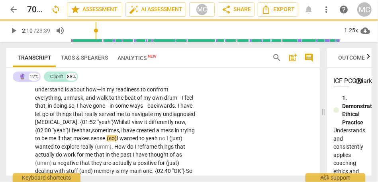
click at [107, 139] on span "sense." at bounding box center [99, 138] width 16 height 6
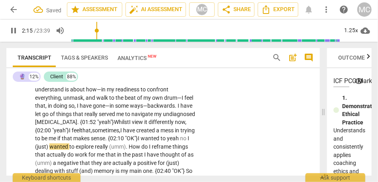
click at [138, 138] on span "sense. {02:10 "OK"}" at bounding box center [114, 138] width 47 height 6
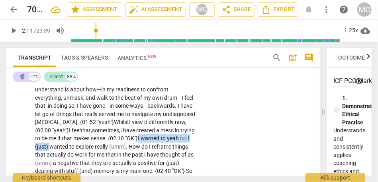
drag, startPoint x: 117, startPoint y: 147, endPoint x: 49, endPoint y: 149, distance: 68.5
click at [49, 149] on p "I am not 100-percent sure . Maybe , you can help me , but this one has been com…" at bounding box center [115, 77] width 161 height 212
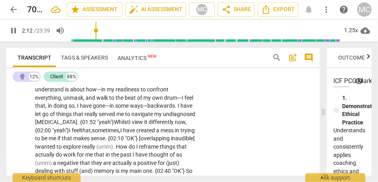
click at [167, 150] on p "I am not 100-percent sure . Maybe , you can help me , but this one has been com…" at bounding box center [115, 77] width 161 height 212
click at [206, 136] on div "CL play_arrow pause 00:13 + Add competency keyboard_arrow_right I am not 100-pe…" at bounding box center [163, 71] width 314 height 232
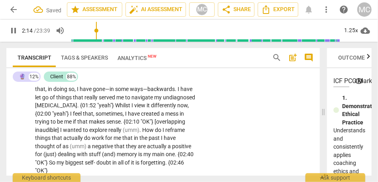
scroll to position [326, 0]
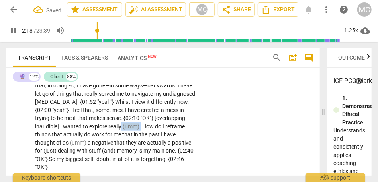
drag, startPoint x: 168, startPoint y: 125, endPoint x: 196, endPoint y: 125, distance: 28.7
click at [196, 125] on div "I am not 100-percent sure . Maybe , you can help me , but this one has been com…" at bounding box center [117, 61] width 165 height 221
type input "138"
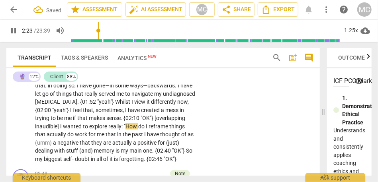
click at [108, 126] on span "explore" at bounding box center [98, 127] width 19 height 6
click at [138, 127] on span "How" at bounding box center [131, 127] width 13 height 6
click at [108, 127] on span "explore" at bounding box center [98, 127] width 19 height 6
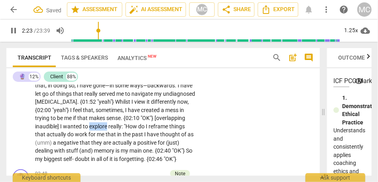
click at [108, 127] on span "explore" at bounding box center [98, 127] width 19 height 6
click at [125, 127] on span "really: "" at bounding box center [116, 127] width 17 height 6
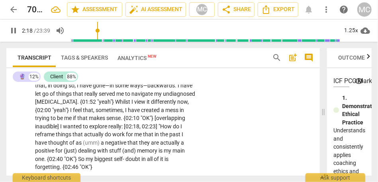
click at [270, 134] on div "CL play_arrow pause 00:13 + Add competency keyboard_arrow_right I am not 100-pe…" at bounding box center [163, 55] width 314 height 240
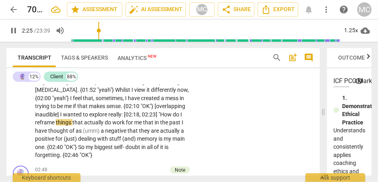
scroll to position [340, 0]
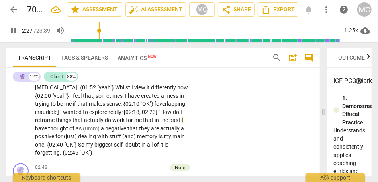
type input "148"
click at [155, 124] on span "in" at bounding box center [158, 120] width 6 height 6
click at [182, 124] on span "I" at bounding box center [183, 120] width 2 height 6
click at [130, 129] on span "negative" at bounding box center [119, 128] width 22 height 6
click at [108, 130] on span "a" at bounding box center [106, 128] width 4 height 6
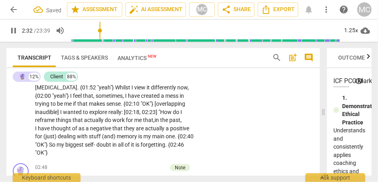
click at [78, 130] on span "of" at bounding box center [75, 128] width 6 height 6
click at [51, 130] on span "have" at bounding box center [44, 128] width 13 height 6
click at [173, 116] on span "do" at bounding box center [177, 112] width 8 height 6
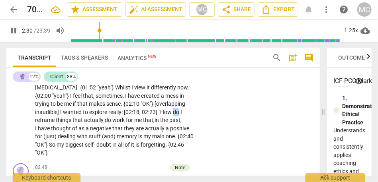
click at [173, 116] on span "do" at bounding box center [177, 112] width 8 height 6
click at [159, 116] on span ""How" at bounding box center [166, 112] width 14 height 6
click at [155, 124] on span "in" at bounding box center [158, 120] width 6 height 6
click at [66, 129] on span "past, I" at bounding box center [110, 124] width 150 height 15
click at [66, 129] on span "past—" at bounding box center [109, 124] width 149 height 15
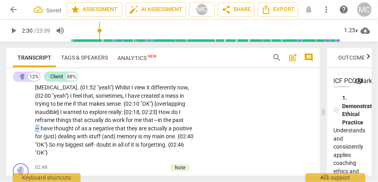
click at [66, 129] on span "past—" at bounding box center [109, 124] width 149 height 15
click at [54, 129] on span "have" at bounding box center [47, 128] width 13 height 6
click at [143, 121] on span "me" at bounding box center [138, 120] width 9 height 6
click at [123, 131] on span "that" at bounding box center [117, 128] width 12 height 6
drag, startPoint x: 104, startPoint y: 138, endPoint x: 107, endPoint y: 131, distance: 7.8
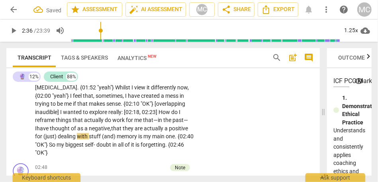
click at [77, 138] on span "dealing" at bounding box center [67, 136] width 19 height 6
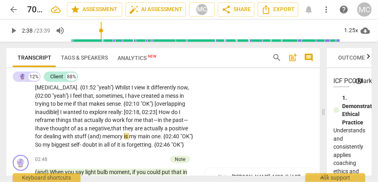
click at [124, 137] on span "memory" at bounding box center [113, 136] width 22 height 6
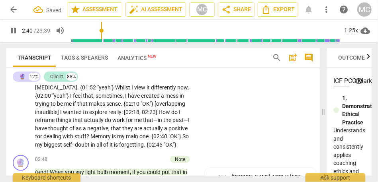
click at [252, 151] on div "CL play_arrow pause 00:13 + Add competency keyboard_arrow_right I am not 100-pe…" at bounding box center [163, 36] width 314 height 232
click at [44, 147] on span "my" at bounding box center [39, 145] width 9 height 6
type input "163"
click at [66, 145] on span "self-" at bounding box center [61, 145] width 12 height 6
click at [219, 137] on div "CL play_arrow pause 00:13 + Add competency keyboard_arrow_right I am not 100-pe…" at bounding box center [163, 36] width 314 height 232
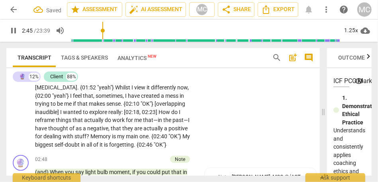
click at [149, 148] on p "I am not 100-percent sure . Maybe , you can help me , but this one has been com…" at bounding box center [115, 43] width 161 height 212
click at [136, 149] on p "I am not 100-percent sure . Maybe , you can help me , but this one has been com…" at bounding box center [115, 43] width 161 height 212
click at [81, 144] on span "self-doubt" at bounding box center [68, 145] width 26 height 6
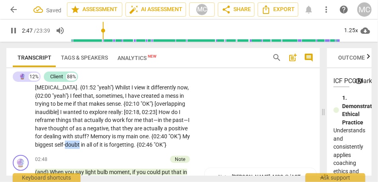
click at [81, 144] on span "self-doubt" at bounding box center [68, 145] width 26 height 6
click at [209, 120] on div "CL play_arrow pause 00:13 + Add competency keyboard_arrow_right I am not 100-pe…" at bounding box center [163, 36] width 314 height 232
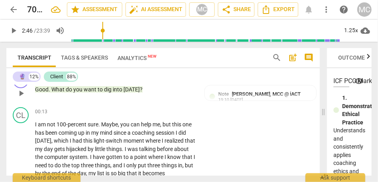
scroll to position [156, 0]
click at [170, 114] on p "Add competency" at bounding box center [171, 112] width 38 height 7
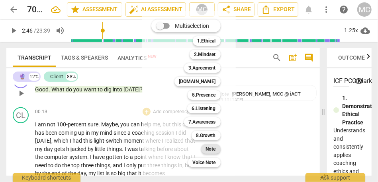
click at [210, 148] on b "Note" at bounding box center [211, 150] width 10 height 10
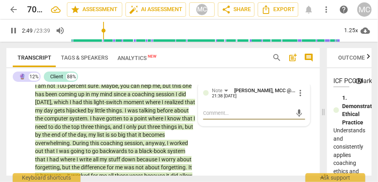
scroll to position [183, 0]
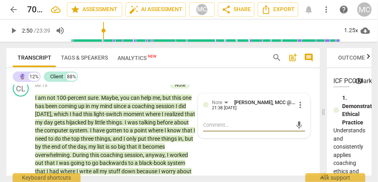
type input "170"
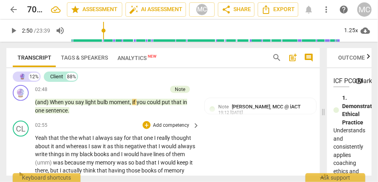
scroll to position [405, 0]
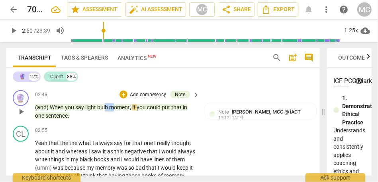
drag, startPoint x: 115, startPoint y: 117, endPoint x: 106, endPoint y: 117, distance: 9.2
click at [106, 117] on p "(and) When you say light bulb moment , if you could put that in one sentence ." at bounding box center [115, 112] width 161 height 16
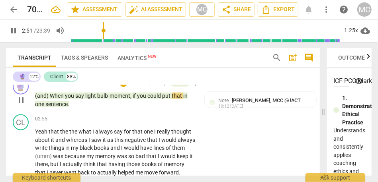
click at [98, 108] on p "(and) When you say light bulb- moment , if you could put that in one sentence ." at bounding box center [115, 100] width 161 height 16
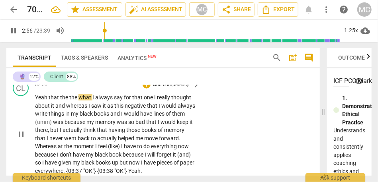
scroll to position [448, 0]
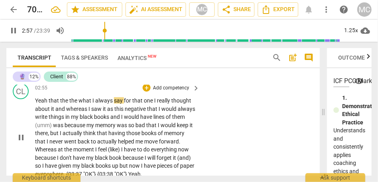
click at [42, 104] on span "Yeah" at bounding box center [42, 101] width 14 height 6
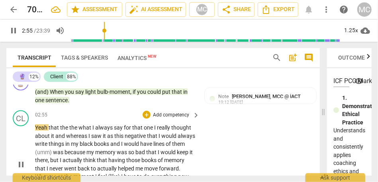
scroll to position [421, 0]
type input "179"
drag, startPoint x: 78, startPoint y: 135, endPoint x: 47, endPoint y: 136, distance: 30.7
click at [47, 136] on p "Yeah that the the what I always say for that one I really thought about it and …" at bounding box center [115, 165] width 161 height 82
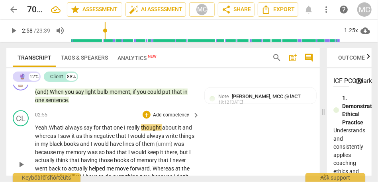
click at [61, 131] on span "What" at bounding box center [55, 128] width 13 height 6
click at [125, 131] on span "I" at bounding box center [125, 128] width 3 height 6
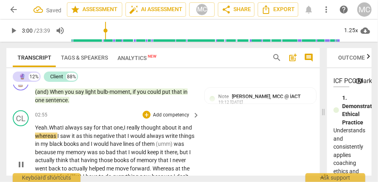
click at [141, 131] on span "really" at bounding box center [134, 128] width 14 height 6
click at [184, 137] on p "Yeah. What I always say for that one, I really thought about it and whereas I s…" at bounding box center [115, 165] width 161 height 82
click at [47, 139] on span "whereas" at bounding box center [46, 136] width 22 height 6
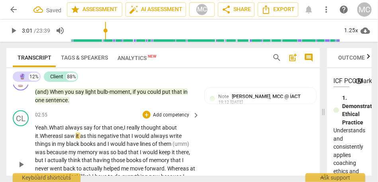
click at [61, 139] on span "Whereas" at bounding box center [51, 136] width 22 height 6
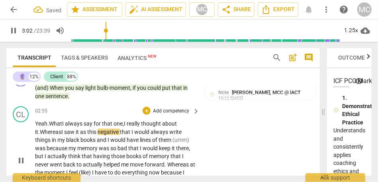
scroll to position [425, 0]
click at [99, 143] on span "and" at bounding box center [102, 140] width 11 height 6
click at [173, 143] on span "them" at bounding box center [166, 140] width 14 height 6
click at [167, 143] on span "them," at bounding box center [166, 140] width 15 height 6
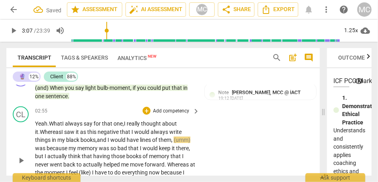
click at [174, 143] on span "them," at bounding box center [166, 140] width 15 height 6
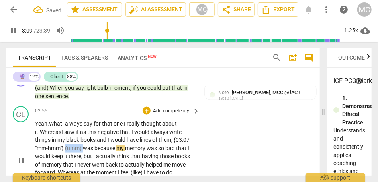
drag, startPoint x: 84, startPoint y: 157, endPoint x: 66, endPoint y: 157, distance: 17.9
click at [66, 153] on p "Yeah. What I always say for that one, I really thought about it. Whereas I saw …" at bounding box center [115, 161] width 161 height 82
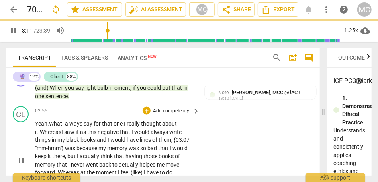
scroll to position [440, 0]
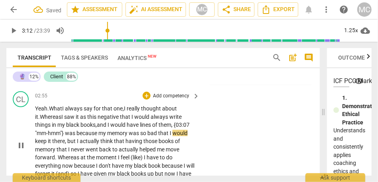
click at [224, 141] on div "CL play_arrow pause 02:55 + Add competency keyboard_arrow_right Yeah. What I al…" at bounding box center [163, 138] width 314 height 101
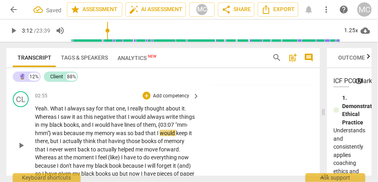
click at [156, 128] on span "them" at bounding box center [149, 125] width 13 height 6
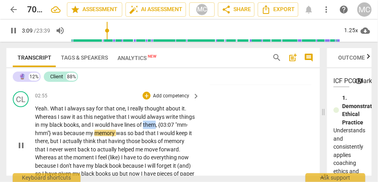
click at [156, 128] on span "them" at bounding box center [149, 125] width 13 height 6
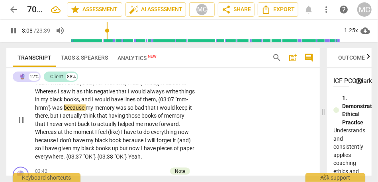
scroll to position [465, 0]
click at [83, 119] on span "actually" at bounding box center [73, 116] width 21 height 6
type input "194"
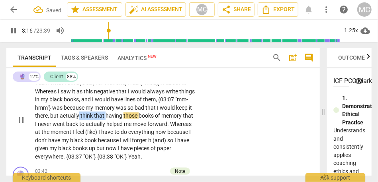
drag, startPoint x: 124, startPoint y: 125, endPoint x: 96, endPoint y: 125, distance: 27.5
click at [96, 125] on p "Yeah . What I always say for that one , I really thought about it . Whereas I s…" at bounding box center [115, 120] width 161 height 82
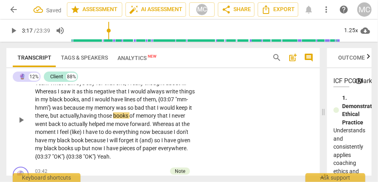
click at [98, 119] on span "having" at bounding box center [89, 116] width 18 height 6
click at [84, 127] on span "actually" at bounding box center [78, 124] width 21 height 6
click at [98, 119] on span "having" at bounding box center [89, 116] width 18 height 6
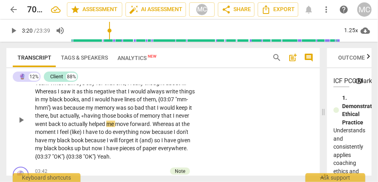
click at [83, 127] on span "actually" at bounding box center [78, 124] width 21 height 6
click at [108, 127] on span "helped" at bounding box center [99, 124] width 18 height 6
click at [131, 127] on span "move" at bounding box center [124, 124] width 15 height 6
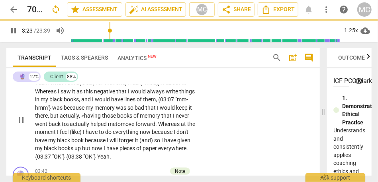
click at [158, 127] on span "Whereas" at bounding box center [169, 124] width 23 height 6
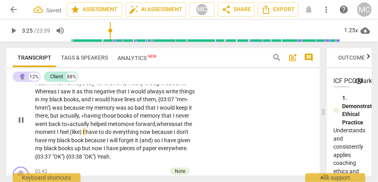
click at [178, 127] on span "at" at bounding box center [181, 124] width 6 height 6
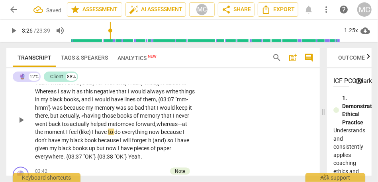
click at [66, 135] on span "moment" at bounding box center [55, 132] width 22 height 6
click at [95, 135] on span "(like)" at bounding box center [88, 132] width 13 height 6
click at [91, 135] on span "feel that" at bounding box center [81, 132] width 19 height 6
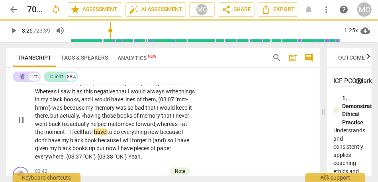
click at [91, 135] on span "feel that" at bounding box center [81, 132] width 19 height 6
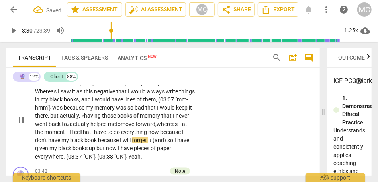
click at [148, 135] on span "now" at bounding box center [154, 132] width 12 height 6
click at [160, 135] on span "because" at bounding box center [171, 132] width 22 height 6
click at [120, 144] on span "because" at bounding box center [109, 140] width 22 height 6
click at [178, 144] on span "I" at bounding box center [179, 140] width 3 height 6
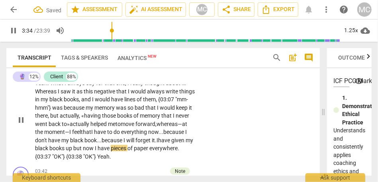
click at [158, 144] on span "have" at bounding box center [164, 140] width 13 height 6
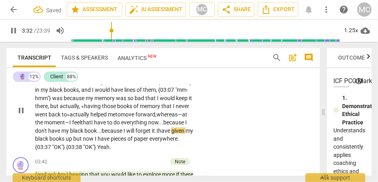
scroll to position [477, 0]
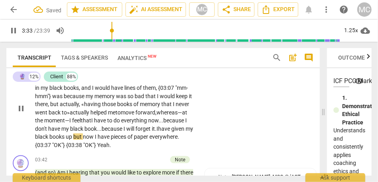
click at [83, 140] on span "but" at bounding box center [78, 137] width 10 height 6
click at [98, 140] on span "I" at bounding box center [96, 137] width 3 height 6
click at [110, 140] on span "have" at bounding box center [103, 137] width 13 height 6
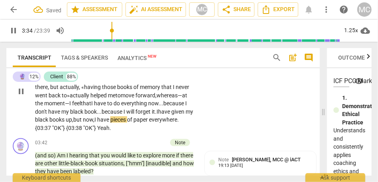
scroll to position [498, 0]
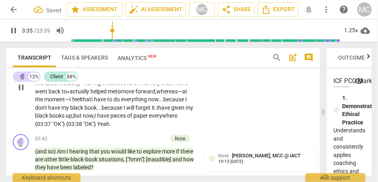
click at [211, 128] on div "CL play_arrow pause 02:55 + Add competency keyboard_arrow_right Yeah . What I a…" at bounding box center [163, 80] width 314 height 101
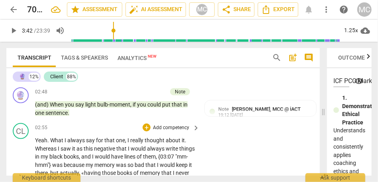
scroll to position [419, 0]
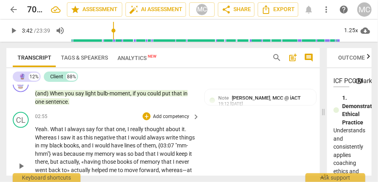
click at [170, 121] on p "Add competency" at bounding box center [171, 117] width 38 height 7
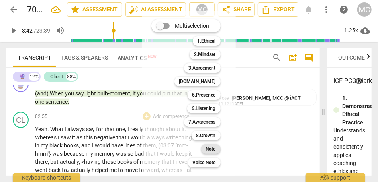
click at [205, 146] on div "Note" at bounding box center [211, 150] width 20 height 10
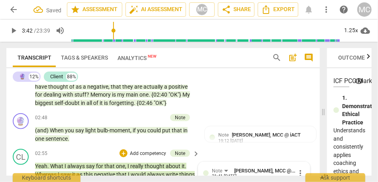
scroll to position [382, 0]
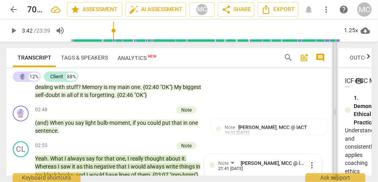
drag, startPoint x: 322, startPoint y: 112, endPoint x: 334, endPoint y: 112, distance: 12.0
click at [323, 112] on span at bounding box center [335, 112] width 5 height 141
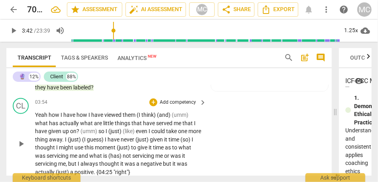
scroll to position [538, 0]
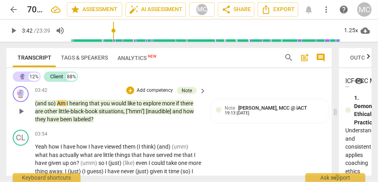
click at [84, 122] on span "labeled" at bounding box center [82, 120] width 18 height 6
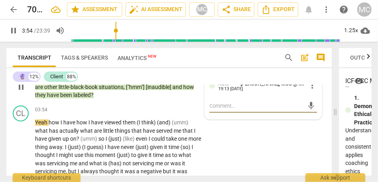
scroll to position [565, 0]
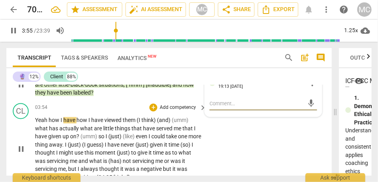
click at [48, 120] on span "Yeah" at bounding box center [42, 121] width 14 height 6
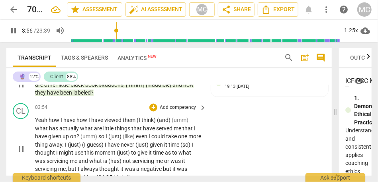
type input "237"
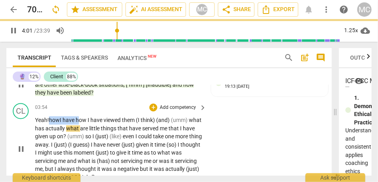
drag, startPoint x: 80, startPoint y: 121, endPoint x: 50, endPoint y: 122, distance: 30.3
click at [50, 122] on p "Yeah! how I have how I have viewed them (I think) (and) (umm) what has actually…" at bounding box center [118, 149] width 167 height 65
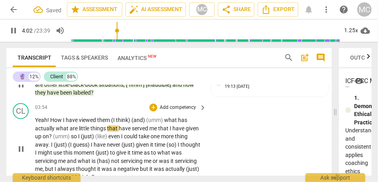
click at [50, 122] on span "Yeah! H" at bounding box center [44, 121] width 19 height 6
drag, startPoint x: 165, startPoint y: 120, endPoint x: 111, endPoint y: 120, distance: 54.6
click at [111, 120] on p "Yeah! H ow I have viewed them (I think) (and) (umm) what has actually what are …" at bounding box center [118, 149] width 167 height 65
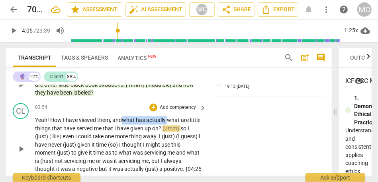
click at [169, 122] on span "what" at bounding box center [174, 121] width 14 height 6
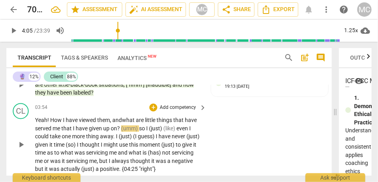
click at [136, 120] on span "what" at bounding box center [129, 121] width 14 height 6
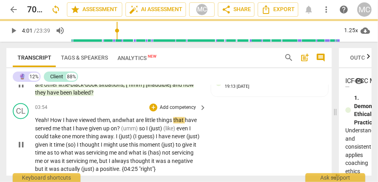
click at [147, 121] on span "little" at bounding box center [151, 121] width 12 height 6
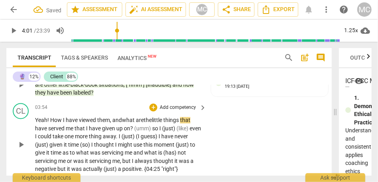
click at [147, 121] on span "are the" at bounding box center [144, 121] width 16 height 6
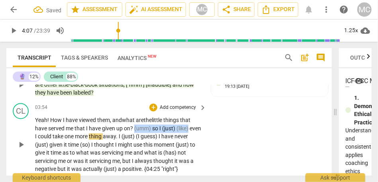
drag, startPoint x: 135, startPoint y: 129, endPoint x: 222, endPoint y: 129, distance: 86.8
click at [222, 129] on div "CL play_arrow pause 03:54 + Add competency keyboard_arrow_right Yeah! H ow I ha…" at bounding box center [168, 138] width 325 height 77
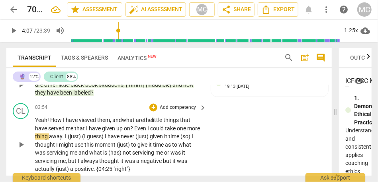
click at [148, 129] on span "I" at bounding box center [148, 129] width 3 height 6
click at [148, 129] on span "ven if" at bounding box center [143, 129] width 12 height 6
click at [65, 138] on span "." at bounding box center [63, 137] width 3 height 6
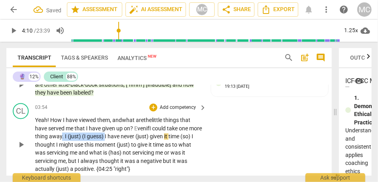
drag, startPoint x: 119, startPoint y: 137, endPoint x: 75, endPoint y: 137, distance: 43.4
click at [75, 137] on p "Yeah! H ow I have viewed them, and what are the little things that have served …" at bounding box center [118, 145] width 167 height 57
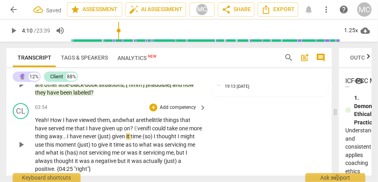
click at [83, 137] on span "have" at bounding box center [76, 137] width 13 height 6
click at [112, 138] on span "(just)" at bounding box center [105, 137] width 14 height 6
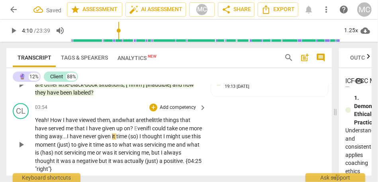
click at [112, 138] on span "given" at bounding box center [105, 137] width 14 height 6
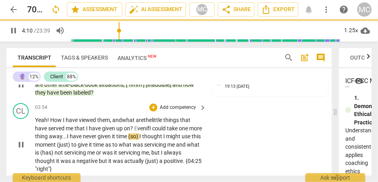
click at [139, 136] on span "(so)" at bounding box center [133, 137] width 11 height 6
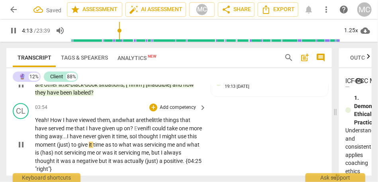
click at [157, 134] on span "thought" at bounding box center [148, 137] width 21 height 6
click at [71, 145] on span "(just)" at bounding box center [64, 145] width 14 height 6
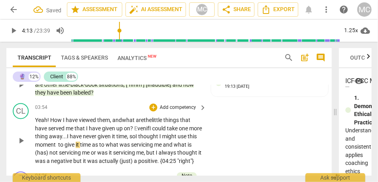
click at [65, 145] on span "to" at bounding box center [61, 145] width 6 height 6
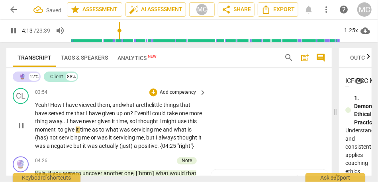
scroll to position [581, 0]
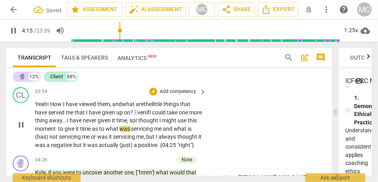
click at [80, 130] on span "it" at bounding box center [78, 129] width 4 height 6
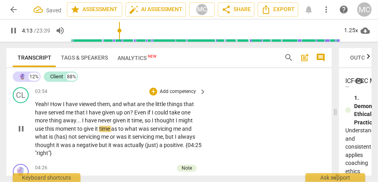
click at [208, 131] on div "CL play_arrow pause 03:54 + Add competency keyboard_arrow_right Yeah ! How I ha…" at bounding box center [168, 122] width 325 height 77
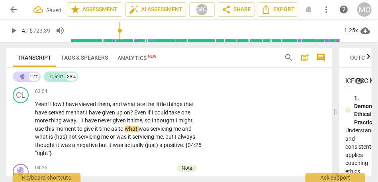
click at [106, 127] on span "time" at bounding box center [105, 129] width 12 height 6
click at [73, 131] on span "moment" at bounding box center [66, 129] width 22 height 6
click at [127, 129] on span "what" at bounding box center [132, 129] width 14 height 6
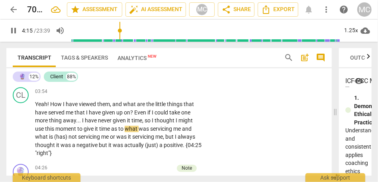
type input "256"
click at [134, 128] on span "what" at bounding box center [131, 129] width 14 height 6
click at [67, 138] on span "(has)" at bounding box center [61, 137] width 14 height 6
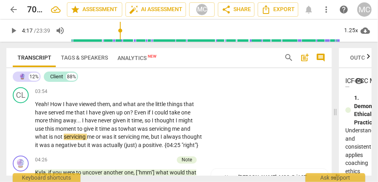
click at [72, 128] on span "moment" at bounding box center [66, 129] width 22 height 6
click at [127, 130] on span "what" at bounding box center [131, 129] width 14 height 6
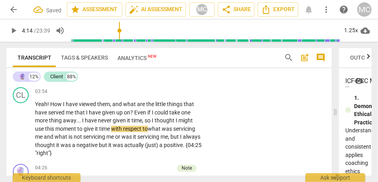
click at [159, 129] on span "what" at bounding box center [155, 129] width 14 height 6
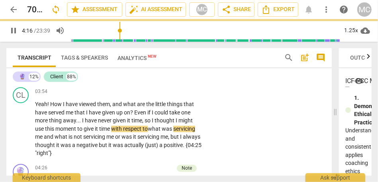
click at [57, 139] on span "what" at bounding box center [62, 137] width 14 height 6
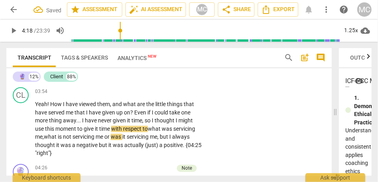
click at [107, 139] on span "or" at bounding box center [107, 137] width 6 height 6
click at [104, 138] on span "me," at bounding box center [100, 137] width 9 height 6
click at [164, 136] on span "but" at bounding box center [165, 137] width 10 height 6
click at [172, 139] on span "I" at bounding box center [170, 137] width 3 height 6
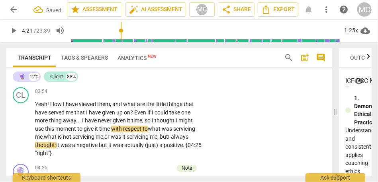
click at [154, 136] on span "me, but" at bounding box center [159, 137] width 18 height 6
click at [99, 147] on span "but" at bounding box center [104, 146] width 10 height 6
click at [108, 144] on span "but" at bounding box center [104, 146] width 10 height 6
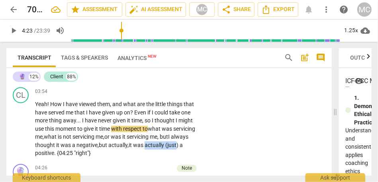
drag, startPoint x: 146, startPoint y: 147, endPoint x: 180, endPoint y: 148, distance: 34.3
click at [180, 148] on p "Yeah ! How I have viewed them , and what are the little things that have served…" at bounding box center [118, 129] width 167 height 57
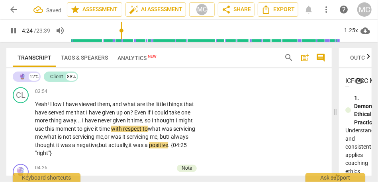
click at [174, 147] on span "{04:25" at bounding box center [179, 146] width 16 height 6
click at [227, 127] on div "CL play_arrow pause 03:54 + Add competency keyboard_arrow_right Yeah ! How I ha…" at bounding box center [168, 122] width 325 height 77
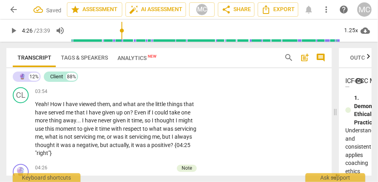
click at [182, 93] on p "Add competency" at bounding box center [178, 92] width 38 height 7
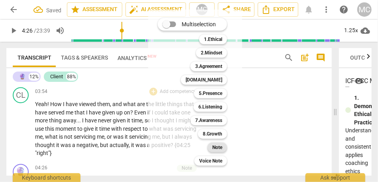
click at [222, 148] on b "Note" at bounding box center [217, 148] width 10 height 10
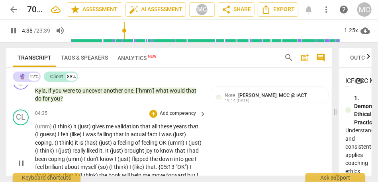
scroll to position [670, 0]
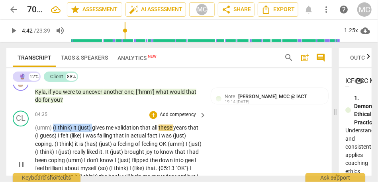
type input "282"
drag, startPoint x: 93, startPoint y: 129, endPoint x: 28, endPoint y: 130, distance: 64.9
click at [28, 130] on div "CL play_arrow pause 04:35 + Add competency keyboard_arrow_right (umm) (I think)…" at bounding box center [168, 158] width 325 height 101
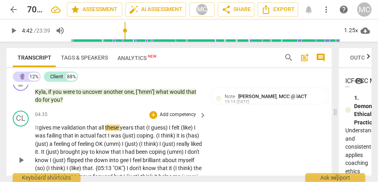
click at [249, 145] on div "CL play_arrow pause 04:35 + Add competency keyboard_arrow_right It gives me val…" at bounding box center [168, 154] width 325 height 93
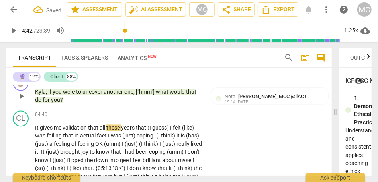
click at [45, 102] on span "for" at bounding box center [47, 100] width 8 height 6
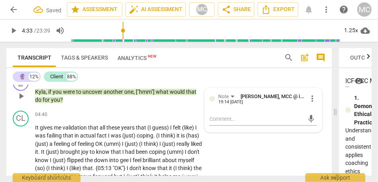
click at [57, 102] on span "you" at bounding box center [55, 100] width 9 height 6
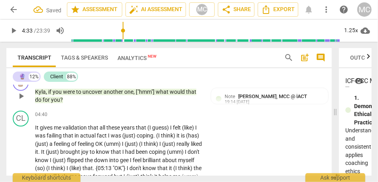
click at [51, 101] on span "for" at bounding box center [47, 100] width 8 height 6
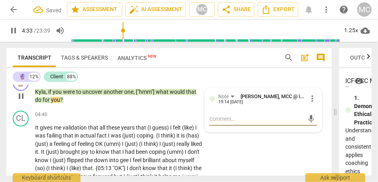
click at [57, 102] on span "you" at bounding box center [55, 100] width 9 height 6
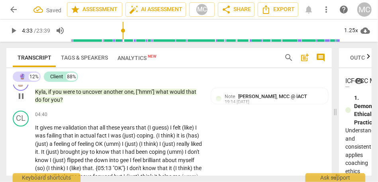
type input "273"
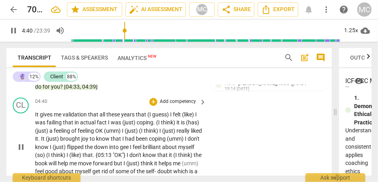
scroll to position [687, 0]
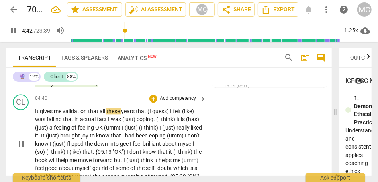
click at [99, 112] on span "that" at bounding box center [94, 111] width 12 height 6
type input "287"
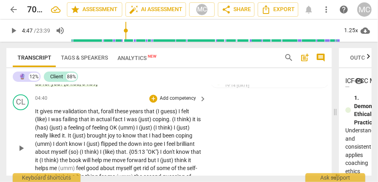
click at [108, 112] on span "that, for" at bounding box center [98, 111] width 20 height 6
click at [153, 111] on span "that" at bounding box center [150, 111] width 12 height 6
click at [129, 114] on span "these" at bounding box center [122, 111] width 15 height 6
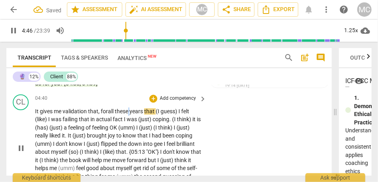
click at [129, 114] on span "these" at bounding box center [122, 111] width 15 height 6
click at [184, 110] on span "felt" at bounding box center [185, 111] width 8 height 6
click at [131, 111] on span "years" at bounding box center [136, 111] width 15 height 6
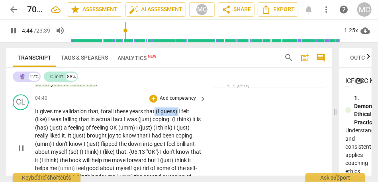
drag, startPoint x: 180, startPoint y: 112, endPoint x: 155, endPoint y: 112, distance: 24.7
click at [155, 112] on p "It gives me validation that, for all these years that (I guess) I felt (like) I…" at bounding box center [118, 149] width 167 height 82
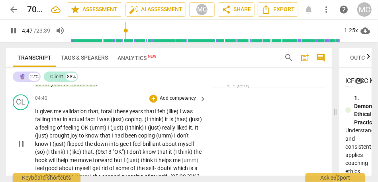
click at [144, 111] on span "years" at bounding box center [136, 111] width 15 height 6
click at [161, 112] on span "I" at bounding box center [159, 111] width 3 height 6
click at [151, 112] on span "that" at bounding box center [153, 111] width 10 height 6
click at [149, 112] on span "that" at bounding box center [148, 111] width 10 height 6
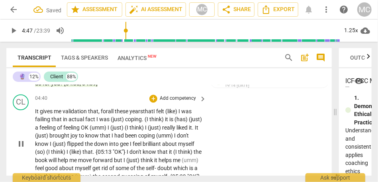
click at [178, 112] on span "(like)" at bounding box center [171, 111] width 13 height 6
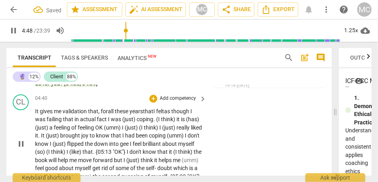
type input "288"
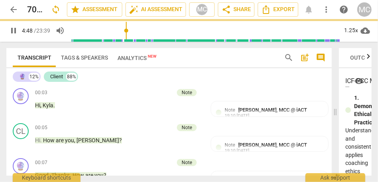
scroll to position [687, 0]
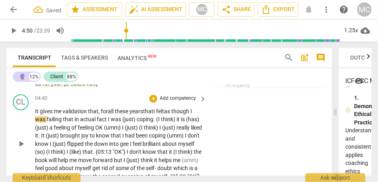
click at [103, 114] on span "that, for" at bounding box center [98, 111] width 20 height 6
click at [61, 118] on span "failing" at bounding box center [55, 119] width 16 height 6
type input "291"
click at [76, 121] on span "in" at bounding box center [79, 119] width 6 height 6
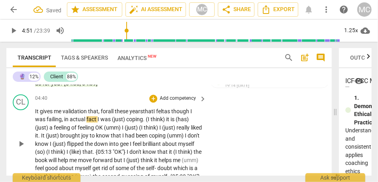
click at [98, 111] on span "that, for" at bounding box center [98, 111] width 20 height 6
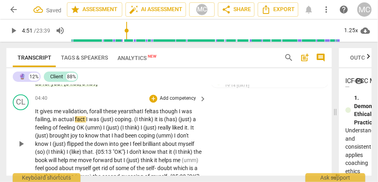
click at [52, 122] on span "failing," at bounding box center [44, 119] width 18 height 6
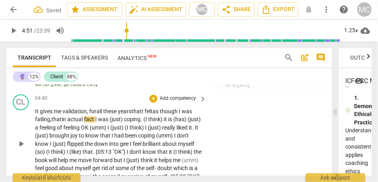
click at [95, 120] on span "fact" at bounding box center [89, 119] width 11 height 6
click at [128, 120] on span "coping" at bounding box center [132, 119] width 17 height 6
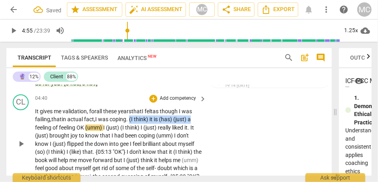
drag, startPoint x: 133, startPoint y: 120, endPoint x: 211, endPoint y: 120, distance: 77.7
click at [211, 120] on div "CL play_arrow pause 04:40 + Add competency keyboard_arrow_right It gives me val…" at bounding box center [168, 137] width 325 height 93
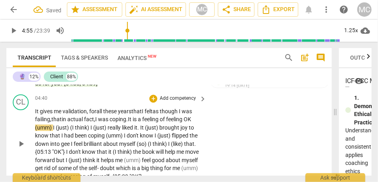
click at [157, 123] on p "It gives me validation , for all these years that I felt as though I was failin…" at bounding box center [118, 145] width 167 height 74
click at [156, 121] on span "feeling" at bounding box center [151, 119] width 18 height 6
click at [172, 121] on span "feeling" at bounding box center [175, 119] width 18 height 6
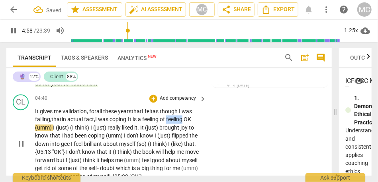
click at [172, 121] on span "feeling" at bounding box center [175, 119] width 18 height 6
click at [191, 122] on span "OK" at bounding box center [188, 119] width 8 height 6
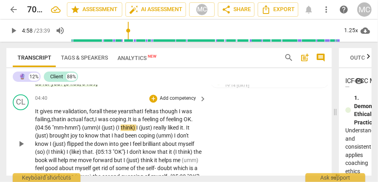
click at [182, 122] on span "feeling" at bounding box center [175, 119] width 18 height 6
click at [179, 120] on span "feeling" at bounding box center [175, 119] width 18 height 6
drag, startPoint x: 155, startPoint y: 127, endPoint x: 101, endPoint y: 127, distance: 54.6
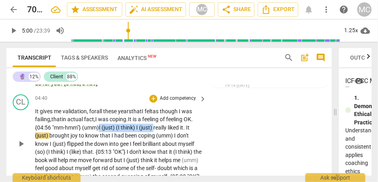
click at [101, 127] on p "It gives me validation , for all these years that I felt as though I was failin…" at bounding box center [118, 145] width 167 height 74
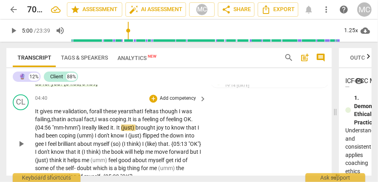
click at [95, 127] on span "really" at bounding box center [91, 128] width 14 height 6
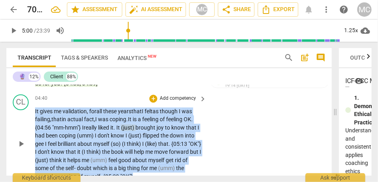
click at [95, 127] on span "really" at bounding box center [91, 128] width 14 height 6
click at [104, 127] on span "liked" at bounding box center [104, 128] width 12 height 6
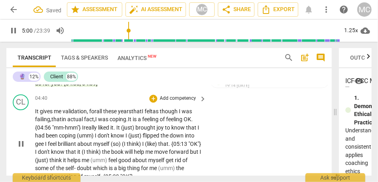
click at [135, 128] on span "(just)" at bounding box center [128, 128] width 14 height 6
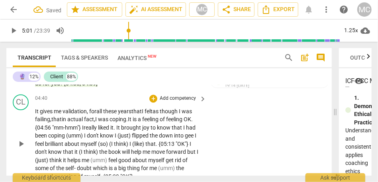
click at [137, 128] on span "brought" at bounding box center [131, 128] width 21 height 6
click at [84, 135] on span "(umm)" at bounding box center [75, 136] width 18 height 6
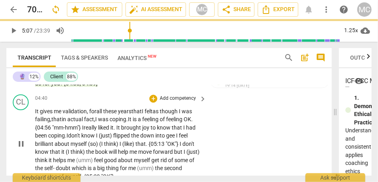
click at [99, 135] on span "I" at bounding box center [97, 136] width 3 height 6
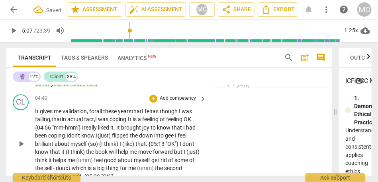
click at [118, 134] on span "flipped" at bounding box center [121, 136] width 18 height 6
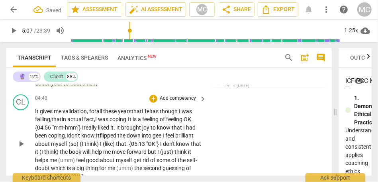
click at [107, 134] on span "flipped" at bounding box center [109, 136] width 18 height 6
click at [165, 137] on span "I" at bounding box center [164, 136] width 3 height 6
click at [159, 135] on span "gee" at bounding box center [158, 136] width 10 height 6
click at [166, 137] on span "ee" at bounding box center [162, 136] width 7 height 6
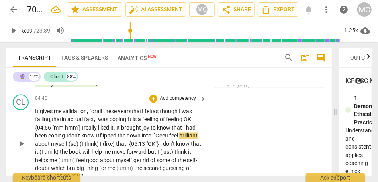
click at [179, 137] on span "feel" at bounding box center [174, 136] width 10 height 6
click at [80, 143] on span "(so)" at bounding box center [74, 144] width 11 height 6
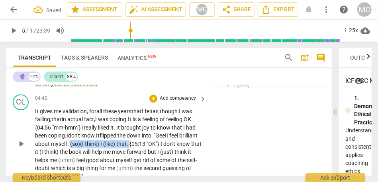
click at [147, 144] on span "{05:13" at bounding box center [137, 144] width 17 height 6
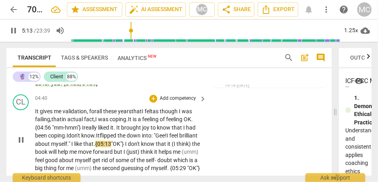
click at [256, 138] on div "CL play_arrow pause 04:40 + Add competency keyboard_arrow_right It gives me val…" at bounding box center [168, 133] width 325 height 85
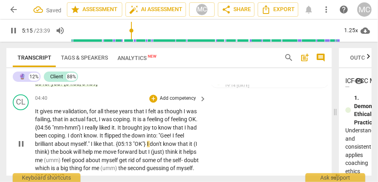
click at [146, 144] on span ""OK"}" at bounding box center [140, 144] width 14 height 6
type input "316"
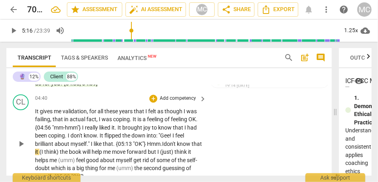
click at [134, 143] on span ""OK"} Hmm." at bounding box center [147, 144] width 29 height 6
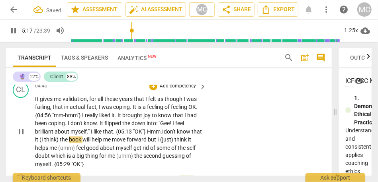
click at [152, 131] on span ""OK"} Hmm." at bounding box center [147, 132] width 29 height 6
click at [164, 131] on span "I" at bounding box center [163, 132] width 2 height 6
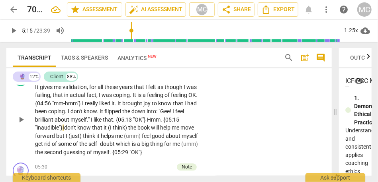
scroll to position [717, 0]
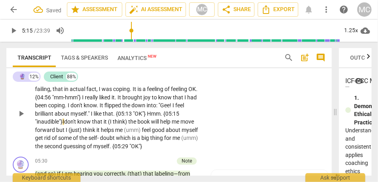
click at [37, 122] on span ""OK"} Hmm. {05:15 "inaudible"}" at bounding box center [107, 118] width 144 height 15
click at [58, 124] on span ""OK"} Hmm. {05:15 inaudible"}" at bounding box center [107, 118] width 144 height 15
click at [81, 125] on span "know" at bounding box center [81, 122] width 15 height 6
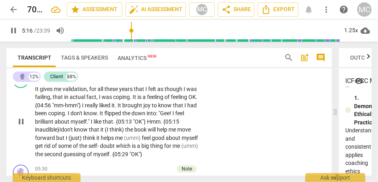
scroll to position [709, 0]
click at [155, 124] on span ""OK"} Hmm. {05:15 inaudible}" at bounding box center [107, 126] width 144 height 15
click at [73, 131] on span "don't" at bounding box center [67, 130] width 13 height 6
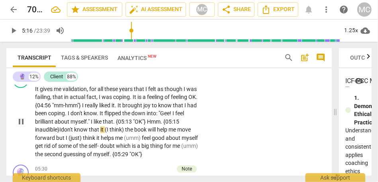
click at [93, 131] on span "that" at bounding box center [95, 130] width 12 height 6
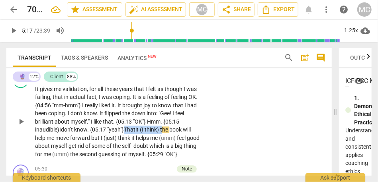
click at [167, 129] on span "the" at bounding box center [164, 130] width 9 height 6
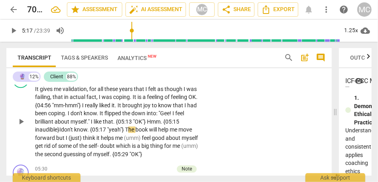
click at [135, 131] on span "he" at bounding box center [131, 130] width 7 height 6
click at [57, 139] on span "but" at bounding box center [61, 138] width 10 height 6
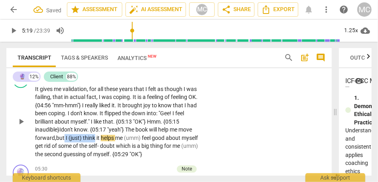
drag, startPoint x: 96, startPoint y: 139, endPoint x: 65, endPoint y: 138, distance: 30.7
click at [65, 138] on p "It gives me validation , for all these years that I felt as though I was failin…" at bounding box center [118, 122] width 167 height 74
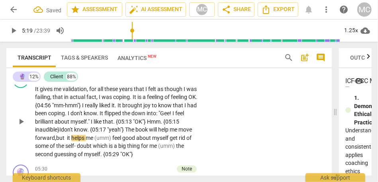
click at [57, 138] on span "but" at bounding box center [61, 138] width 10 height 6
click at [267, 122] on div "CL play_arrow pause 04:40 + Add competency keyboard_arrow_right It gives me val…" at bounding box center [168, 115] width 325 height 93
click at [84, 136] on span "helps" at bounding box center [78, 138] width 14 height 6
click at [111, 138] on span "(umm)" at bounding box center [103, 138] width 18 height 6
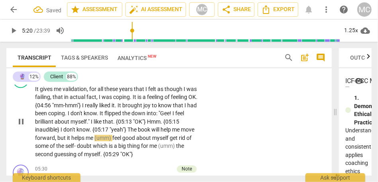
type input "320"
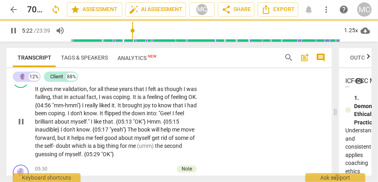
click at [153, 139] on span "get" at bounding box center [156, 138] width 9 height 6
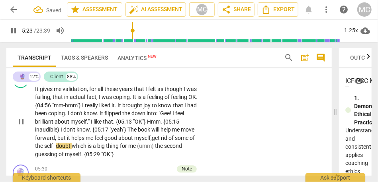
click at [164, 139] on span "rid" at bounding box center [165, 138] width 8 height 6
click at [154, 140] on span "get" at bounding box center [156, 138] width 9 height 6
click at [78, 148] on span "doubt" at bounding box center [70, 146] width 16 height 6
click at [160, 145] on span "(umm)" at bounding box center [151, 146] width 18 height 6
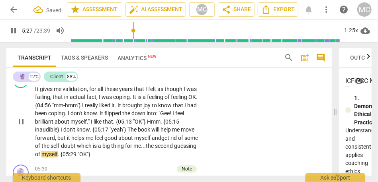
click at [229, 131] on div "CL play_arrow pause 04:40 + Add competency keyboard_arrow_right It gives me val…" at bounding box center [168, 115] width 325 height 93
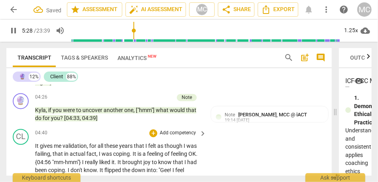
scroll to position [645, 0]
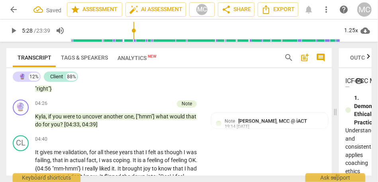
click at [176, 140] on p "Add competency" at bounding box center [178, 140] width 38 height 7
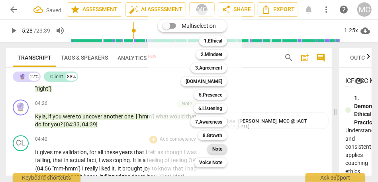
click at [210, 149] on div "Note" at bounding box center [218, 150] width 20 height 10
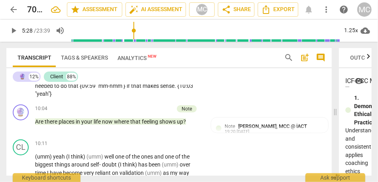
scroll to position [1422, 0]
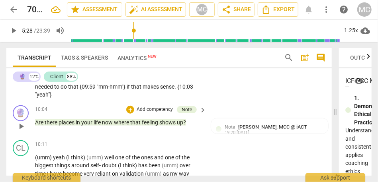
click at [23, 130] on span "play_arrow" at bounding box center [21, 127] width 10 height 10
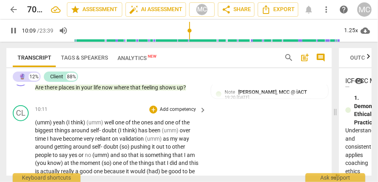
scroll to position [1461, 0]
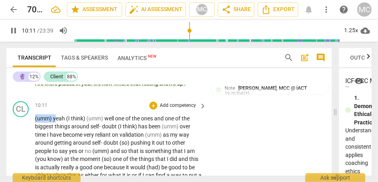
drag, startPoint x: 55, startPoint y: 117, endPoint x: 28, endPoint y: 118, distance: 26.7
type input "612"
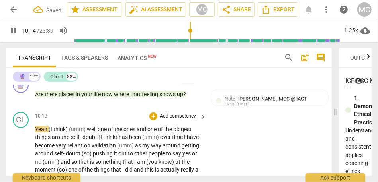
scroll to position [1450, 0]
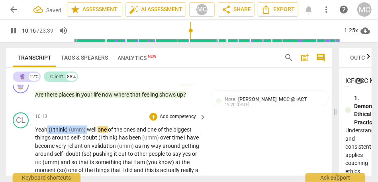
drag, startPoint x: 88, startPoint y: 131, endPoint x: 46, endPoint y: 131, distance: 42.6
type input "617"
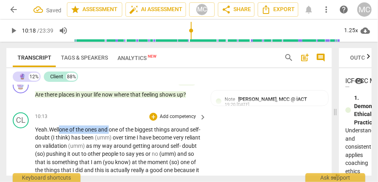
drag, startPoint x: 114, startPoint y: 132, endPoint x: 64, endPoint y: 129, distance: 49.5
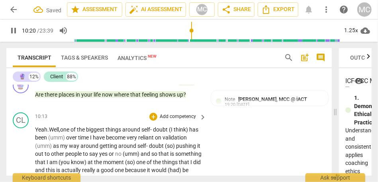
click at [157, 130] on span "doubt" at bounding box center [161, 130] width 16 height 6
click at [111, 131] on span "things" at bounding box center [114, 130] width 17 height 6
click at [192, 131] on span "has" at bounding box center [192, 130] width 9 height 6
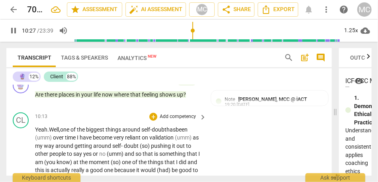
click at [55, 141] on span "over" at bounding box center [59, 138] width 12 height 6
click at [53, 139] on span "over" at bounding box center [59, 138] width 12 height 6
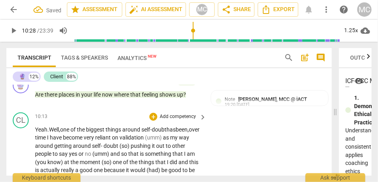
click at [149, 131] on span "self-" at bounding box center [146, 130] width 10 height 6
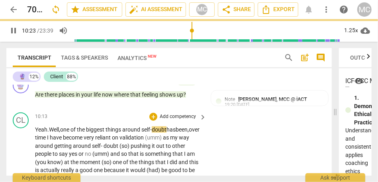
click at [176, 132] on span "has" at bounding box center [171, 130] width 9 height 6
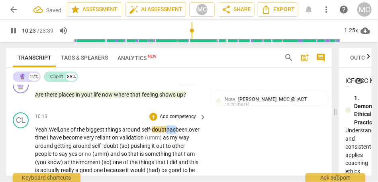
click at [176, 132] on span "has" at bounding box center [171, 130] width 9 height 6
click at [151, 132] on span "self-" at bounding box center [146, 130] width 10 height 6
click at [167, 131] on span "doubt" at bounding box center [159, 130] width 15 height 6
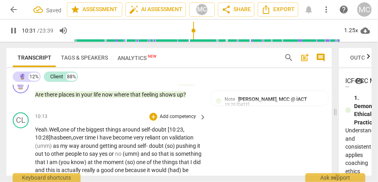
click at [97, 136] on span "time" at bounding box center [91, 138] width 12 height 6
click at [65, 137] on span "been," at bounding box center [66, 138] width 13 height 6
click at [85, 139] on span "over" at bounding box center [79, 138] width 12 height 6
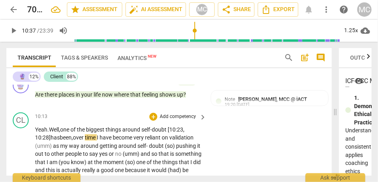
click at [62, 139] on span "been," at bounding box center [66, 138] width 13 height 6
click at [73, 139] on span "been," at bounding box center [66, 138] width 13 height 6
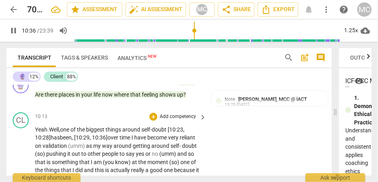
click at [134, 138] on span "I" at bounding box center [132, 138] width 3 height 6
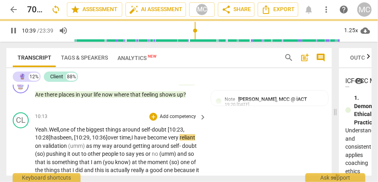
click at [93, 148] on span "as" at bounding box center [89, 146] width 7 height 6
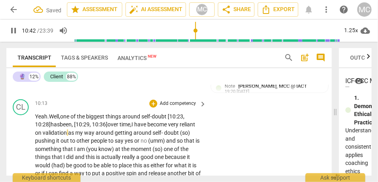
scroll to position [1467, 0]
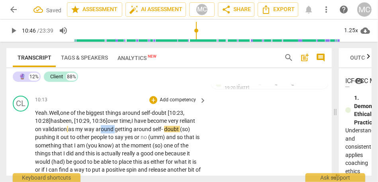
drag, startPoint x: 132, startPoint y: 129, endPoint x: 118, endPoint y: 129, distance: 13.9
click at [134, 137] on span "yes" at bounding box center [130, 137] width 10 height 6
drag, startPoint x: 150, startPoint y: 129, endPoint x: 113, endPoint y: 130, distance: 37.1
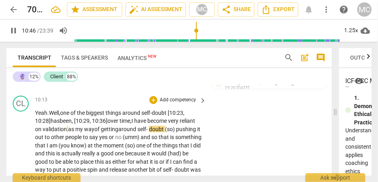
click at [149, 129] on span "self-" at bounding box center [143, 129] width 12 height 6
click at [167, 133] on span "pushing" at bounding box center [177, 129] width 21 height 6
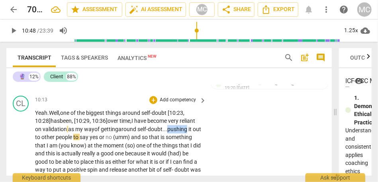
click at [167, 133] on span "pushing" at bounding box center [177, 129] width 21 height 6
click at [99, 140] on span "yes" at bounding box center [95, 137] width 10 height 6
click at [107, 135] on span "or" at bounding box center [104, 137] width 6 height 6
click at [109, 137] on span "or" at bounding box center [105, 137] width 6 height 6
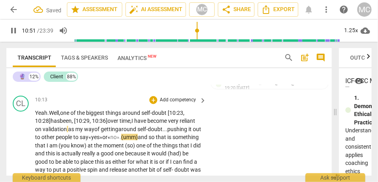
click at [156, 141] on span "that" at bounding box center [162, 137] width 12 height 6
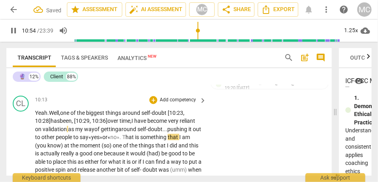
click at [129, 146] on span "of" at bounding box center [126, 146] width 6 height 6
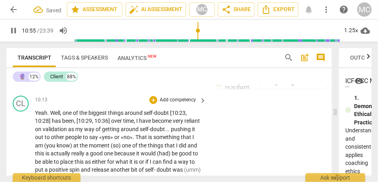
click at [133, 138] on span "«no»" at bounding box center [127, 137] width 12 height 6
click at [135, 137] on span "." at bounding box center [134, 137] width 3 height 6
click at [148, 137] on span "That" at bounding box center [141, 137] width 13 height 6
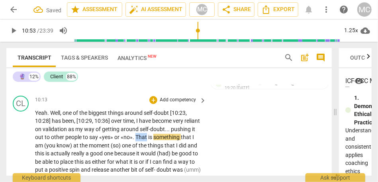
click at [148, 137] on span "That" at bounding box center [141, 137] width 13 height 6
type input "654"
click at [148, 136] on span "That" at bounding box center [141, 137] width 13 height 6
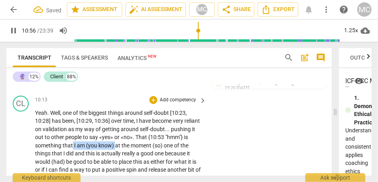
drag, startPoint x: 139, startPoint y: 147, endPoint x: 97, endPoint y: 148, distance: 42.2
drag, startPoint x: 141, startPoint y: 145, endPoint x: 110, endPoint y: 144, distance: 31.9
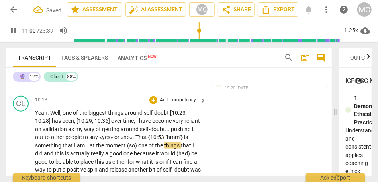
click at [96, 145] on span "at" at bounding box center [93, 146] width 6 height 6
drag, startPoint x: 165, startPoint y: 146, endPoint x: 152, endPoint y: 146, distance: 12.7
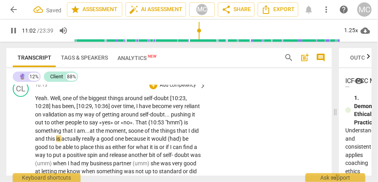
click at [46, 138] on span "and" at bounding box center [40, 139] width 11 height 6
click at [109, 139] on span "really" at bounding box center [101, 139] width 14 height 6
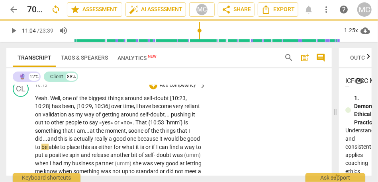
click at [159, 139] on span "because" at bounding box center [148, 139] width 22 height 6
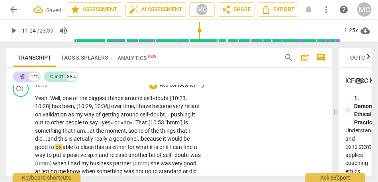
click at [163, 140] on span "because" at bounding box center [152, 139] width 22 height 6
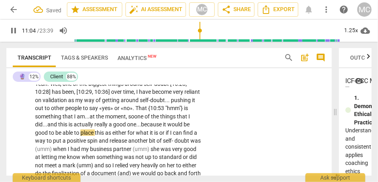
scroll to position [1497, 0]
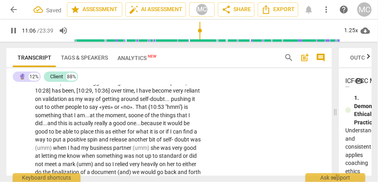
click at [136, 131] on span "for" at bounding box center [131, 132] width 8 height 6
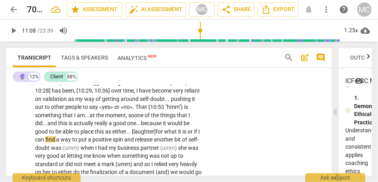
click at [188, 135] on span "or" at bounding box center [191, 132] width 6 height 6
click at [182, 135] on span "is..." at bounding box center [186, 132] width 9 height 6
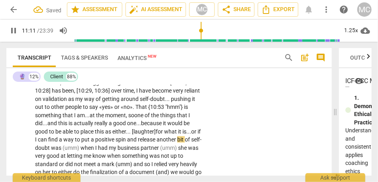
click at [51, 150] on span "doubt" at bounding box center [43, 148] width 16 height 6
click at [63, 149] on span "was" at bounding box center [57, 148] width 12 height 6
click at [99, 150] on span "when" at bounding box center [91, 148] width 15 height 6
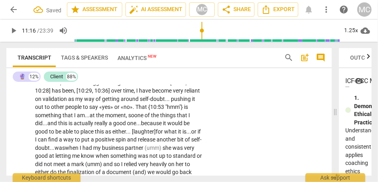
click at [80, 150] on span "when" at bounding box center [72, 148] width 15 height 6
drag, startPoint x: 53, startPoint y: 156, endPoint x: 31, endPoint y: 156, distance: 22.7
click at [31, 156] on div "CL play_arrow pause 10:13 + Add competency keyboard_arrow_right Yeah . Well , o…" at bounding box center [168, 175] width 325 height 224
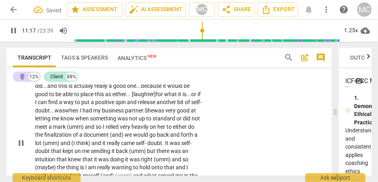
scroll to position [1536, 0]
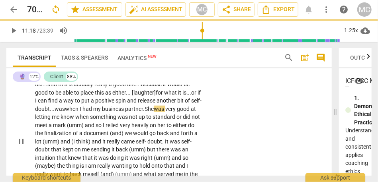
click at [125, 112] on span "partner." at bounding box center [135, 109] width 20 height 6
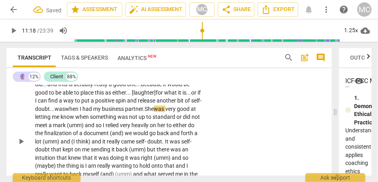
click at [125, 112] on span "partner." at bounding box center [135, 109] width 20 height 6
click at [145, 112] on span "She" at bounding box center [149, 109] width 9 height 6
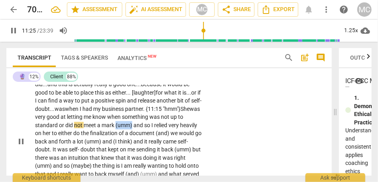
drag, startPoint x: 178, startPoint y: 125, endPoint x: 200, endPoint y: 124, distance: 22.3
click at [200, 124] on p "Yeah . Well , one of the biggest things around self-doubt [10:23 , 10:28] has b…" at bounding box center [118, 142] width 167 height 204
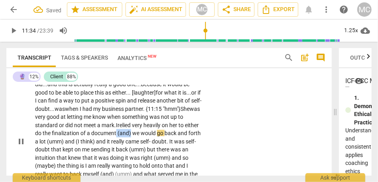
drag, startPoint x: 186, startPoint y: 133, endPoint x: 221, endPoint y: 132, distance: 35.5
click at [221, 132] on div "CL play_arrow pause 10:13 + Add competency keyboard_arrow_right Yeah . Well , o…" at bounding box center [168, 136] width 325 height 224
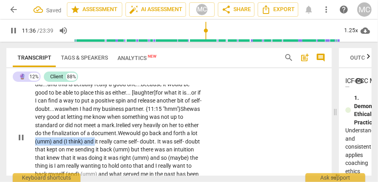
drag, startPoint x: 168, startPoint y: 143, endPoint x: 109, endPoint y: 142, distance: 59.4
click at [109, 142] on p "Yeah . Well , one of the biggest things around self-doubt [10:23 , 10:28] has b…" at bounding box center [118, 138] width 167 height 196
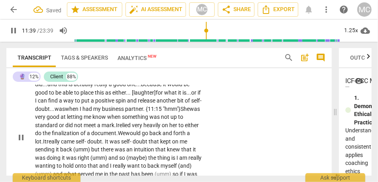
click at [102, 141] on span "doubt" at bounding box center [94, 142] width 15 height 6
click at [86, 143] on span "self-" at bounding box center [81, 142] width 10 height 6
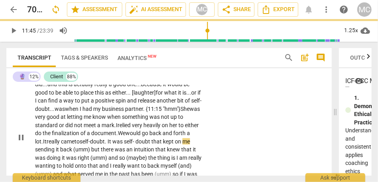
click at [124, 145] on span "self-" at bounding box center [130, 142] width 12 height 6
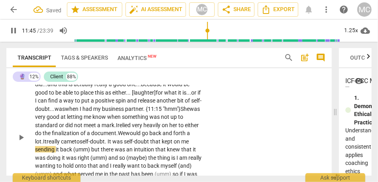
click at [150, 145] on span "that" at bounding box center [156, 142] width 12 height 6
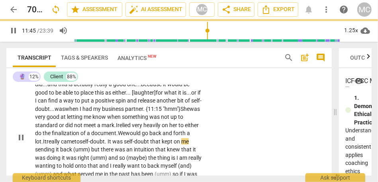
scroll to position [1556, 0]
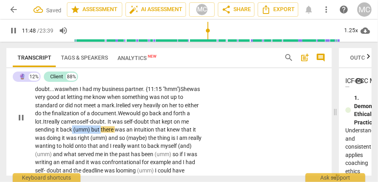
drag, startPoint x: 167, startPoint y: 130, endPoint x: 139, endPoint y: 131, distance: 28.7
click at [139, 131] on p "Yeah . Well , one of the biggest things around self-doubt [10:23 , 10:28] has b…" at bounding box center [118, 118] width 167 height 196
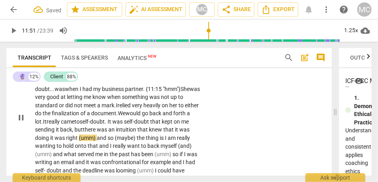
click at [137, 133] on span "that" at bounding box center [143, 130] width 12 height 6
drag, startPoint x: 124, startPoint y: 139, endPoint x: 92, endPoint y: 139, distance: 31.9
click at [92, 139] on p "Yeah . Well , one of the biggest things around self-doubt [10:23 , 10:28] has b…" at bounding box center [118, 118] width 167 height 196
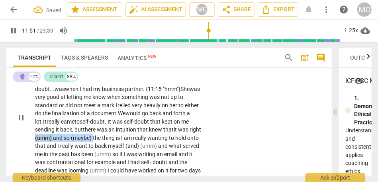
drag, startPoint x: 179, startPoint y: 139, endPoint x: 121, endPoint y: 138, distance: 58.2
click at [121, 138] on p "Yeah . Well , one of the biggest things around self-doubt [10:23 , 10:28] has b…" at bounding box center [118, 118] width 167 height 196
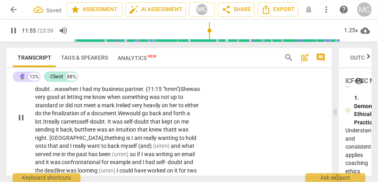
click at [216, 146] on div "CL play_arrow pause 10:13 + Add competency keyboard_arrow_right Yeah . Well , o…" at bounding box center [168, 112] width 325 height 216
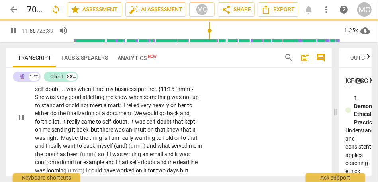
scroll to position [1572, 0]
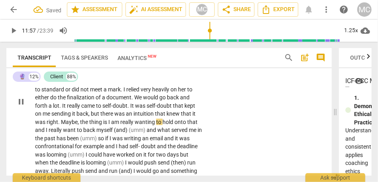
click at [103, 122] on span "thing" at bounding box center [96, 122] width 14 height 6
click at [108, 123] on span "is" at bounding box center [105, 122] width 5 height 6
type input "717"
click at [89, 120] on span "the" at bounding box center [84, 122] width 9 height 6
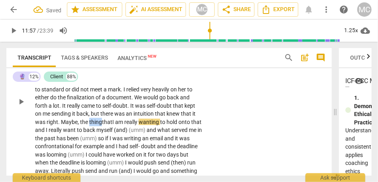
click at [89, 120] on span "the" at bounding box center [84, 122] width 9 height 6
click at [178, 125] on span "onto" at bounding box center [184, 122] width 13 height 6
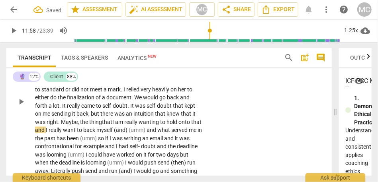
click at [46, 130] on span "and" at bounding box center [40, 130] width 11 height 6
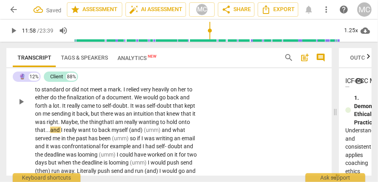
click at [145, 126] on p "Yeah . Well , one of the biggest things around self-doubt [10:23 , 10:28] has b…" at bounding box center [118, 102] width 167 height 196
click at [89, 120] on span "the" at bounding box center [84, 122] width 9 height 6
click at [89, 122] on span "the" at bounding box center [84, 122] width 9 height 6
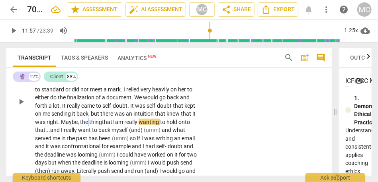
click at [89, 122] on span "the" at bounding box center [84, 122] width 9 height 6
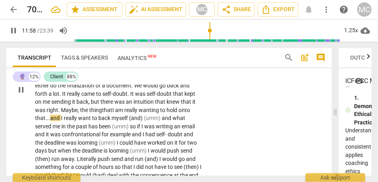
scroll to position [1585, 0]
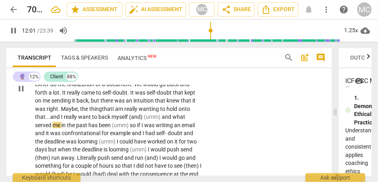
click at [92, 119] on span "want" at bounding box center [85, 117] width 14 height 6
drag, startPoint x: 68, startPoint y: 125, endPoint x: 32, endPoint y: 125, distance: 35.9
click at [32, 125] on div "CL play_arrow pause 10:13 + Add competency keyboard_arrow_right Yeah . Well , o…" at bounding box center [168, 83] width 325 height 216
click at [166, 104] on p "Yeah . Well , one of the biggest things around self-doubt [10:23 , 10:28] has b…" at bounding box center [118, 89] width 167 height 196
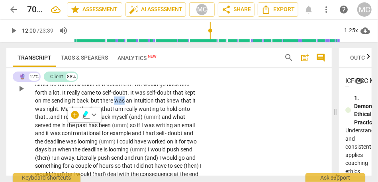
click at [166, 104] on p "Yeah . Well , one of the biggest things around self-doubt [10:23 , 10:28] has b…" at bounding box center [118, 89] width 167 height 196
click at [112, 106] on span "thing that" at bounding box center [100, 109] width 23 height 6
drag, startPoint x: 128, startPoint y: 118, endPoint x: 117, endPoint y: 118, distance: 11.2
click at [117, 118] on p "Yeah . Well , one of the biggest things around self-doubt [10:23 , 10:28] has b…" at bounding box center [118, 89] width 167 height 196
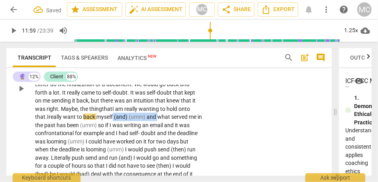
drag, startPoint x: 64, startPoint y: 127, endPoint x: 182, endPoint y: 115, distance: 118.5
click at [182, 115] on p "Yeah . Well , one of the biggest things around self-doubt [10:23 , 10:28] has b…" at bounding box center [118, 89] width 167 height 196
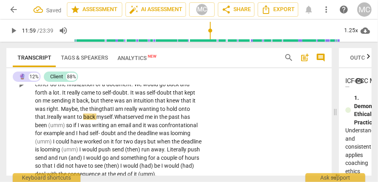
click at [127, 116] on span "What" at bounding box center [120, 117] width 13 height 6
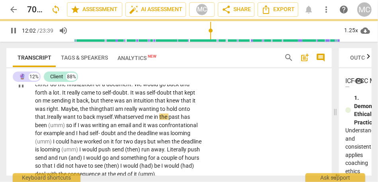
click at [73, 126] on span "so" at bounding box center [69, 125] width 7 height 6
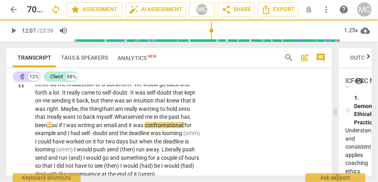
click at [129, 127] on span "and" at bounding box center [123, 125] width 11 height 6
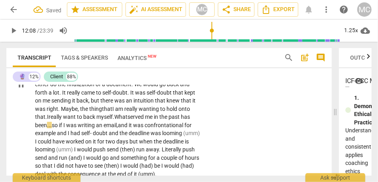
click at [184, 129] on span "for" at bounding box center [187, 125] width 7 height 6
click at [68, 135] on span "and" at bounding box center [62, 133] width 11 height 6
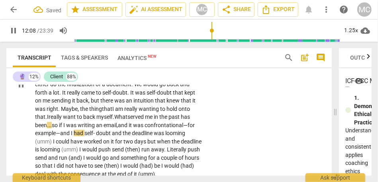
click at [96, 136] on span "self-" at bounding box center [90, 133] width 12 height 6
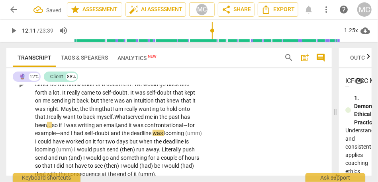
click at [104, 125] on span "an" at bounding box center [100, 125] width 8 height 6
click at [74, 131] on span "I" at bounding box center [72, 133] width 3 height 6
click at [84, 134] on span "had" at bounding box center [79, 133] width 11 height 6
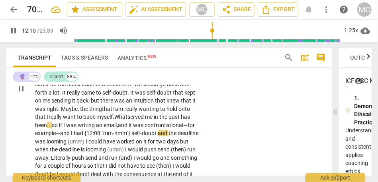
click at [158, 137] on span "and" at bounding box center [163, 133] width 11 height 6
click at [68, 141] on span "looming" at bounding box center [57, 142] width 21 height 6
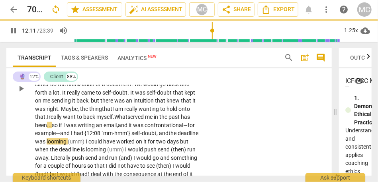
click at [68, 143] on span "looming" at bounding box center [57, 142] width 21 height 6
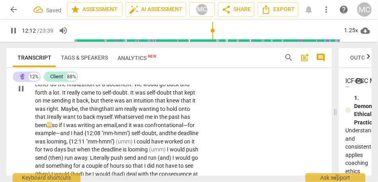
click at [116, 145] on span "(umm)" at bounding box center [125, 142] width 18 height 6
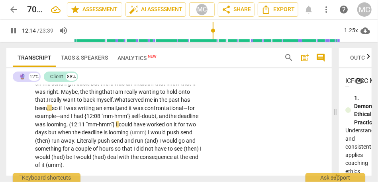
scroll to position [1606, 0]
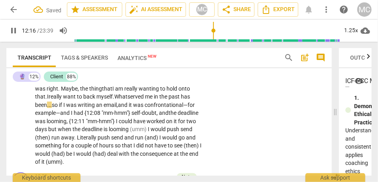
click at [58, 132] on span "but" at bounding box center [53, 129] width 10 height 6
click at [148, 133] on span "I" at bounding box center [149, 129] width 3 height 6
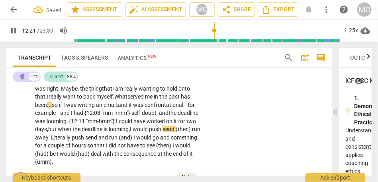
click at [163, 133] on span "send" at bounding box center [169, 129] width 13 height 6
click at [193, 139] on p "Yeah . Well , one of the biggest things around self-doubt [10:23 , 10:28] has b…" at bounding box center [118, 69] width 167 height 196
click at [86, 141] on span "send" at bounding box center [92, 138] width 13 height 6
click at [101, 141] on span "and" at bounding box center [106, 138] width 11 height 6
click at [123, 141] on span "(and)" at bounding box center [130, 138] width 15 height 6
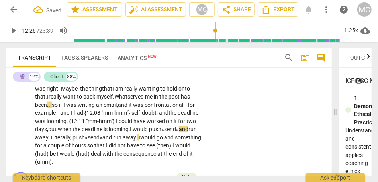
click at [179, 133] on span "and" at bounding box center [184, 129] width 10 height 6
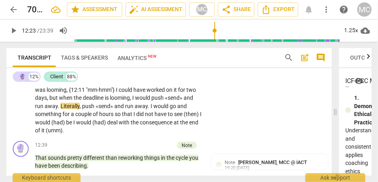
scroll to position [1637, 0]
click at [184, 102] on span "and" at bounding box center [189, 98] width 10 height 6
click at [96, 108] on span "push" at bounding box center [89, 107] width 14 height 6
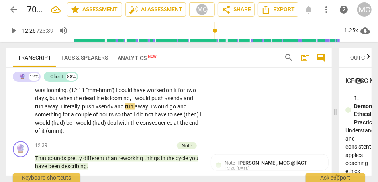
click at [135, 110] on span "away" at bounding box center [141, 107] width 13 height 6
type input "746"
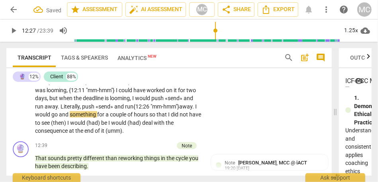
click at [50, 118] on p "Yeah . Well , one of the biggest things around self-doubt [10:23 , 10:28] has b…" at bounding box center [118, 37] width 167 height 196
click at [125, 110] on span "run {12:26 "mm-hmm"}" at bounding box center [152, 107] width 54 height 6
click at [195, 110] on span "I" at bounding box center [196, 107] width 2 height 6
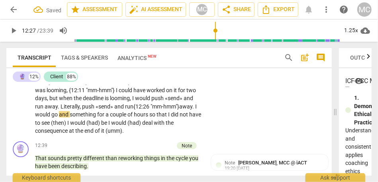
click at [195, 110] on span "I" at bounding box center [196, 107] width 2 height 6
click at [59, 116] on span "go" at bounding box center [55, 115] width 8 height 6
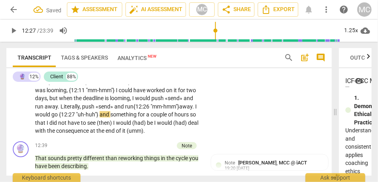
click at [169, 110] on p "Yeah . Well , one of the biggest things around self-doubt [10:23 , 10:28] has b…" at bounding box center [118, 37] width 167 height 196
click at [96, 109] on span "push" at bounding box center [89, 107] width 14 height 6
click at [96, 106] on span "push" at bounding box center [89, 107] width 14 height 6
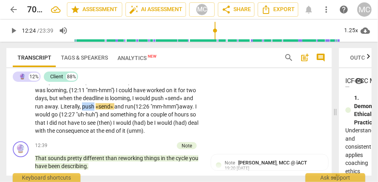
click at [96, 106] on span "push" at bounding box center [89, 107] width 14 height 6
click at [100, 114] on span "go {12:27 "uh-huh"}" at bounding box center [75, 115] width 48 height 6
click at [110, 116] on span "and" at bounding box center [105, 115] width 11 height 6
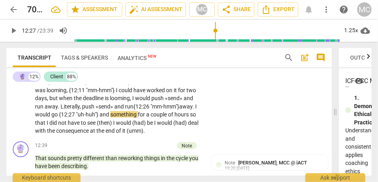
click at [110, 116] on span "and" at bounding box center [105, 115] width 11 height 6
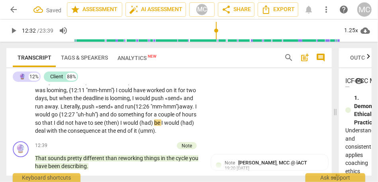
click at [194, 124] on p "Yeah . Well , one of the biggest things around self-doubt [10:23 , 10:28] has b…" at bounding box center [118, 37] width 167 height 196
click at [125, 126] on span "I" at bounding box center [126, 123] width 3 height 6
click at [155, 126] on span "be" at bounding box center [158, 123] width 7 height 6
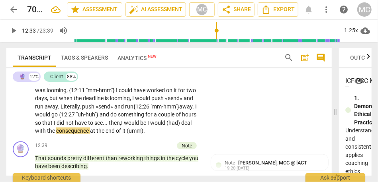
click at [94, 126] on span "see... then," at bounding box center [107, 123] width 27 height 6
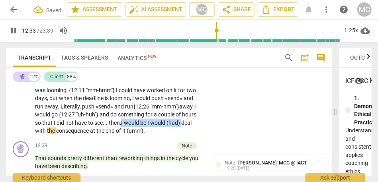
drag, startPoint x: 109, startPoint y: 131, endPoint x: 49, endPoint y: 131, distance: 60.2
click at [49, 131] on p "Yeah . Well , one of the biggest things around self-doubt [10:23 , 10:28] has b…" at bounding box center [118, 37] width 167 height 196
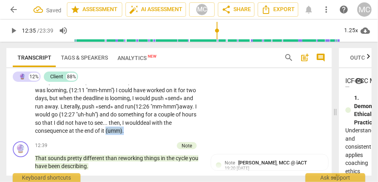
drag, startPoint x: 191, startPoint y: 133, endPoint x: 173, endPoint y: 132, distance: 18.7
click at [173, 132] on p "Yeah . Well , one of the biggest things around self-doubt [10:23 , 10:28] has b…" at bounding box center [118, 37] width 167 height 196
click at [254, 122] on div "CL play_arrow pause 10:13 + Add competency keyboard_arrow_right Yeah . Well , o…" at bounding box center [168, 31] width 325 height 216
click at [218, 115] on div "CL play_arrow pause 10:13 + Add competency keyboard_arrow_right Yeah . Well , o…" at bounding box center [168, 31] width 325 height 216
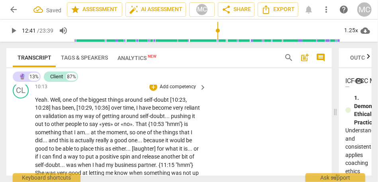
scroll to position [1480, 0]
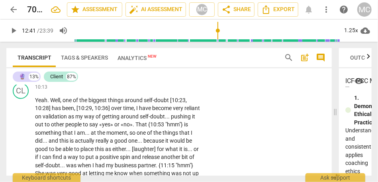
click at [171, 86] on p "Add competency" at bounding box center [178, 87] width 38 height 7
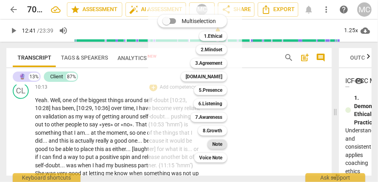
click at [219, 146] on b "Note" at bounding box center [217, 145] width 10 height 10
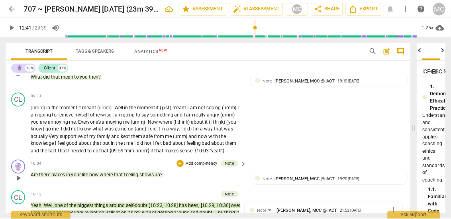
scroll to position [1050, 0]
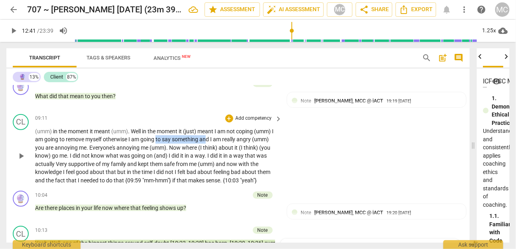
drag, startPoint x: 174, startPoint y: 133, endPoint x: 207, endPoint y: 133, distance: 33.5
click at [207, 133] on p "(umm) in the moment it meant (umm) . Well in the moment it (just) meant I am no…" at bounding box center [156, 155] width 243 height 57
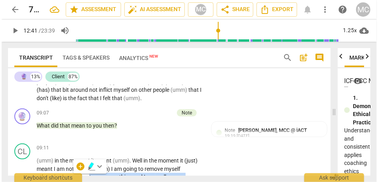
scroll to position [1274, 0]
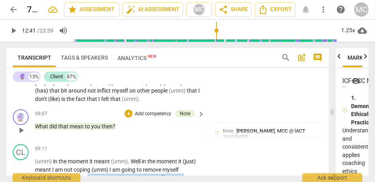
click at [22, 135] on span "play_arrow" at bounding box center [21, 131] width 10 height 10
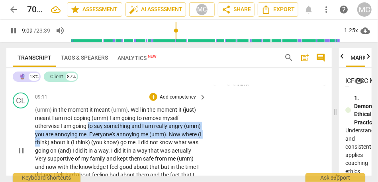
scroll to position [1304, 0]
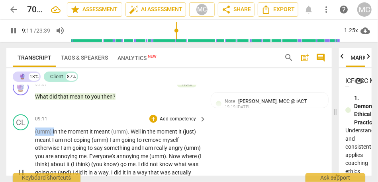
drag, startPoint x: 55, startPoint y: 131, endPoint x: 21, endPoint y: 135, distance: 35.0
type input "552"
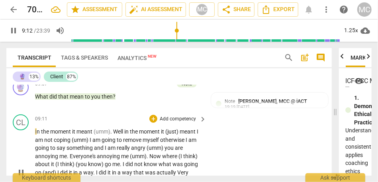
click at [267, 154] on div "CL play_arrow pause 09:11 + Add competency keyboard_arrow_right I n the moment …" at bounding box center [168, 167] width 325 height 110
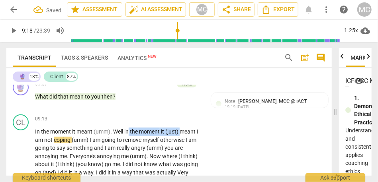
type input "558"
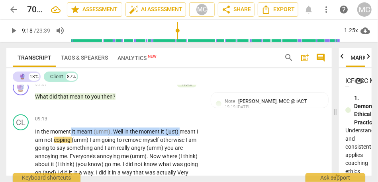
drag, startPoint x: 182, startPoint y: 132, endPoint x: 71, endPoint y: 131, distance: 111.6
click at [71, 131] on p "In the moment it meant (umm) . Well in the moment it (just) meant I am not copi…" at bounding box center [118, 173] width 167 height 90
paste p
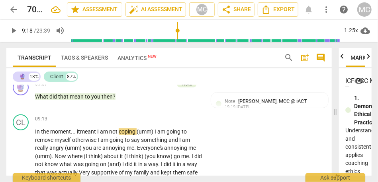
click at [102, 132] on span "am" at bounding box center [104, 132] width 9 height 6
click at [138, 133] on span "coping" at bounding box center [131, 132] width 18 height 6
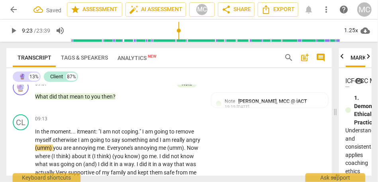
click at [159, 132] on span "going" at bounding box center [161, 132] width 15 height 6
click at [56, 141] on span "otherwise" at bounding box center [65, 140] width 25 height 6
click at [78, 143] on span "otherwise" at bounding box center [65, 140] width 25 height 6
click at [90, 139] on span "am" at bounding box center [86, 140] width 9 height 6
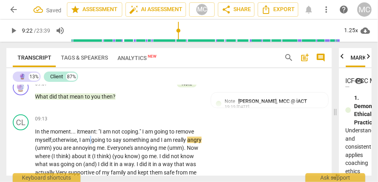
click at [90, 139] on span "am" at bounding box center [86, 140] width 9 height 6
click at [150, 141] on span "something" at bounding box center [136, 140] width 27 height 6
click at [153, 141] on span "and" at bounding box center [155, 140] width 11 height 6
click at [53, 147] on span "(umm)" at bounding box center [44, 148] width 18 height 6
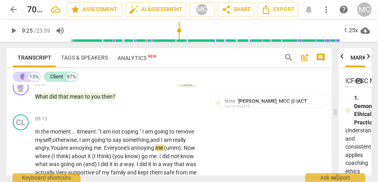
click at [134, 149] on span "annoying" at bounding box center [143, 148] width 24 height 6
click at [189, 149] on span "Now" at bounding box center [190, 148] width 12 height 6
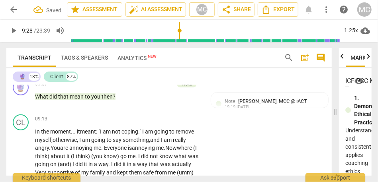
click at [156, 146] on span "annoying" at bounding box center [144, 148] width 24 height 6
click at [165, 149] on span "me." at bounding box center [160, 148] width 9 height 6
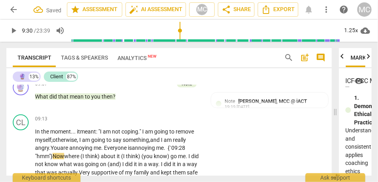
click at [175, 145] on span "me. {`09:28 "hmm"}" at bounding box center [110, 152] width 150 height 15
click at [256, 147] on div "CL play_arrow pause 09:13 + Add competency keyboard_arrow_right In the moment..…" at bounding box center [168, 162] width 325 height 101
click at [136, 142] on span "something" at bounding box center [137, 140] width 26 height 6
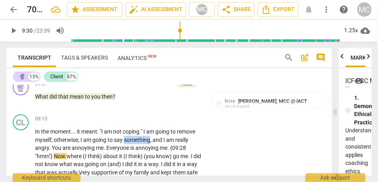
click at [136, 142] on span "something" at bounding box center [137, 140] width 26 height 6
click at [184, 151] on span "{09:28" at bounding box center [178, 148] width 16 height 6
type input "569"
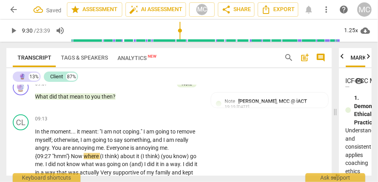
click at [61, 156] on span ""hmm"}" at bounding box center [61, 156] width 19 height 6
click at [72, 158] on span "Now" at bounding box center [77, 156] width 13 height 6
click at [169, 151] on p "In the moment . . . it meant : "I am not coping . " I am going to remove myself…" at bounding box center [118, 169] width 167 height 82
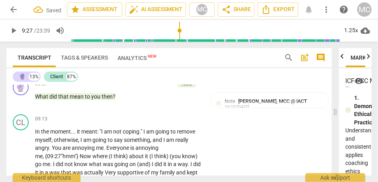
click at [83, 157] on span "Now" at bounding box center [86, 156] width 13 height 6
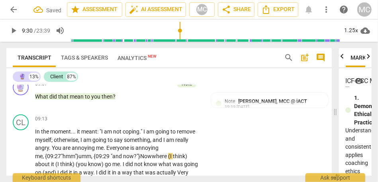
click at [147, 156] on span "Now" at bounding box center [146, 156] width 12 height 6
click at [158, 156] on span "where" at bounding box center [160, 156] width 16 height 6
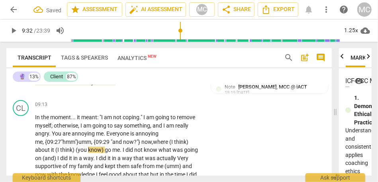
scroll to position [1319, 0]
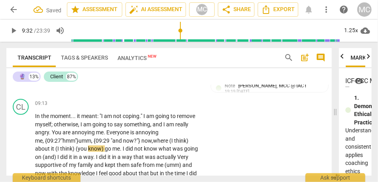
click at [151, 141] on span "ow," at bounding box center [149, 141] width 8 height 6
click at [174, 142] on span "(I" at bounding box center [171, 141] width 5 height 6
click at [186, 141] on span "think)" at bounding box center [179, 141] width 14 height 6
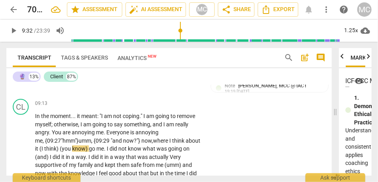
click at [44, 151] on span "(I" at bounding box center [41, 149] width 5 height 6
click at [186, 144] on span "about" at bounding box center [193, 141] width 15 height 6
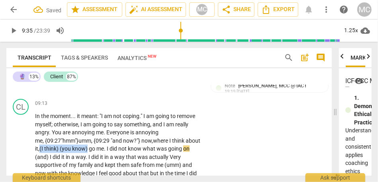
drag, startPoint x: 118, startPoint y: 149, endPoint x: 69, endPoint y: 150, distance: 49.0
click at [69, 150] on p "In the moment . . . it meant : "I am not coping . " I am going to remove myself…" at bounding box center [118, 157] width 167 height 90
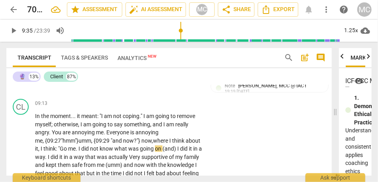
click at [76, 148] on span "me" at bounding box center [72, 149] width 8 height 6
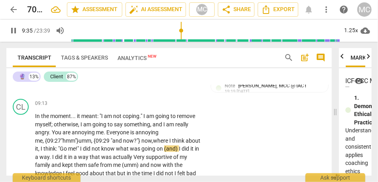
click at [241, 131] on div "CL play_arrow pause 09:13 + Add competency keyboard_arrow_right In the moment .…" at bounding box center [168, 146] width 325 height 101
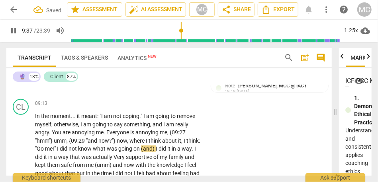
click at [143, 143] on span "where" at bounding box center [137, 141] width 16 height 6
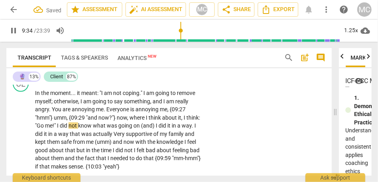
scroll to position [1346, 0]
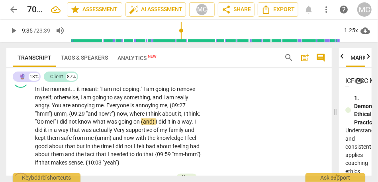
click at [142, 123] on span "(and)" at bounding box center [148, 122] width 15 height 6
type input "576"
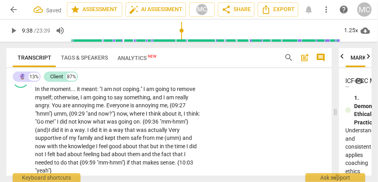
click at [51, 131] on span "I" at bounding box center [50, 130] width 3 height 6
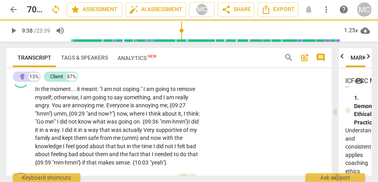
click at [142, 121] on span "on. {09:36 "mm-hmm"}" at bounding box center [160, 122] width 55 height 6
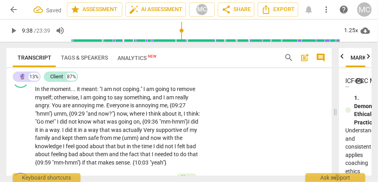
click at [191, 124] on span "I" at bounding box center [189, 122] width 3 height 6
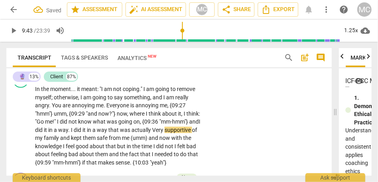
click at [165, 133] on span "supportive" at bounding box center [178, 130] width 27 height 6
click at [44, 133] on span "did" at bounding box center [39, 130] width 9 height 6
click at [82, 131] on span "did" at bounding box center [78, 130] width 9 height 6
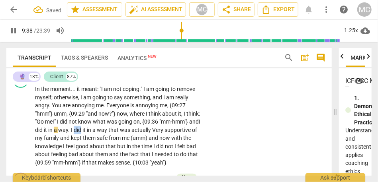
click at [82, 131] on span "did" at bounding box center [78, 130] width 9 height 6
click at [44, 131] on span "did" at bounding box center [39, 130] width 9 height 6
drag, startPoint x: 123, startPoint y: 131, endPoint x: 82, endPoint y: 134, distance: 41.1
click at [82, 134] on p "In the moment . . . it meant : "I am not coping . " I am going to remove myself…" at bounding box center [118, 126] width 167 height 82
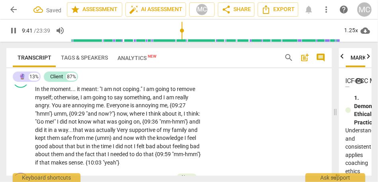
click at [129, 131] on span "Very" at bounding box center [123, 130] width 12 height 6
click at [186, 133] on span "and" at bounding box center [191, 130] width 10 height 6
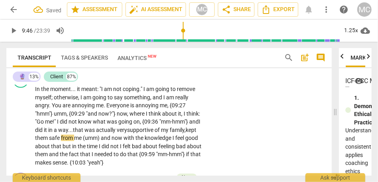
click at [186, 133] on span "kept" at bounding box center [191, 130] width 11 height 6
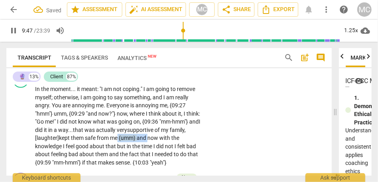
drag, startPoint x: 167, startPoint y: 139, endPoint x: 136, endPoint y: 139, distance: 30.7
click at [136, 139] on p "In the moment . . . it meant : "I am not coping . " I am going to remove myself…" at bounding box center [118, 126] width 167 height 82
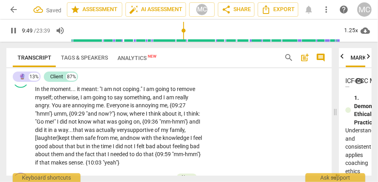
click at [153, 139] on span "with" at bounding box center [147, 138] width 12 height 6
click at [162, 141] on span "knowledge" at bounding box center [176, 138] width 28 height 6
click at [76, 149] on span "that" at bounding box center [71, 146] width 12 height 6
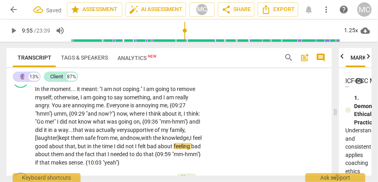
click at [78, 146] on span "that," at bounding box center [71, 146] width 13 height 6
drag, startPoint x: 129, startPoint y: 147, endPoint x: 156, endPoint y: 148, distance: 27.5
click at [156, 148] on p "In the moment . . . it meant : "I am not coping . " I am going to remove myself…" at bounding box center [118, 126] width 167 height 82
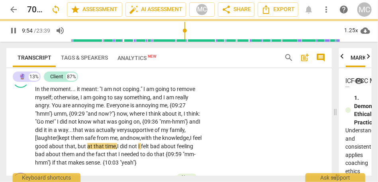
click at [138, 148] on span "not" at bounding box center [134, 146] width 10 height 6
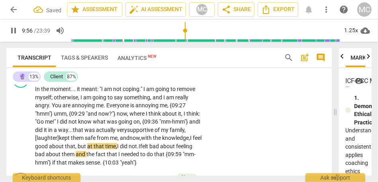
click at [86, 156] on span "and" at bounding box center [81, 154] width 11 height 6
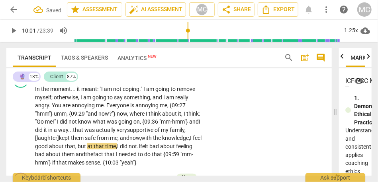
click at [62, 154] on span "about" at bounding box center [54, 154] width 16 height 6
click at [139, 145] on span "not." at bounding box center [134, 146] width 10 height 6
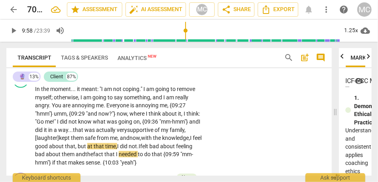
click at [85, 156] on span "them and" at bounding box center [74, 154] width 24 height 6
click at [93, 157] on span "the" at bounding box center [89, 154] width 8 height 6
click at [85, 157] on span "them and" at bounding box center [74, 154] width 24 height 6
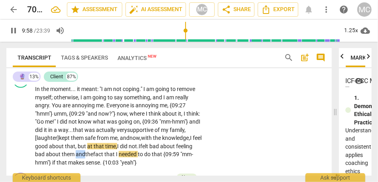
click at [85, 157] on span "them and" at bounding box center [74, 154] width 24 height 6
click at [116, 155] on span "that" at bounding box center [110, 154] width 12 height 6
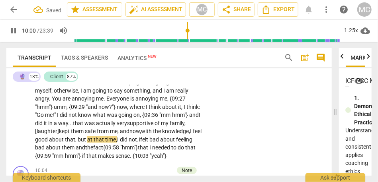
scroll to position [1353, 0]
click at [52, 157] on span "{09:59" at bounding box center [43, 156] width 17 height 6
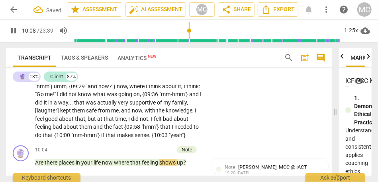
click at [237, 114] on div "CL play_arrow pause 09:13 + Add competency keyboard_arrow_right In the moment .…" at bounding box center [168, 91] width 325 height 101
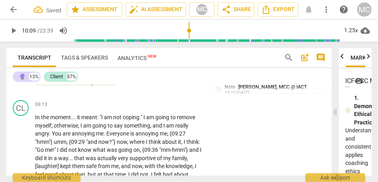
scroll to position [1316, 0]
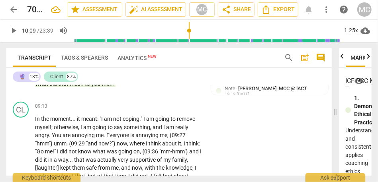
click at [184, 109] on p "Add competency" at bounding box center [178, 106] width 38 height 7
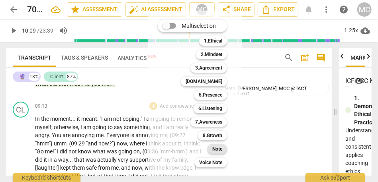
click at [217, 149] on b "Note" at bounding box center [217, 150] width 10 height 10
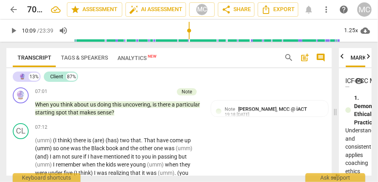
scroll to position [1035, 0]
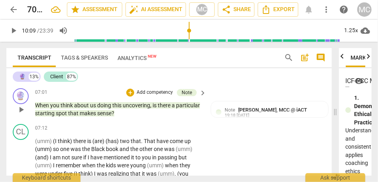
click at [97, 115] on span "makes" at bounding box center [89, 113] width 18 height 6
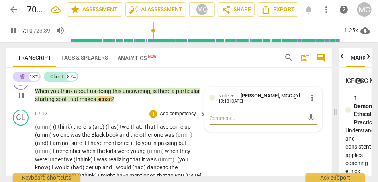
scroll to position [1058, 0]
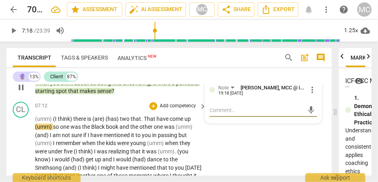
type input "438"
drag, startPoint x: 76, startPoint y: 120, endPoint x: 30, endPoint y: 120, distance: 45.4
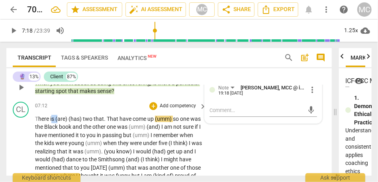
drag, startPoint x: 52, startPoint y: 120, endPoint x: 58, endPoint y: 120, distance: 6.0
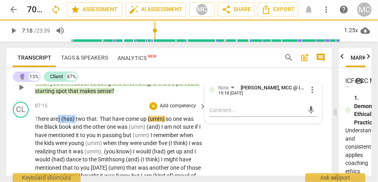
drag, startPoint x: 57, startPoint y: 120, endPoint x: 78, endPoint y: 121, distance: 20.8
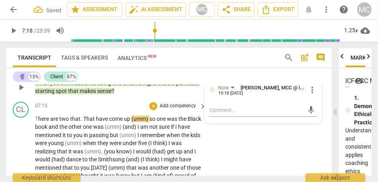
click at [47, 120] on span "T here" at bounding box center [42, 119] width 15 height 6
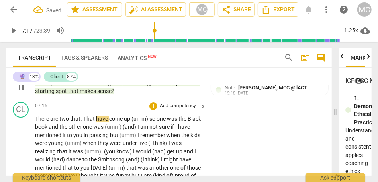
click at [83, 120] on span "That" at bounding box center [89, 119] width 13 height 6
click at [64, 122] on span "wo" at bounding box center [65, 119] width 9 height 6
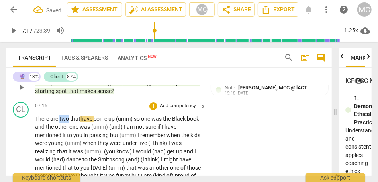
click at [64, 122] on span "wo" at bounding box center [65, 119] width 9 height 6
click at [71, 120] on span "that" at bounding box center [75, 119] width 10 height 6
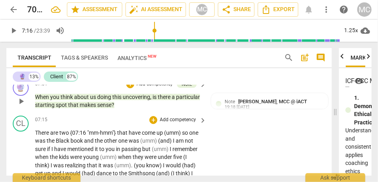
scroll to position [1044, 0]
click at [74, 133] on span "{07:16" at bounding box center [78, 132] width 17 height 6
click at [147, 133] on span "come" at bounding box center [149, 132] width 15 height 6
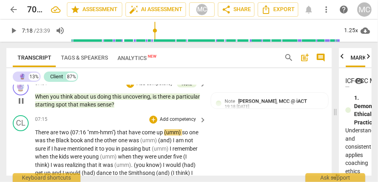
click at [192, 134] on span "one" at bounding box center [193, 132] width 9 height 6
type input "438"
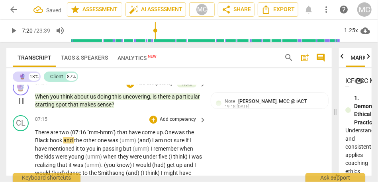
click at [39, 143] on span "Black" at bounding box center [42, 140] width 15 height 6
click at [182, 131] on span "was" at bounding box center [179, 132] width 10 height 6
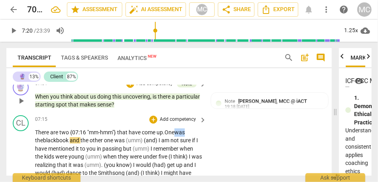
click at [182, 131] on span "was" at bounding box center [179, 132] width 10 height 6
click at [84, 141] on span "the" at bounding box center [84, 140] width 9 height 6
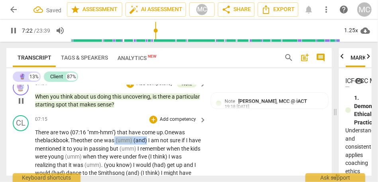
drag, startPoint x: 153, startPoint y: 140, endPoint x: 120, endPoint y: 139, distance: 33.5
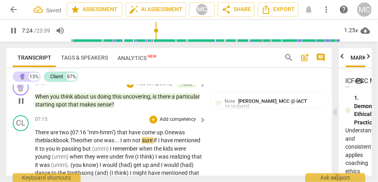
scroll to position [1072, 0]
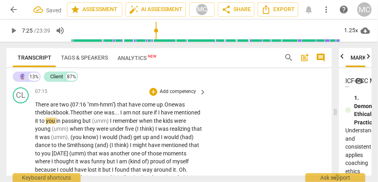
click at [79, 112] on span "The" at bounding box center [74, 113] width 9 height 6
click at [123, 112] on span "I" at bounding box center [121, 113] width 3 height 6
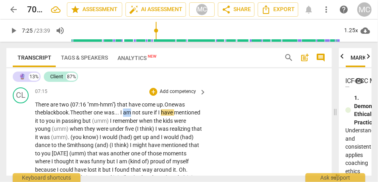
click at [123, 112] on span "I" at bounding box center [121, 113] width 3 height 6
click at [120, 112] on span at bounding box center [119, 113] width 1 height 6
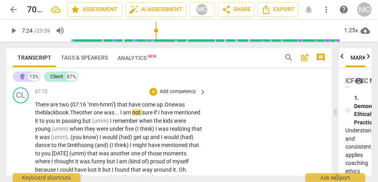
click at [132, 112] on span "am" at bounding box center [127, 113] width 9 height 6
click at [132, 114] on span "am" at bounding box center [127, 113] width 9 height 6
click at [116, 114] on span "was..." at bounding box center [111, 113] width 15 height 6
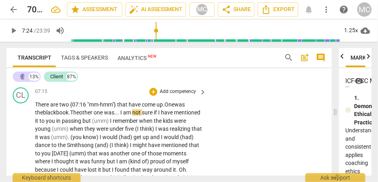
click at [131, 114] on span "am" at bounding box center [127, 113] width 9 height 6
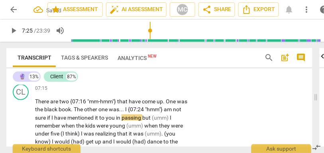
scroll to position [1092, 0]
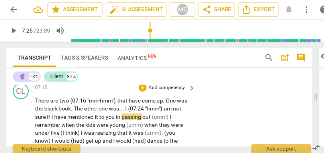
click at [171, 112] on span "am" at bounding box center [168, 109] width 9 height 6
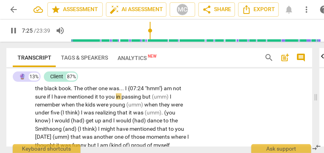
scroll to position [1115, 0]
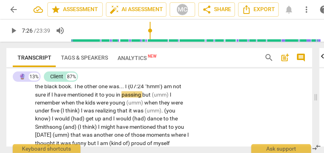
click at [169, 90] on span "am" at bounding box center [168, 86] width 9 height 6
click at [142, 98] on span "passing" at bounding box center [132, 95] width 21 height 6
type input "447"
click at [171, 98] on span "I" at bounding box center [171, 95] width 2 height 6
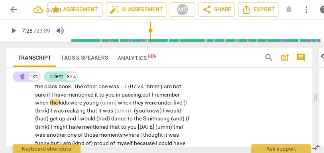
click at [169, 98] on span "remember" at bounding box center [167, 95] width 25 height 6
click at [120, 106] on span "when" at bounding box center [125, 103] width 15 height 6
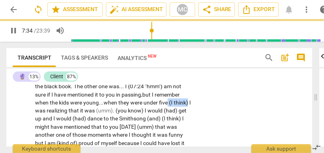
drag, startPoint x: 168, startPoint y: 111, endPoint x: 195, endPoint y: 110, distance: 26.7
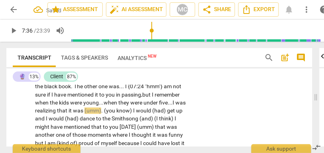
click at [181, 106] on span "was" at bounding box center [180, 103] width 10 height 6
click at [180, 106] on span "was" at bounding box center [180, 103] width 10 height 6
click at [174, 106] on span "I" at bounding box center [174, 103] width 3 height 6
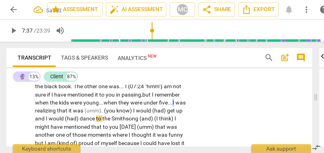
click at [174, 106] on span "I" at bounding box center [174, 103] width 3 height 6
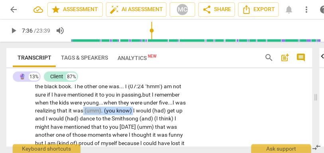
drag, startPoint x: 133, startPoint y: 119, endPoint x: 82, endPoint y: 116, distance: 50.3
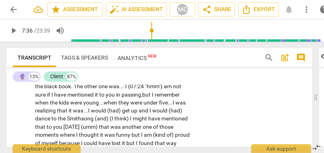
click at [124, 114] on span "get" at bounding box center [126, 111] width 9 height 6
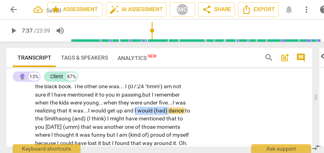
drag, startPoint x: 170, startPoint y: 119, endPoint x: 136, endPoint y: 119, distance: 33.5
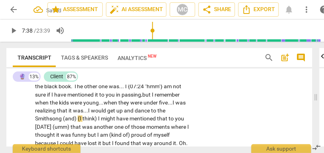
click at [53, 122] on span "Smithsong" at bounding box center [49, 119] width 28 height 6
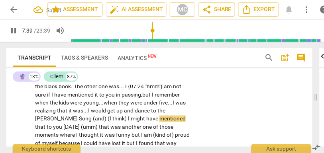
click at [112, 122] on span "think)" at bounding box center [120, 119] width 16 height 6
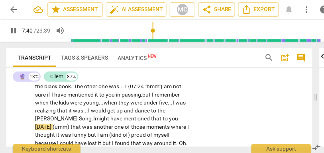
click at [53, 127] on span "[DATE]" at bounding box center [44, 127] width 18 height 6
drag, startPoint x: 161, startPoint y: 127, endPoint x: 186, endPoint y: 127, distance: 25.1
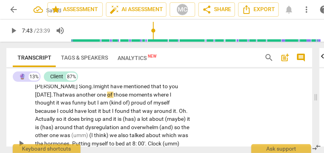
scroll to position [1147, 0]
click at [65, 97] on span "That" at bounding box center [59, 95] width 12 height 6
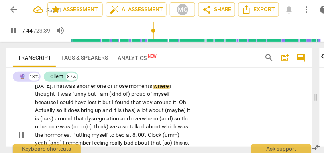
scroll to position [1158, 0]
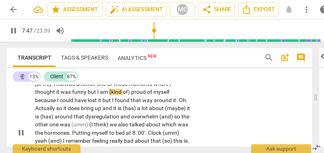
click at [88, 93] on span "funny" at bounding box center [80, 92] width 16 height 6
click at [61, 94] on span "it" at bounding box center [58, 92] width 4 height 6
click at [132, 96] on span "proud" at bounding box center [140, 92] width 16 height 6
type input "468"
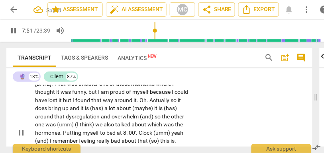
click at [73, 100] on span "but" at bounding box center [68, 101] width 10 height 6
click at [48, 99] on span "have" at bounding box center [41, 101] width 13 height 6
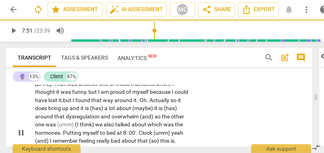
click at [73, 100] on span "but" at bounding box center [68, 101] width 10 height 6
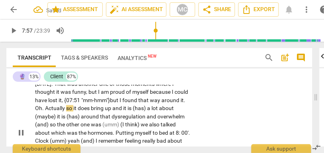
click at [66, 109] on span "Actually" at bounding box center [55, 109] width 21 height 6
click at [67, 110] on span "Actually" at bounding box center [57, 109] width 20 height 6
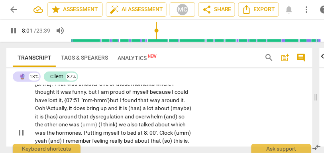
click at [73, 108] on span "t" at bounding box center [71, 109] width 3 height 6
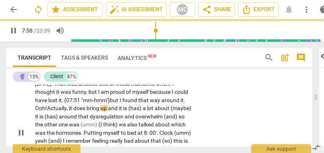
click at [108, 112] on span "and" at bounding box center [113, 109] width 11 height 6
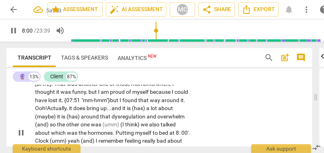
click at [112, 112] on span "and" at bounding box center [117, 109] width 11 height 6
click at [86, 112] on span "bring" at bounding box center [93, 109] width 14 height 6
drag, startPoint x: 110, startPoint y: 116, endPoint x: 96, endPoint y: 116, distance: 14.0
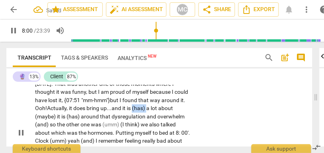
click at [96, 116] on p "There are two {07:16 "mm-hmm"} that have come up . One was the black book . The…" at bounding box center [113, 133] width 157 height 204
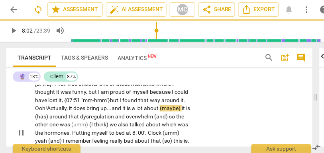
click at [144, 112] on span "about" at bounding box center [152, 109] width 16 height 6
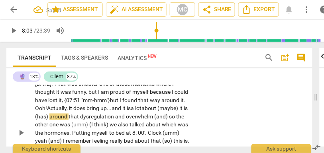
click at [157, 112] on span "(maybe)" at bounding box center [168, 109] width 22 height 6
click at [161, 112] on span "maybe)" at bounding box center [171, 109] width 20 height 6
drag, startPoint x: 171, startPoint y: 116, endPoint x: 159, endPoint y: 115, distance: 11.6
click at [159, 115] on p "There are two {07:16 "mm-hmm"} that have come up . One was the black book . The…" at bounding box center [113, 133] width 157 height 204
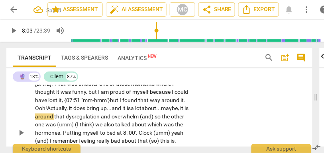
click at [184, 112] on span "is" at bounding box center [186, 109] width 4 height 6
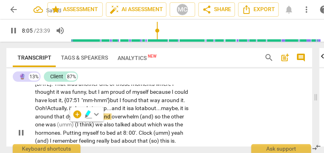
click at [73, 112] on span "does" at bounding box center [79, 109] width 13 height 6
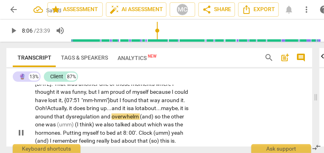
click at [66, 120] on span "dysregulation" at bounding box center [83, 117] width 35 height 6
click at [59, 104] on span "it, {07:51 "mm-hmm"}" at bounding box center [84, 101] width 51 height 6
click at [66, 120] on span "dys-regulation" at bounding box center [84, 117] width 37 height 6
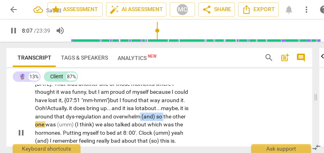
drag, startPoint x: 132, startPoint y: 124, endPoint x: 108, endPoint y: 124, distance: 24.3
click at [108, 124] on p "There are two {07:16 "mm-hmm"} that have come up . One was the black book . The…" at bounding box center [113, 133] width 157 height 204
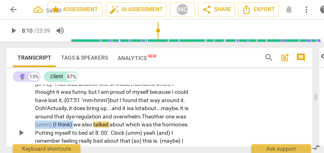
drag, startPoint x: 52, startPoint y: 133, endPoint x: 158, endPoint y: 125, distance: 106.7
click at [158, 125] on p "There are two {07:16 "mm-hmm"} that have come up . One was the black book . The…" at bounding box center [113, 133] width 157 height 204
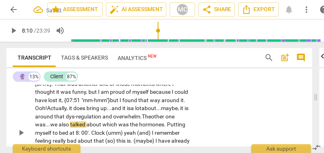
click at [59, 125] on span "we" at bounding box center [54, 125] width 8 height 6
click at [102, 128] on span "which" at bounding box center [110, 125] width 16 height 6
click at [59, 124] on span "we" at bounding box center [54, 125] width 8 height 6
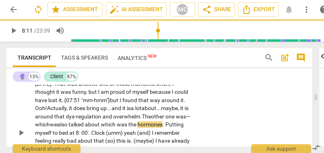
click at [156, 125] on span "was—which" at bounding box center [112, 121] width 155 height 15
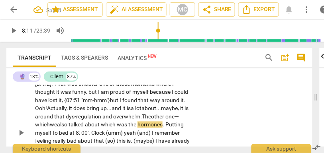
click at [101, 128] on span "which" at bounding box center [109, 125] width 16 height 6
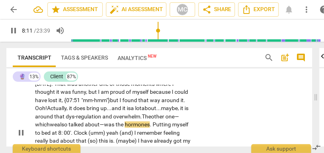
scroll to position [1170, 0]
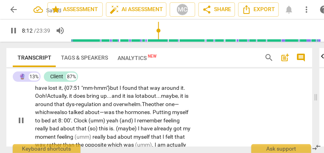
click at [153, 116] on span "Putting" at bounding box center [163, 113] width 20 height 6
click at [61, 121] on span "8" at bounding box center [59, 121] width 3 height 6
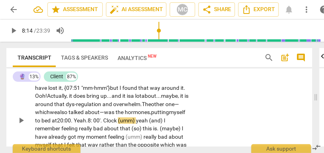
click at [151, 116] on span "putting" at bounding box center [160, 113] width 18 height 6
click at [52, 124] on span "at 20:00. Yeah." at bounding box center [70, 121] width 36 height 6
click at [122, 124] on span "(umm)" at bounding box center [127, 121] width 18 height 6
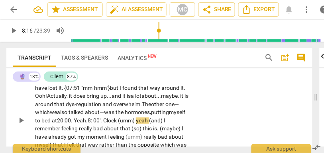
click at [136, 124] on span "yeah" at bounding box center [142, 121] width 13 height 6
click at [122, 124] on span "(umm)" at bounding box center [127, 121] width 18 height 6
click at [151, 116] on span "putting" at bounding box center [160, 113] width 18 height 6
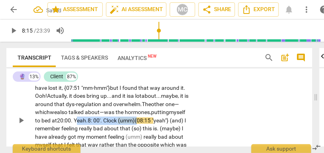
drag, startPoint x: 123, startPoint y: 129, endPoint x: 57, endPoint y: 128, distance: 65.3
click at [57, 128] on p "There are two {07:16 "mm-hmm"} that have come up . One was the black book . The…" at bounding box center [113, 121] width 157 height 204
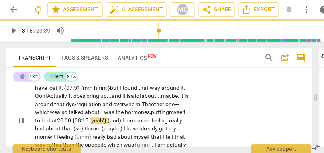
click at [122, 124] on span "I" at bounding box center [123, 121] width 3 height 6
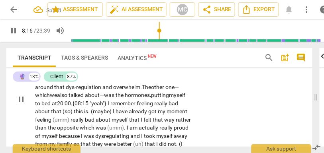
scroll to position [1188, 0]
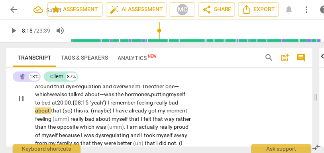
click at [110, 106] on span "remember" at bounding box center [123, 103] width 26 height 6
click at [154, 106] on span "really" at bounding box center [161, 103] width 14 height 6
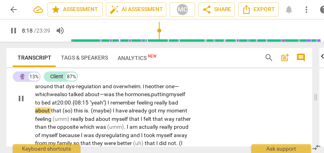
click at [88, 114] on span "." at bounding box center [89, 111] width 3 height 6
click at [63, 114] on span "(so)" at bounding box center [68, 111] width 11 height 6
click at [72, 114] on span "this" at bounding box center [77, 111] width 10 height 6
click at [83, 114] on span "." at bounding box center [84, 111] width 3 height 6
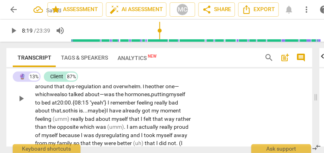
click at [63, 114] on span "so" at bounding box center [66, 111] width 6 height 6
click at [95, 114] on span "maybe)" at bounding box center [97, 111] width 19 height 6
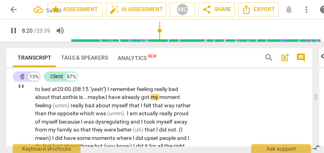
scroll to position [1202, 0]
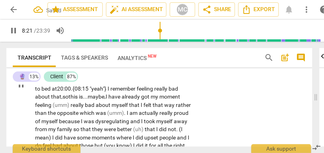
click at [170, 100] on span "moment" at bounding box center [169, 97] width 21 height 6
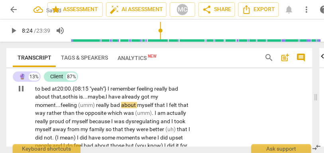
click at [96, 109] on span "(umm)" at bounding box center [87, 105] width 18 height 6
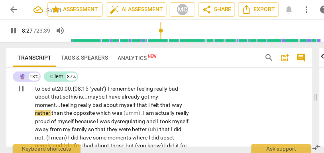
click at [181, 109] on span "way" at bounding box center [177, 105] width 10 height 6
click at [96, 117] on span "which" at bounding box center [104, 113] width 16 height 6
click at [145, 117] on span "I" at bounding box center [144, 113] width 3 height 6
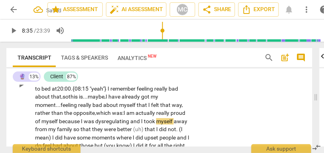
click at [133, 117] on span "am" at bounding box center [130, 113] width 9 height 6
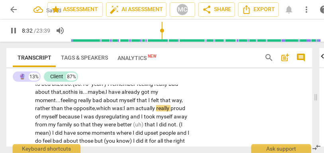
scroll to position [1207, 0]
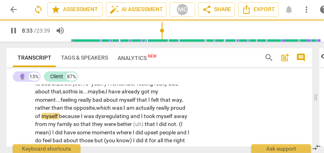
click at [105, 120] on span "dysregulating" at bounding box center [112, 117] width 35 height 6
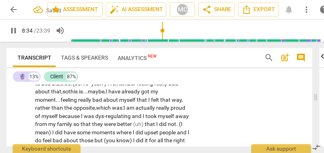
click at [139, 120] on span "and" at bounding box center [137, 117] width 11 height 6
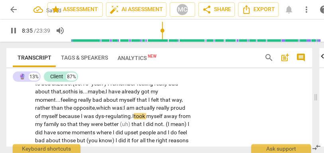
scroll to position [1220, 0]
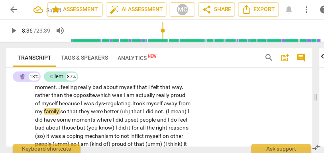
click at [143, 107] on span "took" at bounding box center [140, 103] width 12 height 6
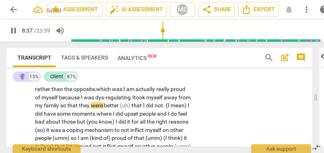
scroll to position [1232, 0]
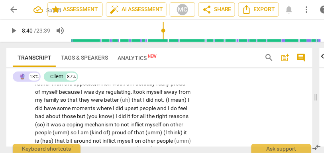
click at [120, 103] on span "better" at bounding box center [112, 100] width 16 height 6
drag, startPoint x: 156, startPoint y: 106, endPoint x: 133, endPoint y: 106, distance: 23.5
click at [133, 106] on p "There are two {07:16 "mm-hmm"} that have come up . One was the black book . The…" at bounding box center [113, 55] width 157 height 196
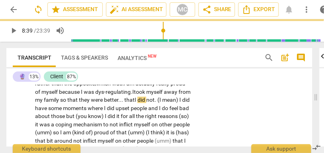
click at [146, 103] on span "did" at bounding box center [141, 100] width 9 height 6
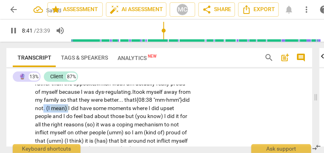
drag, startPoint x: 95, startPoint y: 116, endPoint x: 70, endPoint y: 116, distance: 25.1
click at [70, 116] on p "There are two {07:16 "mm-hmm"} that have come up . One was the black book . The…" at bounding box center [113, 59] width 157 height 204
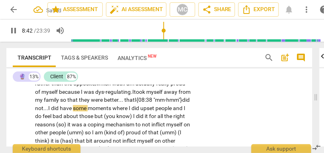
click at [200, 104] on div "CL play_arrow pause 07:15 + Add competency keyboard_arrow_right There are two {…" at bounding box center [159, 49] width 306 height 216
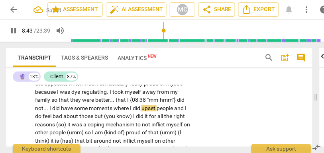
click at [133, 103] on span "{08:38" at bounding box center [138, 100] width 17 height 6
click at [130, 103] on span "{08:38" at bounding box center [138, 100] width 17 height 6
click at [185, 108] on p "There are two {07:16 "mm-hmm"} that have come up . One was the black book . The…" at bounding box center [113, 55] width 157 height 196
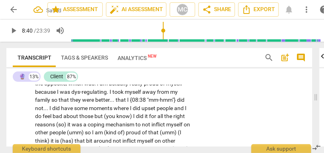
type input "520"
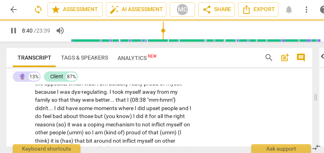
click at [253, 113] on div "CL play_arrow pause 07:15 + Add competency keyboard_arrow_right There are two {…" at bounding box center [159, 49] width 306 height 216
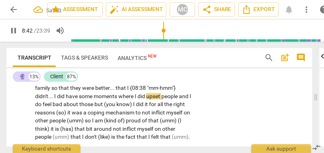
scroll to position [1245, 0]
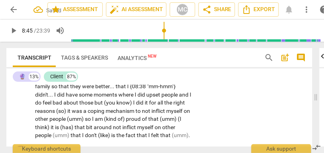
click at [179, 98] on span "and" at bounding box center [184, 95] width 11 height 6
type input "525"
click at [56, 106] on span "bad" at bounding box center [50, 103] width 11 height 6
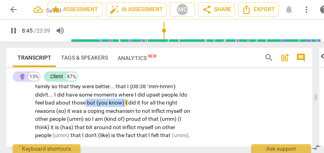
drag, startPoint x: 133, startPoint y: 110, endPoint x: 93, endPoint y: 109, distance: 39.4
click at [93, 109] on p "There are two {07:16 "mm-hmm"} that have come up . One was the black book . The…" at bounding box center [113, 42] width 157 height 196
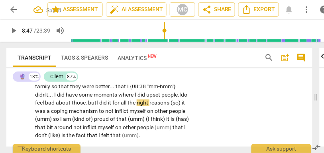
click at [108, 106] on span "did" at bounding box center [103, 103] width 9 height 6
click at [171, 106] on span "(so)" at bounding box center [176, 103] width 11 height 6
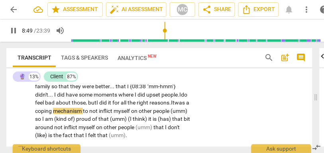
scroll to position [1259, 0]
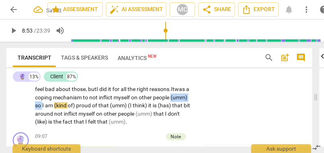
drag, startPoint x: 60, startPoint y: 114, endPoint x: 29, endPoint y: 113, distance: 31.5
click at [29, 113] on div "CL play_arrow pause 07:15 + Add competency keyboard_arrow_right There are two {…" at bounding box center [159, 22] width 306 height 216
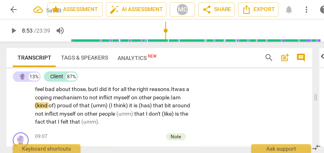
click at [83, 101] on span "mechanism" at bounding box center [68, 97] width 30 height 6
click at [153, 101] on span "people." at bounding box center [162, 97] width 18 height 6
click at [171, 101] on span "I" at bounding box center [172, 97] width 2 height 6
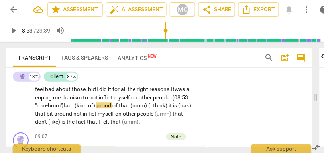
click at [112, 109] on span "proud" at bounding box center [104, 105] width 16 height 6
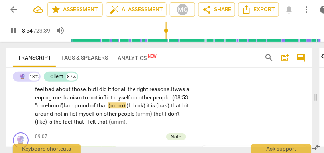
click at [108, 109] on span "that" at bounding box center [103, 105] width 12 height 6
drag, startPoint x: 170, startPoint y: 114, endPoint x: 131, endPoint y: 114, distance: 38.6
click at [131, 114] on p "There are two {07:16 "mm-hmm"} that have come up . One was the black book . The…" at bounding box center [113, 28] width 157 height 196
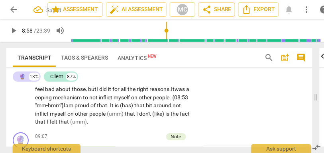
click at [97, 109] on span "of" at bounding box center [93, 105] width 6 height 6
click at [153, 109] on span "bit" at bounding box center [150, 105] width 8 height 6
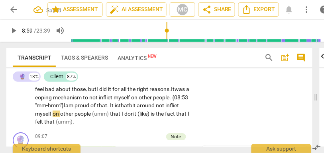
click at [165, 109] on span "inflict" at bounding box center [172, 105] width 14 height 6
click at [53, 117] on span "myself" at bounding box center [44, 114] width 18 height 6
click at [110, 117] on span "(umm)" at bounding box center [101, 114] width 18 height 6
click at [107, 117] on span "that" at bounding box center [102, 114] width 12 height 6
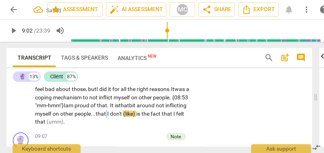
click at [107, 117] on span "that" at bounding box center [102, 114] width 12 height 6
click at [136, 117] on span "(like)" at bounding box center [129, 114] width 13 height 6
click at [135, 117] on span "don't like..." at bounding box center [122, 114] width 25 height 6
click at [160, 117] on span "fact" at bounding box center [154, 114] width 11 height 6
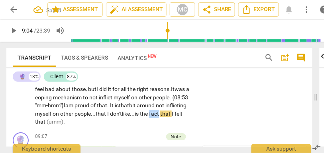
click at [160, 117] on span "fact" at bounding box center [154, 114] width 11 height 6
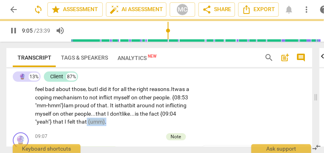
drag, startPoint x: 124, startPoint y: 131, endPoint x: 103, endPoint y: 131, distance: 21.5
click at [103, 126] on p "There are two {07:16 "mm-hmm"} that have come up . One was the black book . The…" at bounding box center [113, 28] width 157 height 196
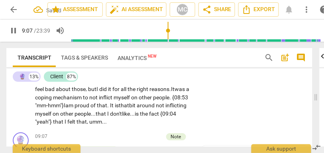
click at [198, 110] on div "CL play_arrow pause 07:15 + Add competency keyboard_arrow_right There are two {…" at bounding box center [159, 22] width 306 height 216
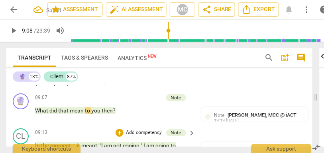
scroll to position [1296, 0]
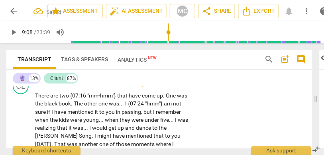
scroll to position [1094, 0]
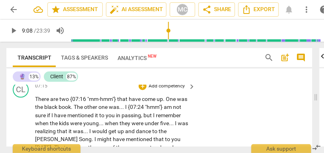
click at [172, 90] on p "Add competency" at bounding box center [167, 86] width 38 height 7
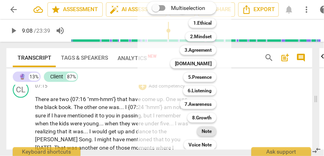
click at [202, 129] on b "Note" at bounding box center [207, 132] width 10 height 10
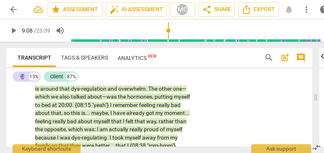
scroll to position [1132, 0]
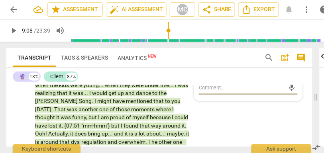
click at [137, 63] on span "Analytics New" at bounding box center [137, 58] width 49 height 12
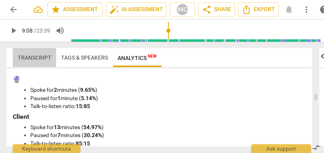
click at [37, 57] on span "Transcript" at bounding box center [35, 58] width 34 height 6
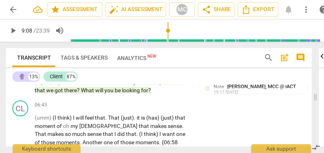
scroll to position [980, 0]
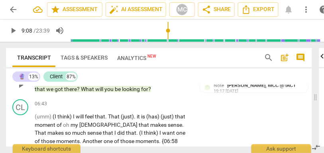
click at [116, 92] on span "be" at bounding box center [118, 89] width 7 height 6
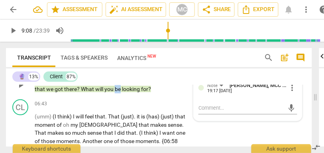
click at [116, 92] on span "be" at bounding box center [118, 89] width 7 height 6
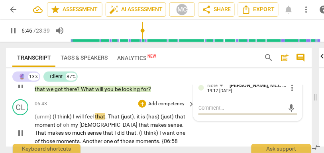
type input "407"
type textarea "`"
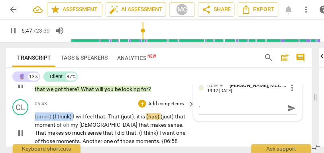
drag, startPoint x: 73, startPoint y: 124, endPoint x: 27, endPoint y: 126, distance: 46.3
click at [27, 126] on div "CL play_arrow pause 06:43 + Add competency keyboard_arrow_right (umm) (I think)…" at bounding box center [159, 126] width 306 height 61
type input "408"
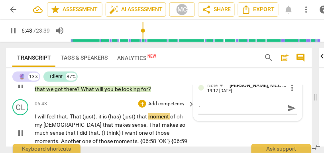
click at [56, 120] on span "feel" at bounding box center [52, 117] width 10 height 6
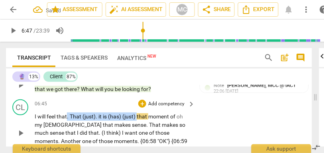
drag, startPoint x: 137, startPoint y: 125, endPoint x: 67, endPoint y: 127, distance: 69.7
click at [67, 127] on p "I will feel that . That (just) . it is (has) (just) that moment of oh my God th…" at bounding box center [113, 133] width 157 height 41
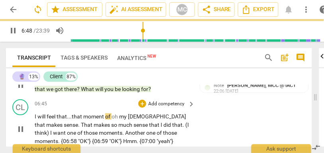
click at [113, 120] on span "oh" at bounding box center [116, 117] width 8 height 6
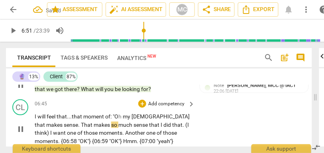
click at [128, 120] on span "my" at bounding box center [127, 117] width 9 height 6
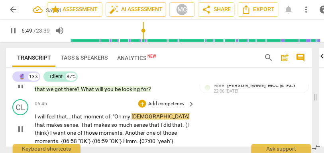
click at [144, 120] on span "[DEMOGRAPHIC_DATA]" at bounding box center [160, 117] width 58 height 6
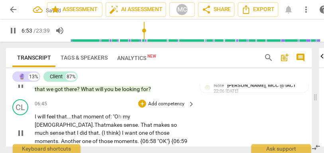
click at [102, 132] on span "." at bounding box center [100, 133] width 3 height 6
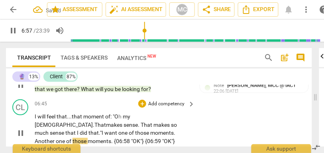
click at [118, 132] on span "want" at bounding box center [111, 133] width 14 height 6
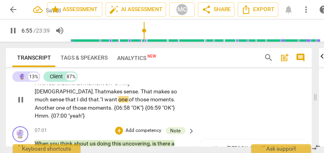
scroll to position [1013, 0]
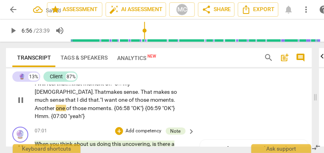
click at [56, 108] on span "Another" at bounding box center [45, 108] width 21 height 6
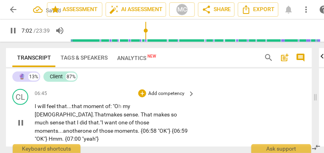
scroll to position [989, 0]
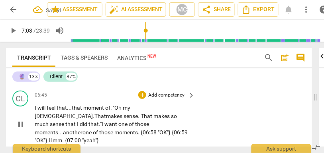
click at [164, 99] on p "Add competency" at bounding box center [167, 95] width 38 height 7
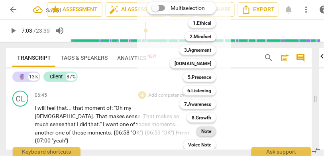
click at [202, 131] on b "Note" at bounding box center [206, 132] width 10 height 10
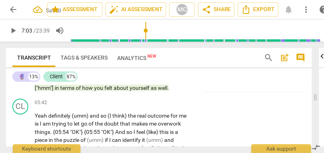
scroll to position [832, 0]
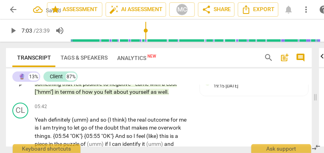
click at [122, 95] on span "about" at bounding box center [122, 92] width 16 height 6
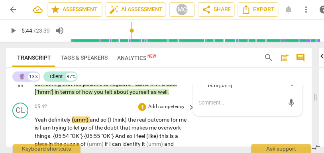
click at [38, 123] on span "Yeah" at bounding box center [42, 120] width 14 height 6
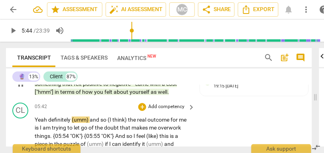
click at [41, 123] on span "Yeah" at bounding box center [42, 120] width 14 height 6
click at [46, 123] on span "Yeah" at bounding box center [42, 120] width 14 height 6
type input "343"
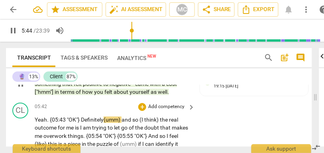
click at [122, 123] on span "(umm)" at bounding box center [113, 120] width 18 height 6
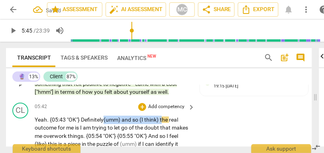
drag, startPoint x: 163, startPoint y: 128, endPoint x: 105, endPoint y: 127, distance: 58.2
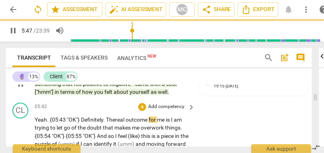
click at [174, 123] on span "I" at bounding box center [172, 120] width 3 height 6
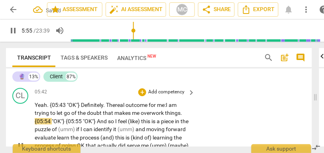
click at [116, 125] on span "I" at bounding box center [116, 121] width 3 height 6
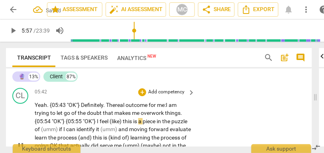
click at [123, 125] on span "(like)" at bounding box center [116, 121] width 13 height 6
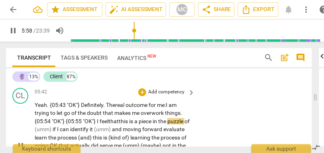
click at [127, 125] on span "this" at bounding box center [124, 121] width 10 height 6
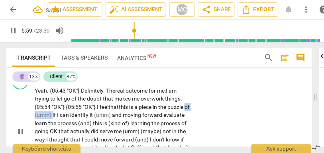
drag, startPoint x: 59, startPoint y: 123, endPoint x: 22, endPoint y: 124, distance: 36.3
click at [22, 124] on div "CL play_arrow pause 05:42 + Add competency keyboard_arrow_right Yeah. {05:43 "O…" at bounding box center [159, 126] width 306 height 110
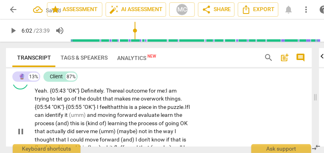
click at [127, 110] on span "this" at bounding box center [124, 107] width 10 height 6
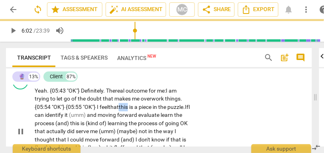
click at [127, 110] on span "this" at bounding box center [124, 107] width 10 height 6
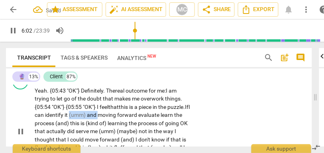
drag, startPoint x: 125, startPoint y: 124, endPoint x: 95, endPoint y: 124, distance: 29.9
click at [95, 124] on p "Yeah. {05:43 "OK"} Definitely. T he real outcome for me: I am trying to let go …" at bounding box center [113, 132] width 157 height 90
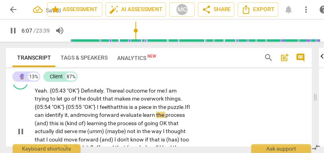
click at [143, 118] on span "evaluate" at bounding box center [131, 115] width 22 height 6
click at [156, 118] on span "learn" at bounding box center [150, 115] width 14 height 6
click at [157, 118] on span "learn" at bounding box center [151, 115] width 14 height 6
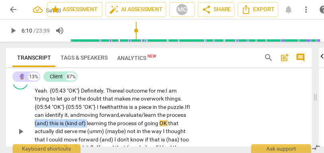
drag, startPoint x: 118, startPoint y: 131, endPoint x: 64, endPoint y: 129, distance: 53.8
click at [64, 129] on p "Yeah. {05:43 "OK"} Definitely. T he real outcome for me: I am trying to let go …" at bounding box center [113, 132] width 157 height 90
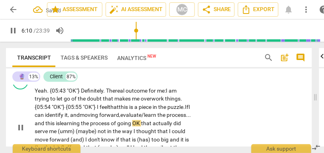
scroll to position [873, 0]
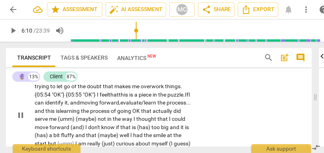
click at [81, 114] on span "learning" at bounding box center [70, 111] width 21 height 6
click at [141, 114] on span "OK" at bounding box center [136, 111] width 9 height 6
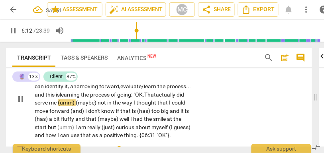
click at [76, 106] on span "(umm)" at bounding box center [67, 103] width 18 height 6
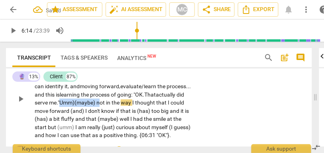
click at [106, 106] on span "not" at bounding box center [101, 103] width 10 height 6
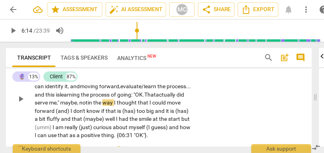
click at [82, 106] on span "me," maybe, n" at bounding box center [65, 103] width 33 height 6
click at [135, 98] on span "going: "" at bounding box center [126, 95] width 18 height 6
click at [81, 106] on span "me," maybe n" at bounding box center [65, 103] width 32 height 6
click at [182, 114] on p "Yeah. {05:43 "OK"} Definitely. T he real outcome for me: I am trying to let go …" at bounding box center [113, 99] width 157 height 82
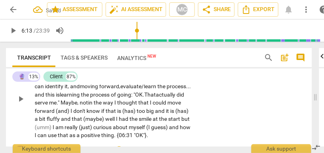
click at [202, 110] on div "CL play_arrow pause 05:42 + Add competency keyboard_arrow_right Yeah. {05:43 "O…" at bounding box center [159, 92] width 306 height 101
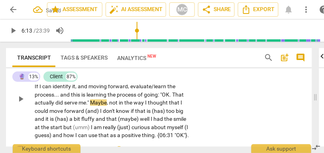
click at [107, 106] on span "Maybe" at bounding box center [98, 103] width 17 height 6
click at [169, 106] on span "that" at bounding box center [175, 103] width 12 height 6
type input "377"
click at [61, 122] on p "Yeah . {05:43 "OK"} Definitely . The real outcome for me : I am trying to let g…" at bounding box center [113, 99] width 157 height 82
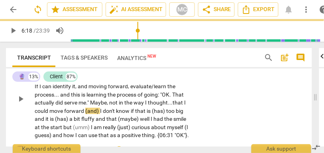
click at [173, 106] on span "that" at bounding box center [179, 103] width 12 height 6
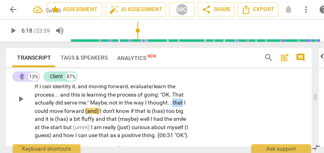
click at [173, 106] on span "that" at bounding box center [179, 103] width 12 height 6
click at [49, 114] on span "could" at bounding box center [42, 111] width 15 height 6
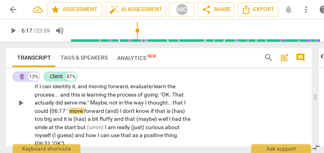
click at [184, 106] on span "I" at bounding box center [185, 103] width 2 height 6
click at [69, 114] on span "could {06:17 "" at bounding box center [52, 111] width 35 height 6
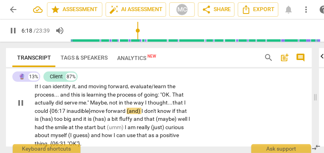
click at [84, 114] on span "could {06:17 inaudible}" at bounding box center [63, 111] width 56 height 6
click at [144, 114] on span "I" at bounding box center [142, 111] width 3 height 6
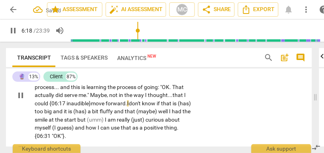
scroll to position [898, 0]
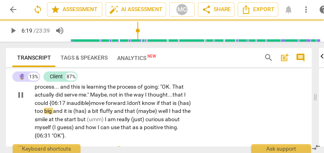
click at [178, 106] on span "(has)" at bounding box center [184, 103] width 13 height 6
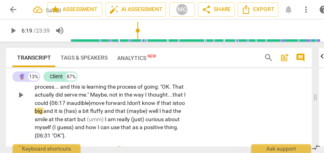
click at [142, 106] on span "don't" at bounding box center [135, 103] width 13 height 6
click at [43, 114] on span "big" at bounding box center [39, 111] width 9 height 6
drag, startPoint x: 136, startPoint y: 120, endPoint x: 99, endPoint y: 123, distance: 37.6
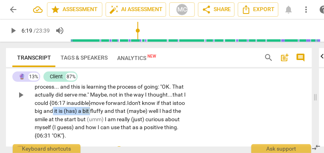
click at [99, 123] on p "Yeah . {05:43 "OK"} Definitely . The real outcome for me : I am trying to let g…" at bounding box center [113, 95] width 157 height 90
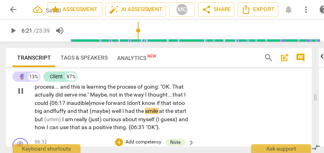
click at [67, 114] on span "fluffy" at bounding box center [60, 111] width 14 height 6
click at [78, 114] on span "and" at bounding box center [72, 111] width 11 height 6
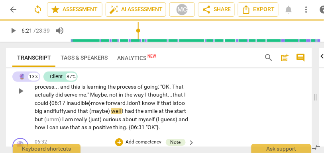
click at [111, 114] on span "(maybe)" at bounding box center [100, 111] width 22 height 6
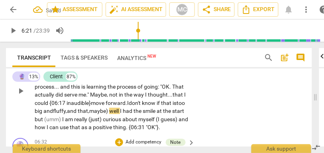
click at [89, 114] on span "that," at bounding box center [84, 111] width 12 height 6
click at [120, 114] on span "well" at bounding box center [114, 111] width 11 height 6
click at [119, 114] on span "well," at bounding box center [113, 111] width 12 height 6
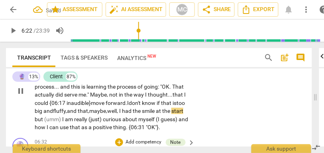
click at [107, 114] on span "maybe," at bounding box center [98, 111] width 18 height 6
click at [119, 114] on span "well," at bounding box center [113, 111] width 12 height 6
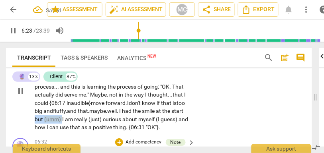
drag, startPoint x: 114, startPoint y: 127, endPoint x: 88, endPoint y: 127, distance: 25.9
click at [88, 127] on p "Yeah . {05:43 "OK"} Definitely . The real outcome for me : I am trying to let g…" at bounding box center [113, 91] width 157 height 82
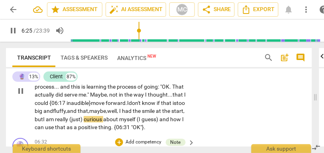
click at [103, 123] on span "curious" at bounding box center [94, 119] width 20 height 6
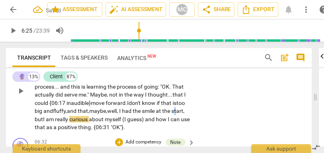
click at [78, 123] on span "start, but" at bounding box center [110, 115] width 150 height 15
click at [55, 123] on span "am" at bounding box center [50, 119] width 9 height 6
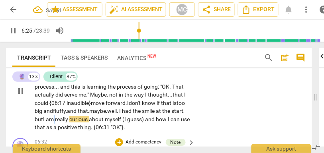
click at [55, 123] on span "am" at bounding box center [50, 119] width 9 height 6
click at [69, 123] on span "really" at bounding box center [62, 119] width 14 height 6
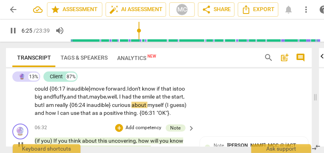
scroll to position [912, 0]
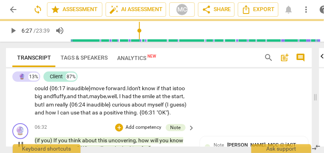
click at [45, 116] on span "and" at bounding box center [40, 113] width 11 height 6
click at [219, 120] on div "CL play_arrow pause 05:42 + Add competency keyboard_arrow_right Yeah . {05:43 "…" at bounding box center [159, 69] width 306 height 101
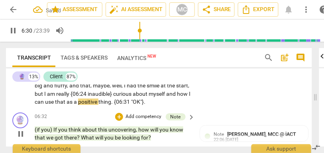
scroll to position [928, 0]
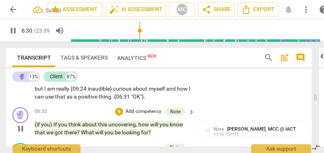
click at [183, 101] on p "Yeah . {05:43 "OK"} Definitely . The real outcome for me : I am trying to let g…" at bounding box center [113, 61] width 157 height 82
type input "391"
type input "392"
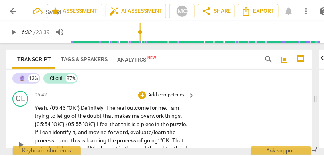
scroll to position [845, 0]
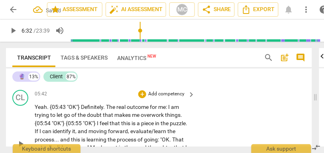
click at [169, 98] on p "Add competency" at bounding box center [167, 94] width 38 height 7
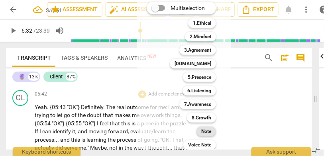
click at [204, 130] on b "Note" at bounding box center [206, 132] width 10 height 10
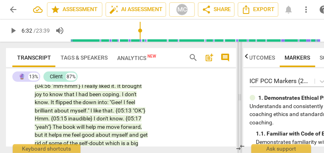
scroll to position [0, 9]
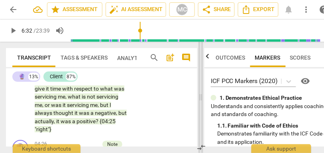
drag, startPoint x: 315, startPoint y: 99, endPoint x: 198, endPoint y: 105, distance: 117.7
click at [198, 105] on span at bounding box center [200, 98] width 5 height 112
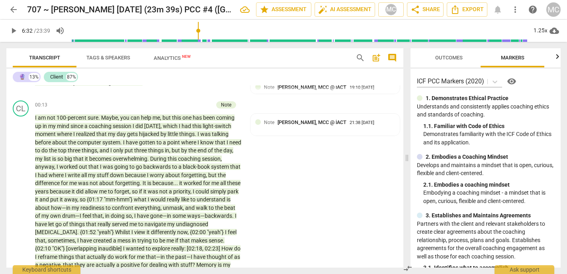
scroll to position [0, 0]
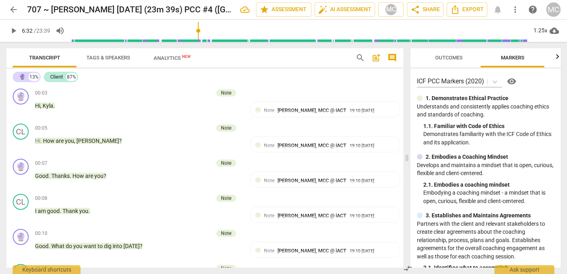
click at [116, 61] on span "Tags & Speakers" at bounding box center [108, 58] width 63 height 11
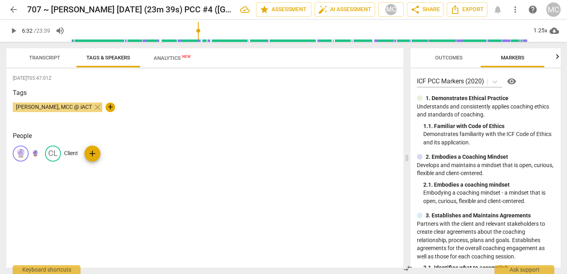
click at [36, 153] on p "🔮" at bounding box center [35, 153] width 7 height 8
type input "o"
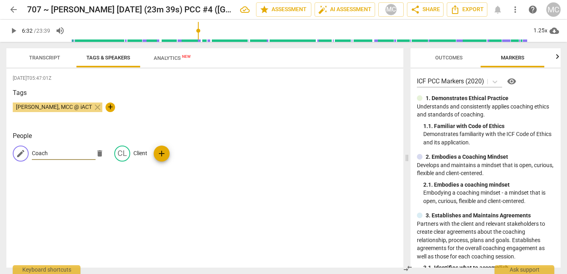
type input "Coach"
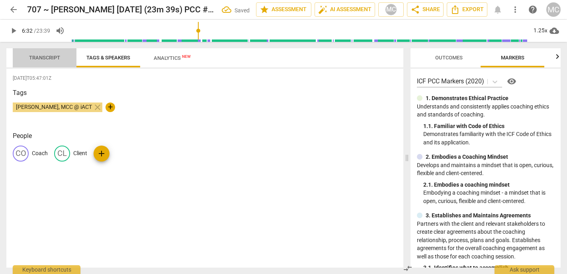
click at [33, 55] on span "Transcript" at bounding box center [44, 58] width 31 height 6
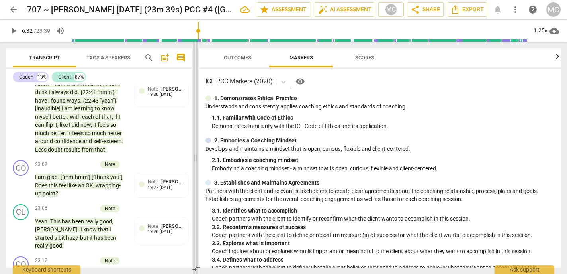
scroll to position [5069, 0]
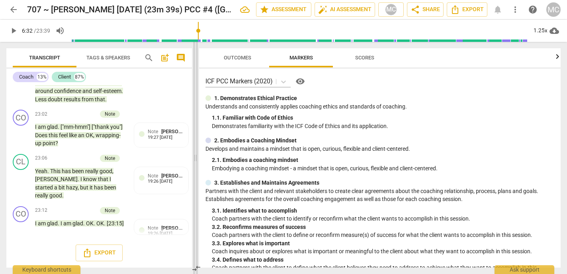
drag, startPoint x: 216, startPoint y: 146, endPoint x: 194, endPoint y: 146, distance: 21.5
click at [194, 146] on span at bounding box center [195, 158] width 5 height 232
click at [248, 59] on span "Outcomes" at bounding box center [237, 58] width 27 height 6
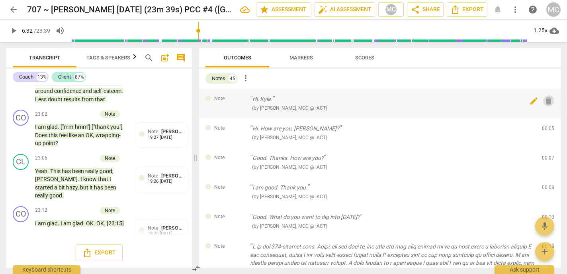
click at [378, 101] on span "delete" at bounding box center [549, 101] width 10 height 10
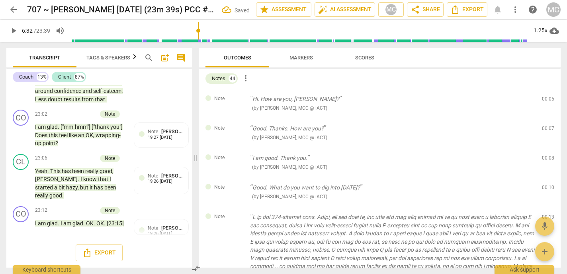
click at [378, 101] on div "Note Hi. How are you, Andrea? ( by Matthew Cintron-Quinones, MCC @ iACT ) 00:05…" at bounding box center [380, 102] width 362 height 29
click at [378, 101] on span "delete" at bounding box center [549, 101] width 10 height 10
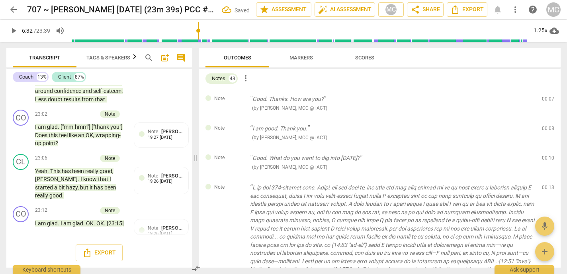
click at [378, 101] on span "delete" at bounding box center [549, 101] width 10 height 10
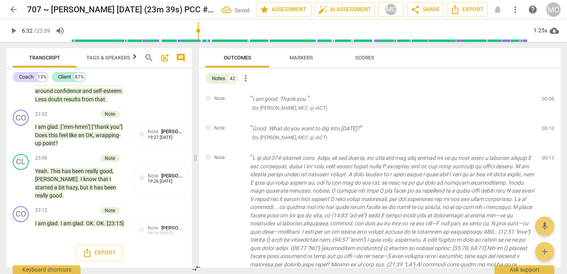
click at [378, 101] on span "delete" at bounding box center [549, 101] width 10 height 10
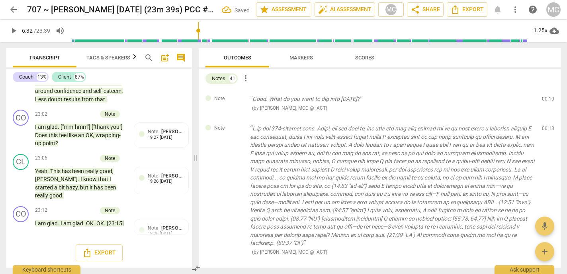
click at [378, 101] on span "delete" at bounding box center [549, 101] width 10 height 10
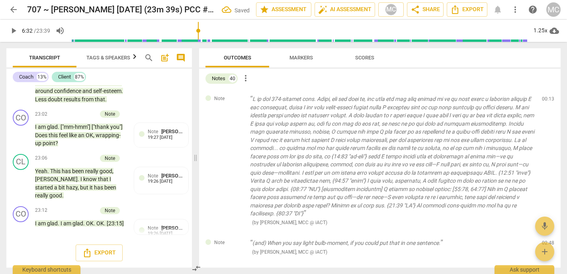
click at [378, 101] on span "delete" at bounding box center [549, 101] width 10 height 10
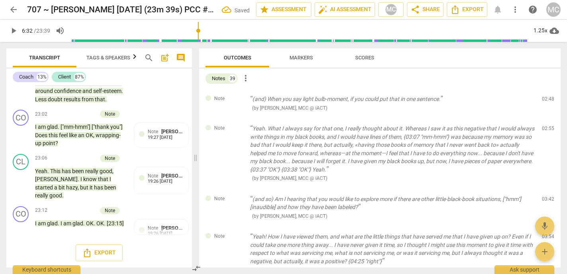
click at [378, 101] on span "delete" at bounding box center [549, 101] width 10 height 10
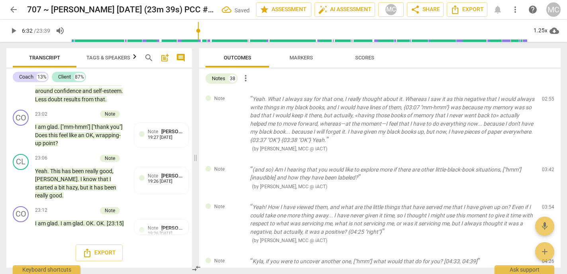
click at [378, 101] on span "delete" at bounding box center [549, 101] width 10 height 10
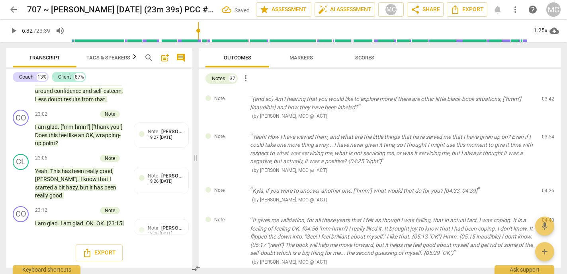
click at [378, 101] on span "delete" at bounding box center [549, 101] width 10 height 10
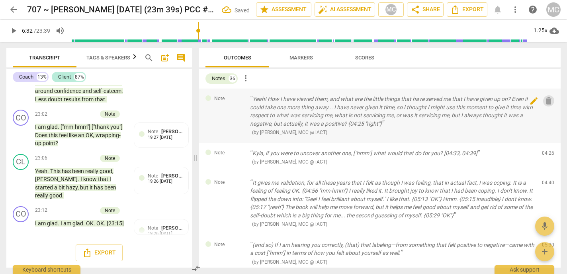
click at [378, 101] on span "delete" at bounding box center [549, 101] width 10 height 10
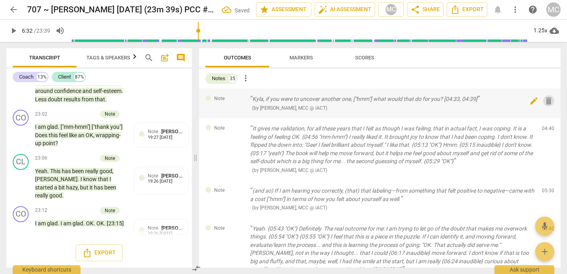
click at [378, 100] on span "delete" at bounding box center [549, 101] width 10 height 10
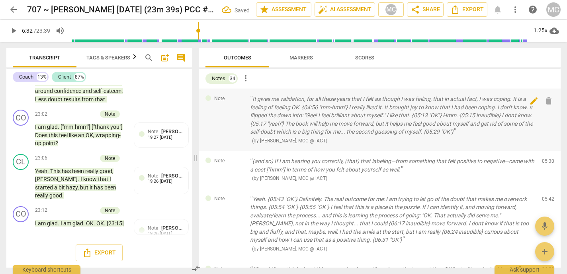
click at [378, 100] on span "delete" at bounding box center [549, 101] width 10 height 10
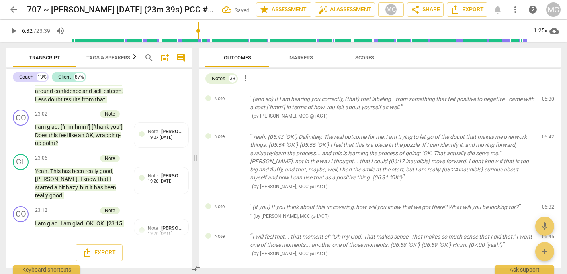
click at [378, 100] on span "delete" at bounding box center [549, 101] width 10 height 10
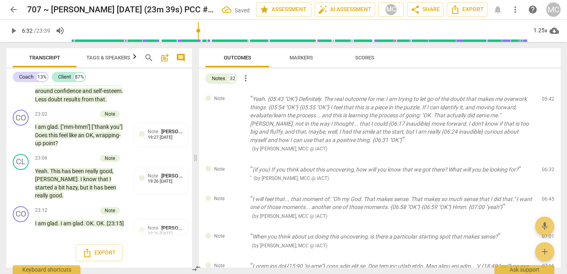
click at [378, 100] on span "delete" at bounding box center [549, 101] width 10 height 10
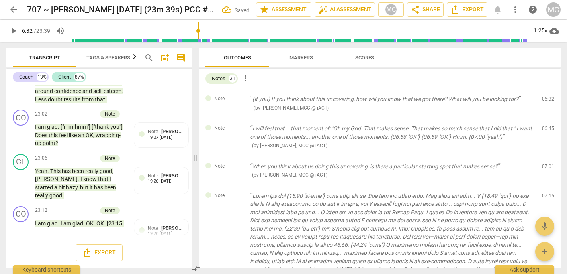
click at [378, 100] on span "delete" at bounding box center [549, 101] width 10 height 10
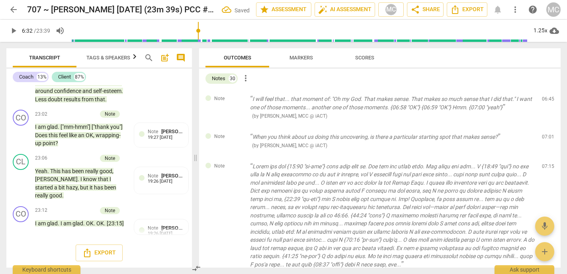
click at [378, 100] on span "delete" at bounding box center [549, 101] width 10 height 10
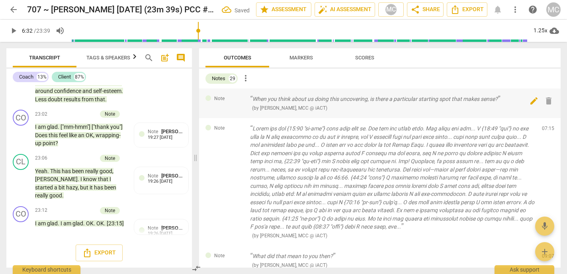
click at [378, 100] on span "delete" at bounding box center [549, 101] width 10 height 10
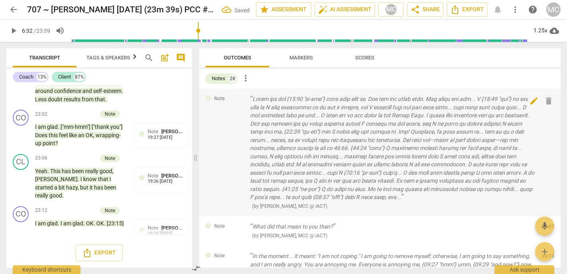
click at [378, 100] on span "delete" at bounding box center [549, 101] width 10 height 10
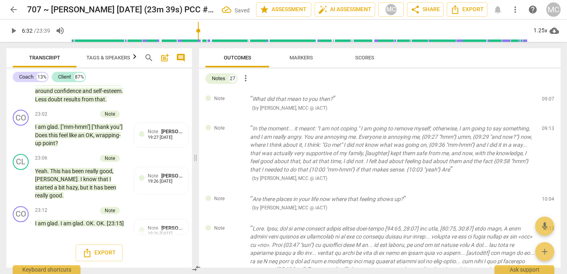
click at [378, 100] on span "delete" at bounding box center [549, 101] width 10 height 10
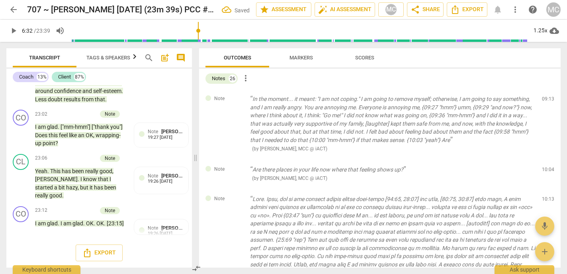
click at [378, 100] on span "delete" at bounding box center [549, 101] width 10 height 10
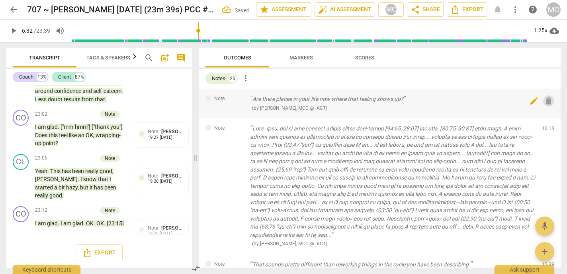
click at [378, 100] on span "delete" at bounding box center [549, 101] width 10 height 10
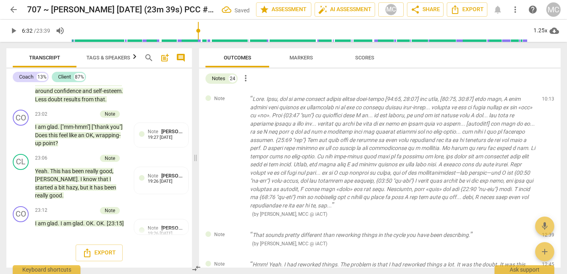
click at [378, 100] on span "delete" at bounding box center [549, 101] width 10 height 10
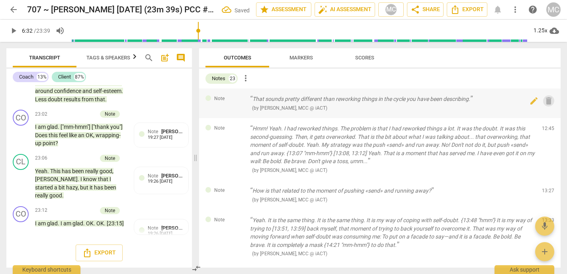
click at [378, 100] on span "delete" at bounding box center [549, 101] width 10 height 10
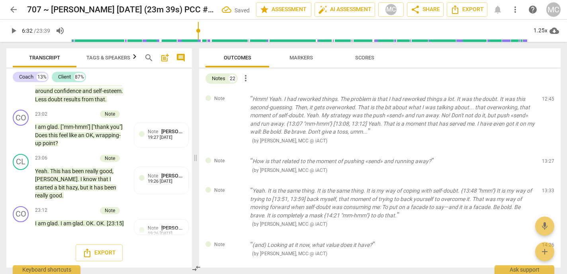
click at [378, 100] on span "delete" at bounding box center [549, 101] width 10 height 10
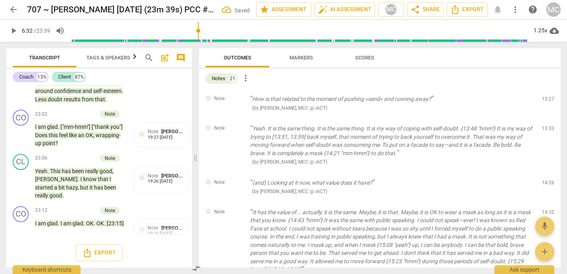
click at [378, 100] on span "delete" at bounding box center [549, 101] width 10 height 10
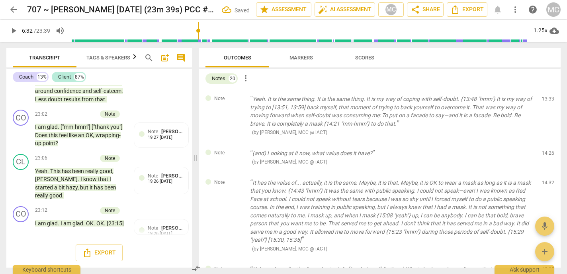
click at [378, 100] on span "delete" at bounding box center [549, 101] width 10 height 10
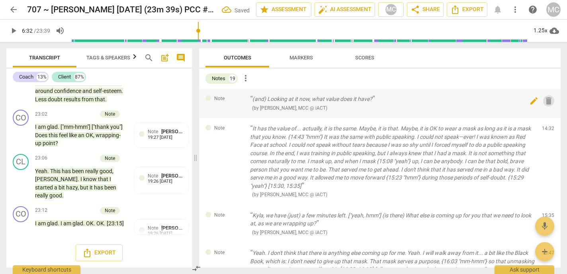
click at [378, 99] on span "delete" at bounding box center [549, 101] width 10 height 10
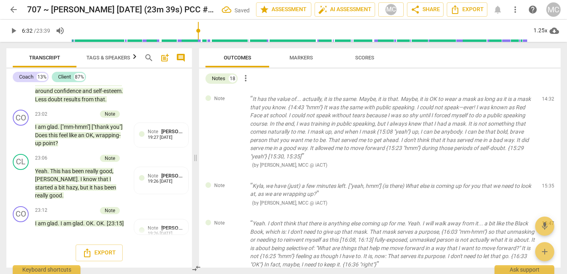
click at [378, 99] on span "delete" at bounding box center [549, 101] width 10 height 10
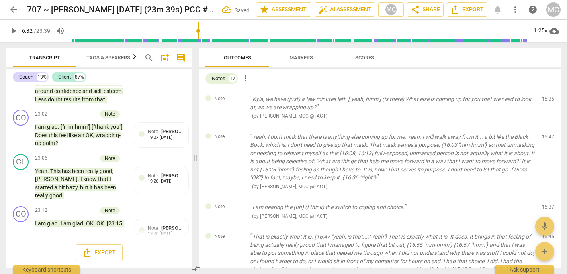
click at [378, 99] on span "delete" at bounding box center [549, 101] width 10 height 10
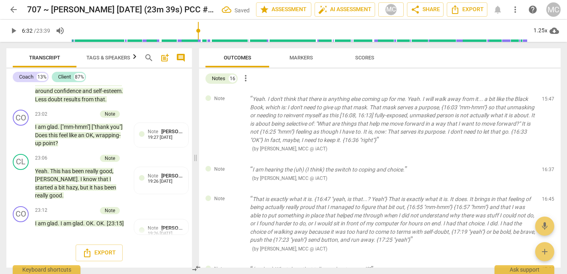
click at [378, 99] on span "delete" at bounding box center [549, 101] width 10 height 10
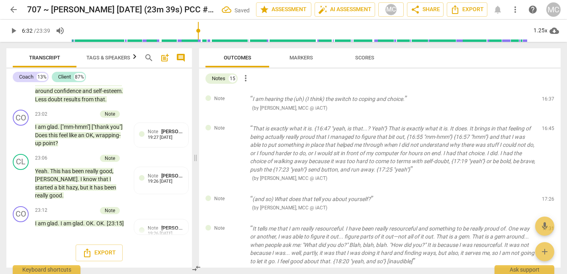
click at [378, 99] on span "delete" at bounding box center [549, 101] width 10 height 10
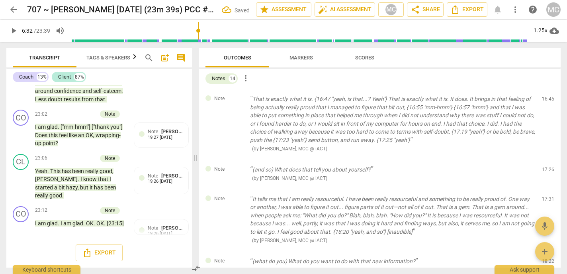
click at [378, 99] on span "delete" at bounding box center [549, 101] width 10 height 10
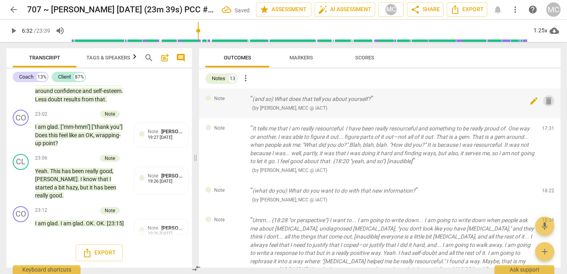
click at [378, 99] on span "delete" at bounding box center [549, 101] width 10 height 10
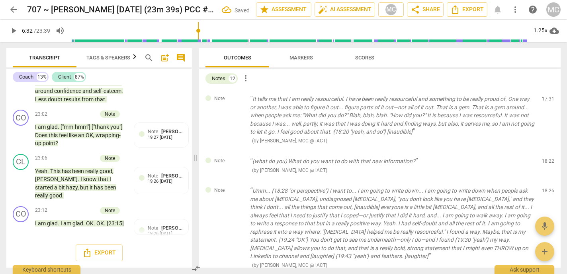
click at [378, 99] on span "delete" at bounding box center [549, 101] width 10 height 10
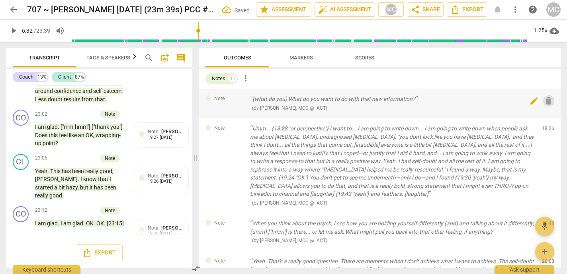
click at [378, 99] on span "delete" at bounding box center [549, 101] width 10 height 10
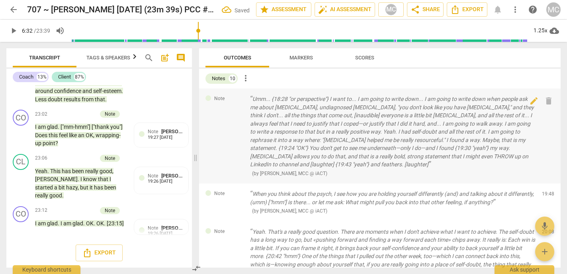
click at [378, 99] on span "delete" at bounding box center [549, 101] width 10 height 10
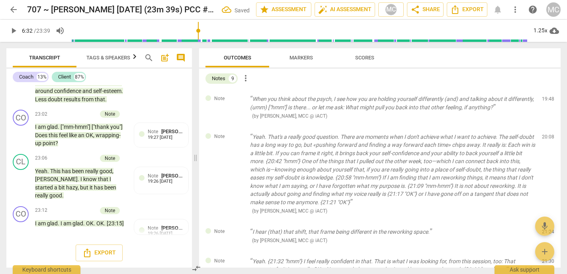
click at [378, 99] on span "delete" at bounding box center [549, 101] width 10 height 10
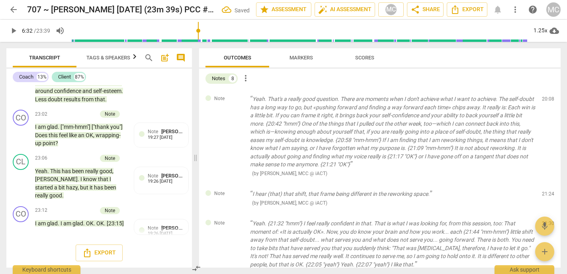
click at [378, 99] on span "delete" at bounding box center [549, 101] width 10 height 10
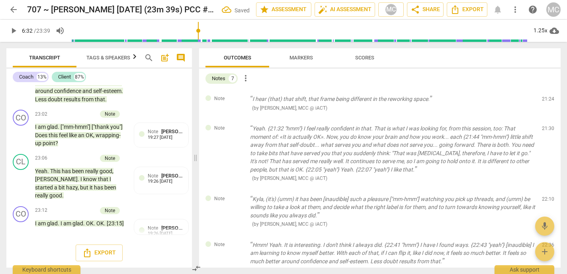
click at [378, 99] on span "delete" at bounding box center [549, 101] width 10 height 10
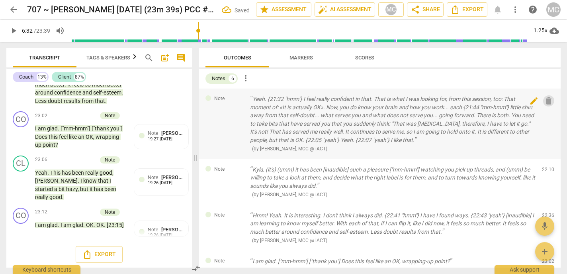
click at [378, 99] on span "delete" at bounding box center [549, 101] width 10 height 10
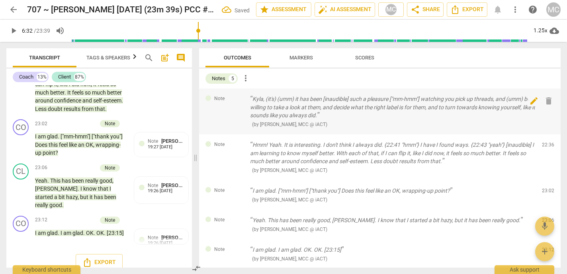
click at [378, 99] on span "delete" at bounding box center [549, 101] width 10 height 10
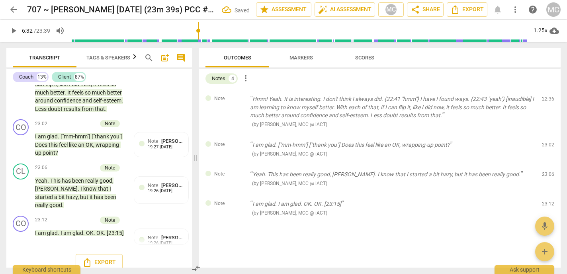
scroll to position [4779, 0]
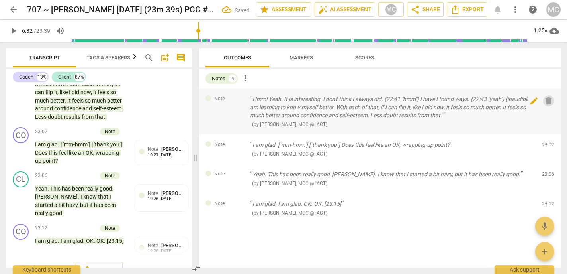
click at [378, 98] on span "delete" at bounding box center [549, 101] width 10 height 10
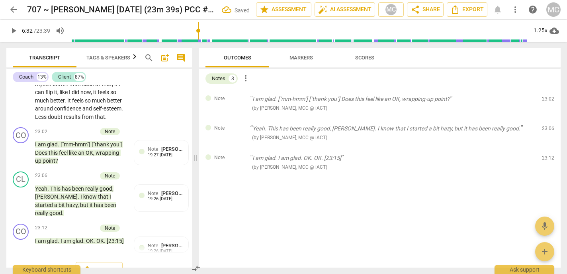
click at [378, 98] on span "delete" at bounding box center [549, 101] width 10 height 10
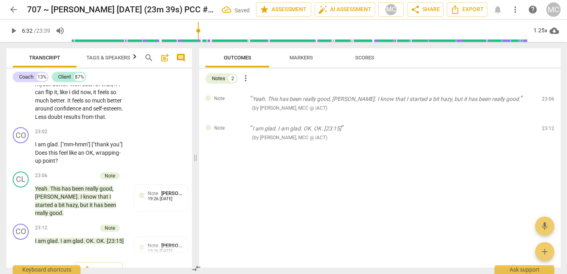
click at [378, 98] on span "delete" at bounding box center [549, 101] width 10 height 10
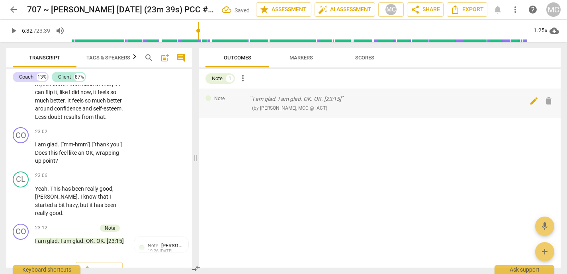
click at [378, 98] on span "delete" at bounding box center [549, 101] width 10 height 10
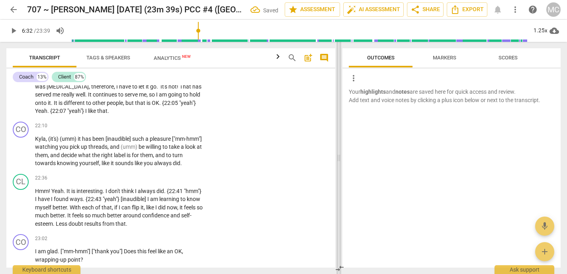
scroll to position [2829, 0]
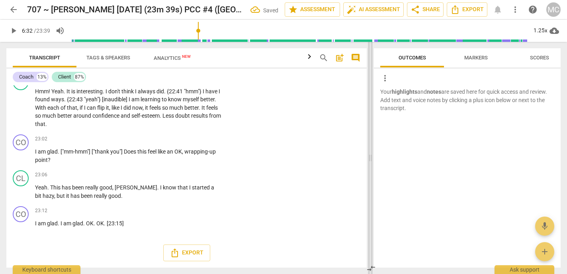
drag, startPoint x: 195, startPoint y: 157, endPoint x: 370, endPoint y: 157, distance: 174.9
click at [370, 157] on span at bounding box center [370, 158] width 5 height 232
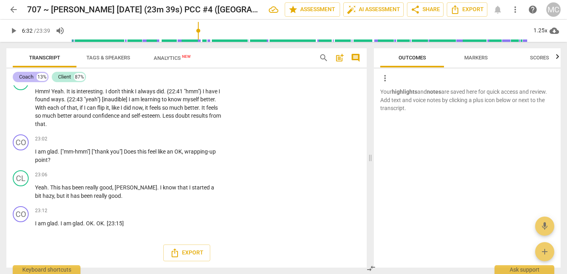
click at [33, 79] on div "Coach" at bounding box center [26, 77] width 14 height 8
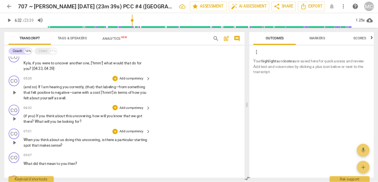
scroll to position [0, 0]
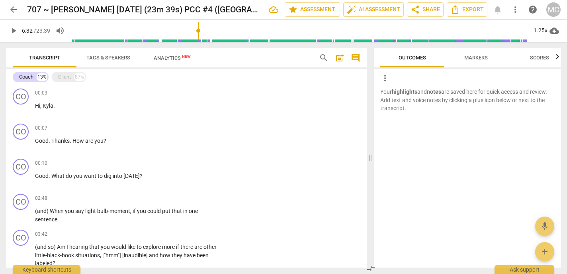
click at [378, 97] on p "Your highlights and notes are saved here for quick access and review. Add text …" at bounding box center [467, 100] width 174 height 25
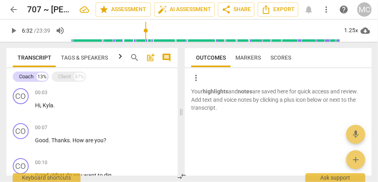
click at [37, 104] on span "Hi" at bounding box center [37, 105] width 5 height 6
paste p
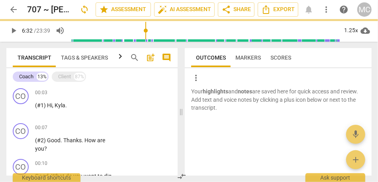
scroll to position [4, 0]
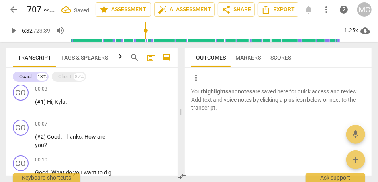
paste p
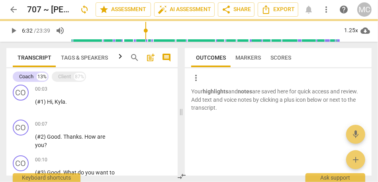
scroll to position [82, 0]
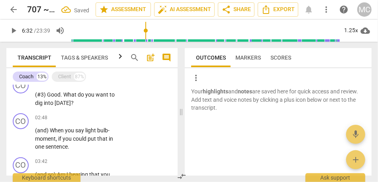
paste p
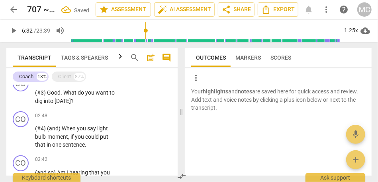
paste p
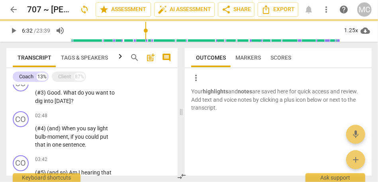
scroll to position [194, 0]
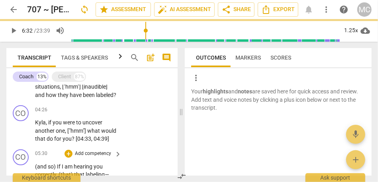
paste p
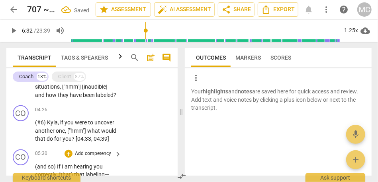
scroll to position [246, 0]
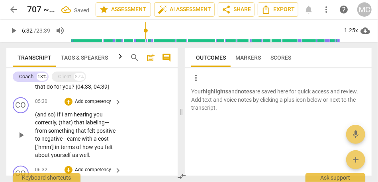
paste p
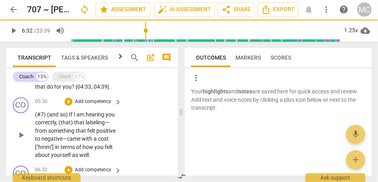
scroll to position [315, 0]
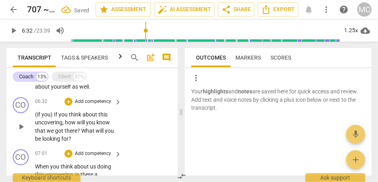
paste p
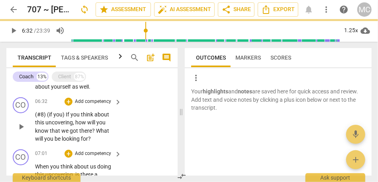
scroll to position [367, 0]
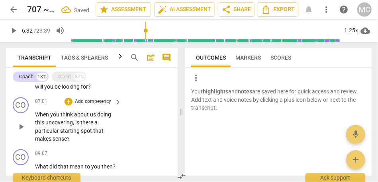
paste p
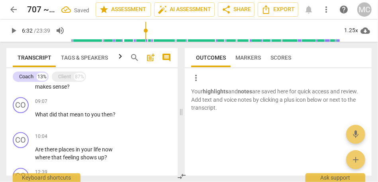
paste p
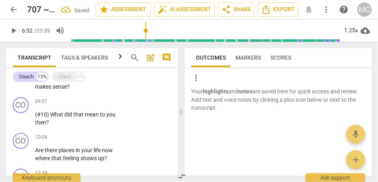
paste p
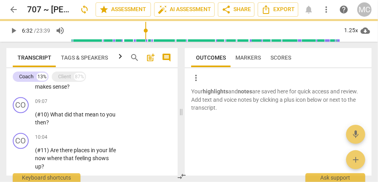
scroll to position [499, 0]
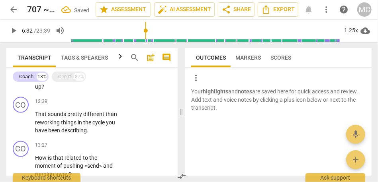
paste p
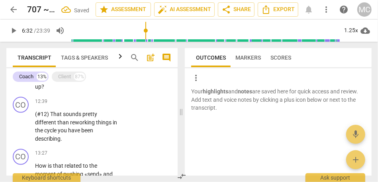
scroll to position [551, 0]
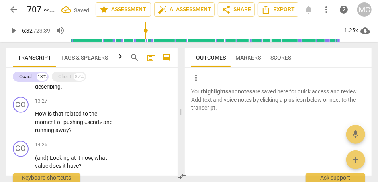
paste p
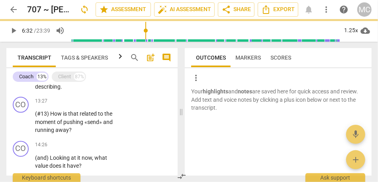
scroll to position [553, 0]
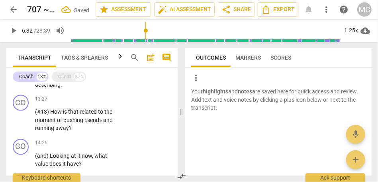
paste p
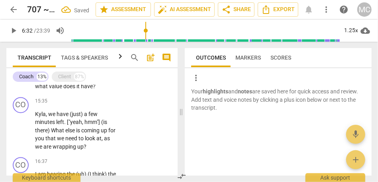
paste p
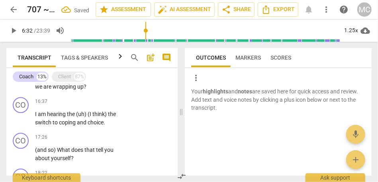
paste p
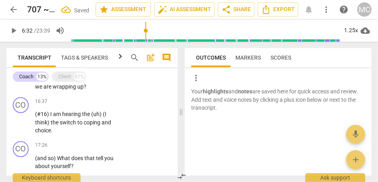
scroll to position [694, 0]
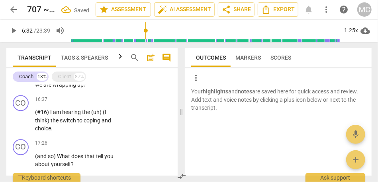
paste p
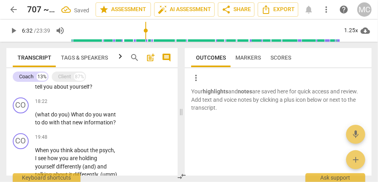
paste p
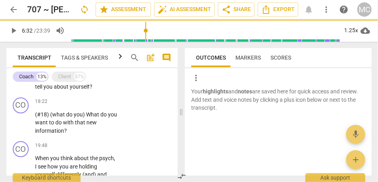
scroll to position [773, 0]
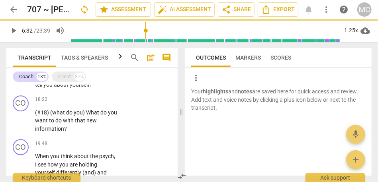
paste p
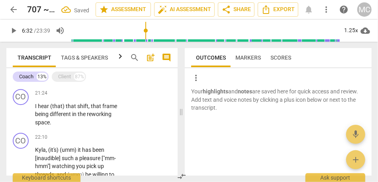
paste p
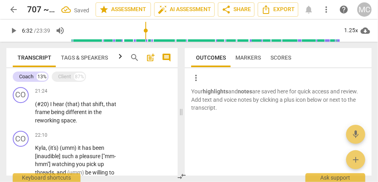
paste p
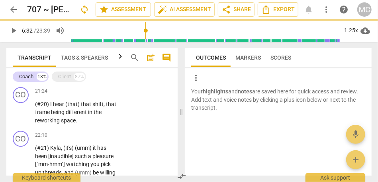
scroll to position [1037, 0]
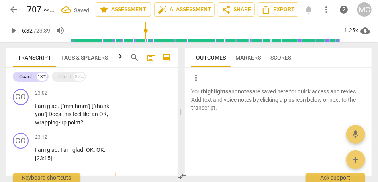
paste p
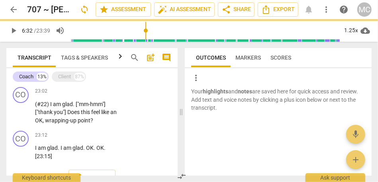
paste p
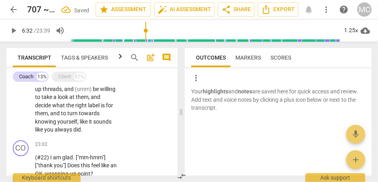
scroll to position [986, 0]
click at [65, 77] on div "Client" at bounding box center [64, 77] width 13 height 8
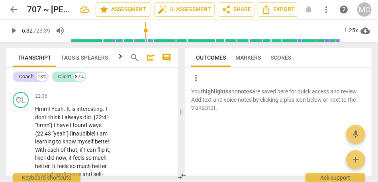
scroll to position [0, 0]
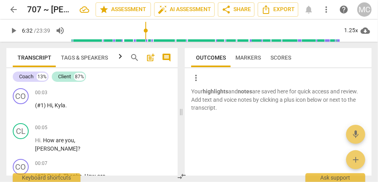
type input "392"
click at [129, 116] on div "CO play_arrow pause 00:03 + Add competency keyboard_arrow_right (#1) Hi , Kyla ." at bounding box center [91, 102] width 171 height 35
click at [282, 10] on span "Export" at bounding box center [277, 10] width 33 height 10
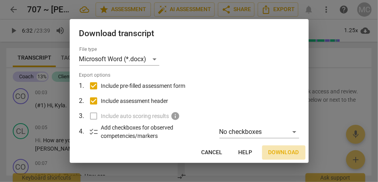
click at [282, 155] on span "Download" at bounding box center [284, 153] width 31 height 8
